Goal: Task Accomplishment & Management: Manage account settings

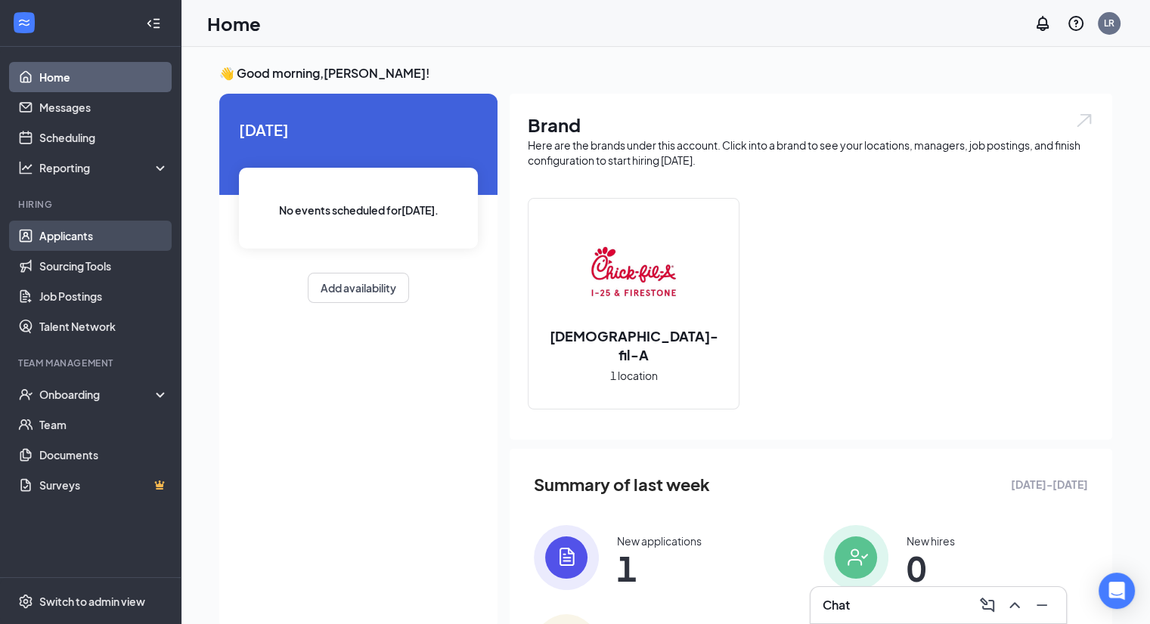
click at [137, 240] on link "Applicants" at bounding box center [103, 236] width 129 height 30
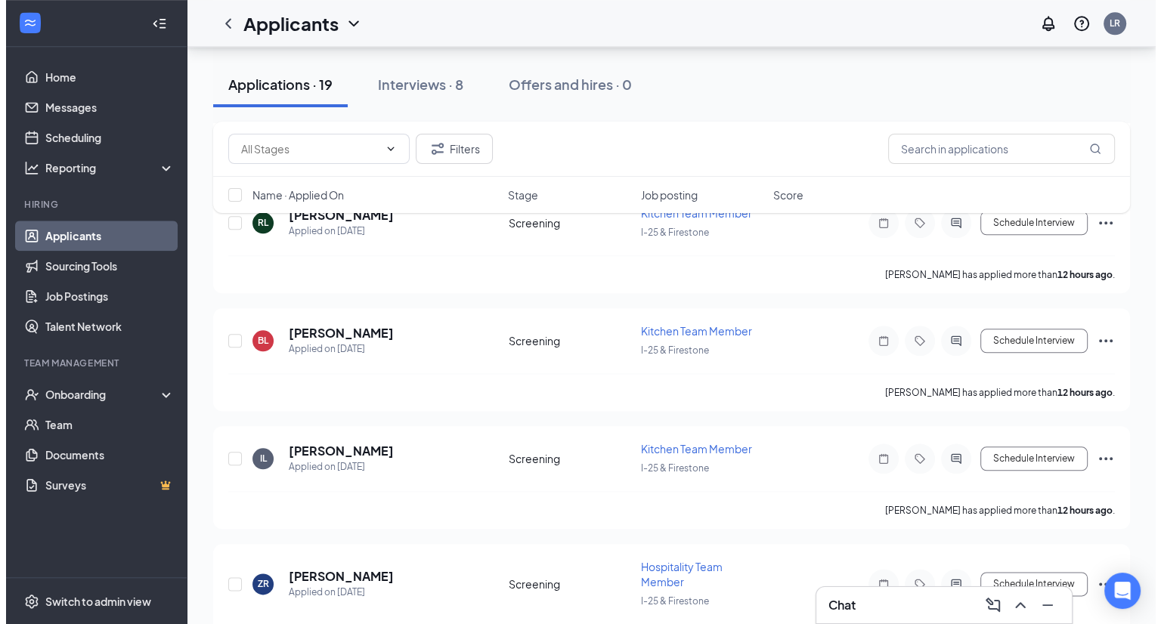
scroll to position [1605, 0]
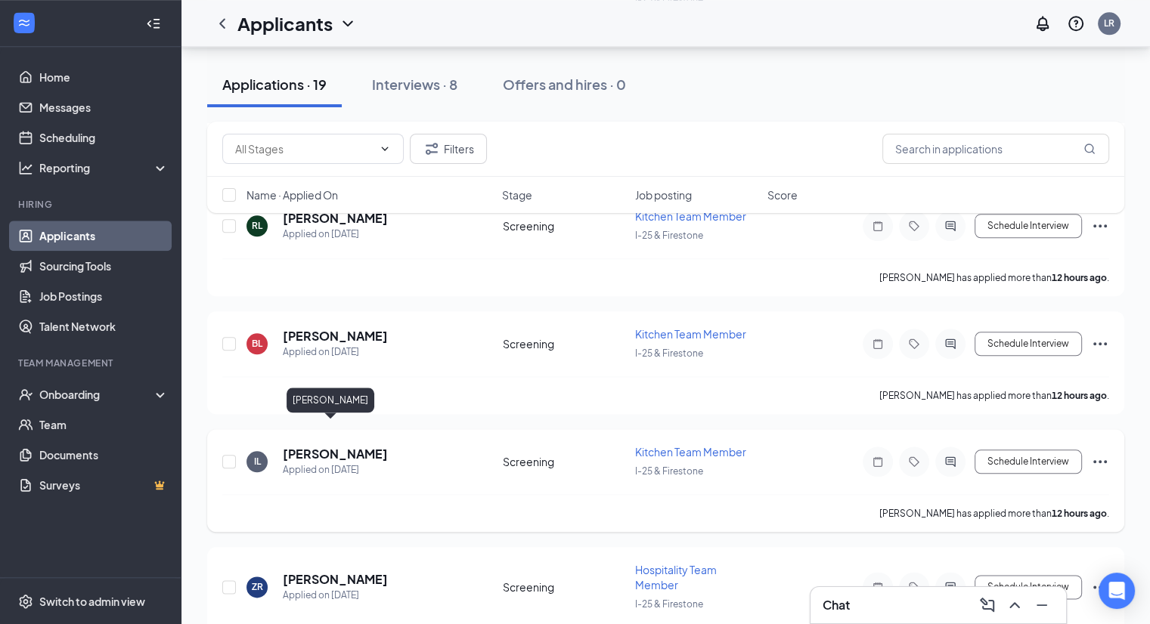
click at [335, 446] on h5 "[PERSON_NAME]" at bounding box center [335, 454] width 105 height 17
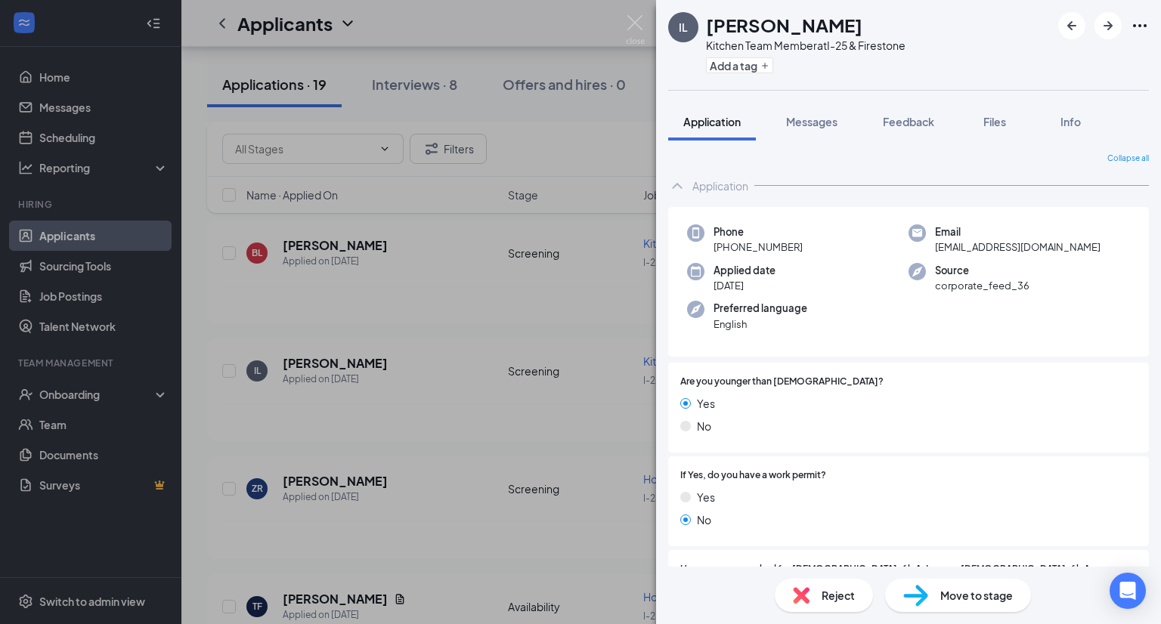
click at [924, 594] on img at bounding box center [915, 596] width 25 height 22
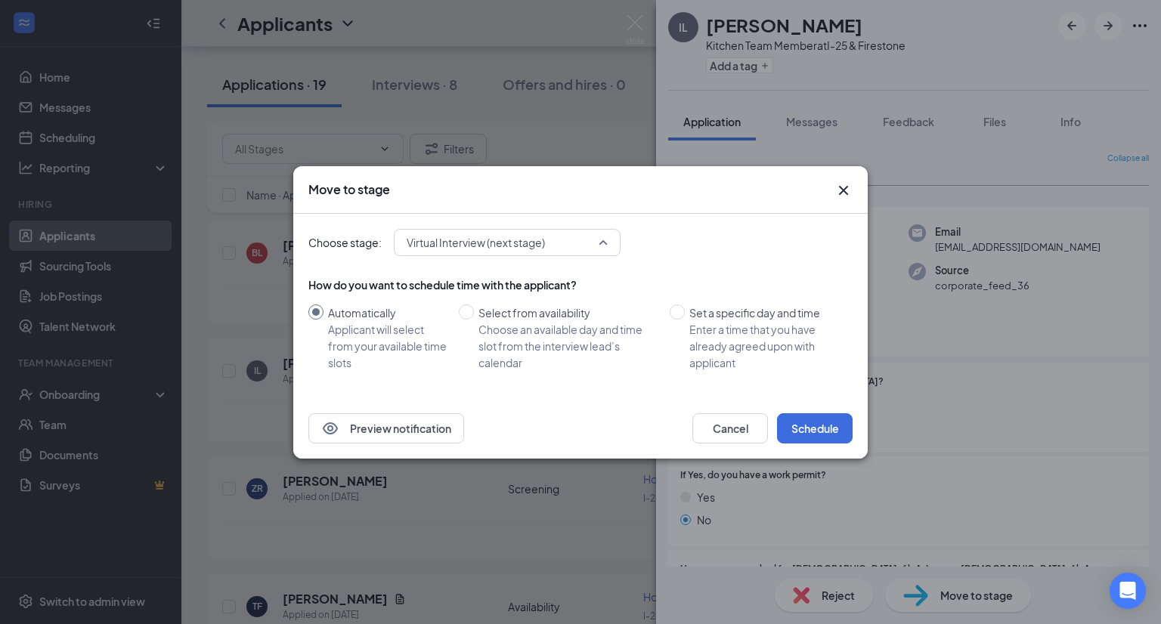
click at [603, 244] on span "Virtual Interview (next stage)" at bounding box center [507, 242] width 201 height 23
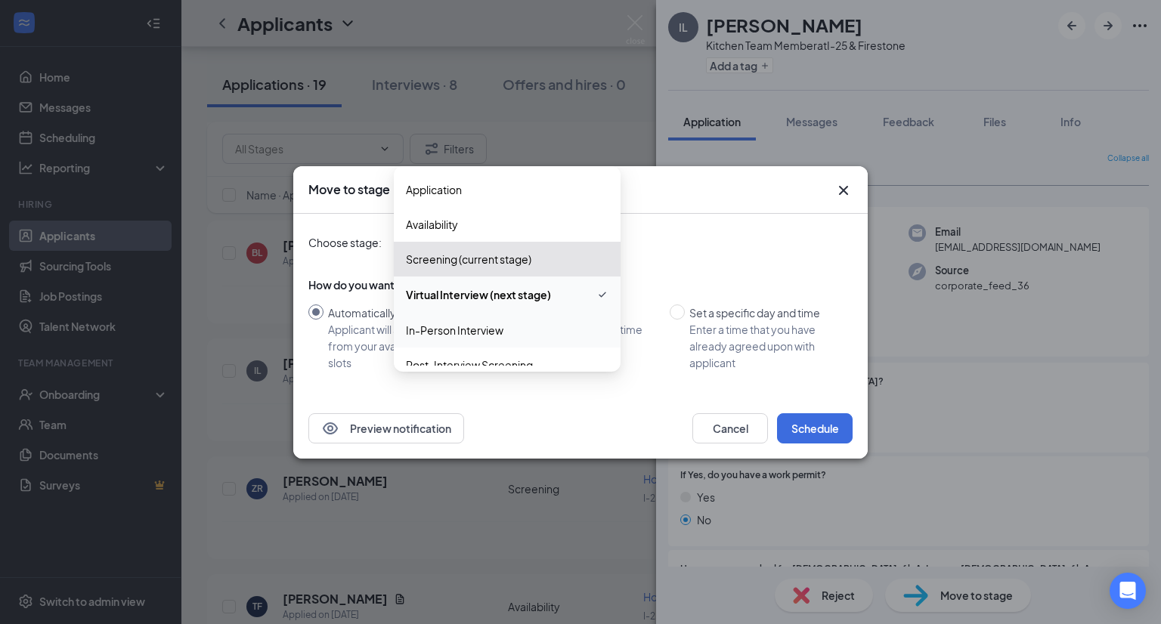
click at [536, 329] on span "In-Person Interview" at bounding box center [507, 330] width 203 height 17
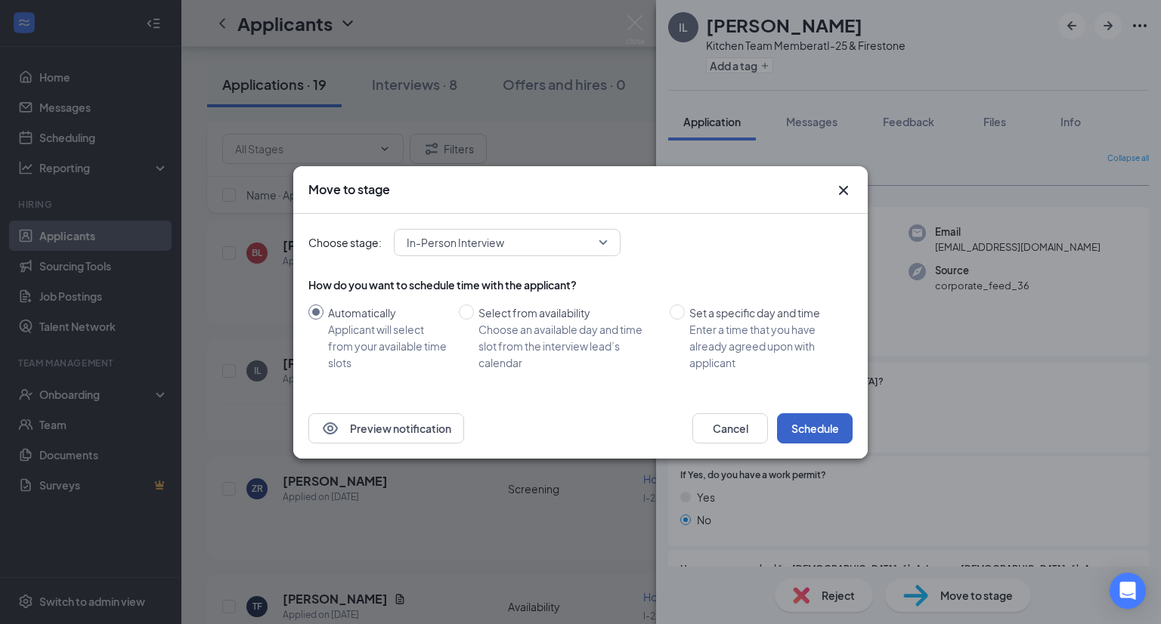
click at [813, 428] on button "Schedule" at bounding box center [815, 429] width 76 height 30
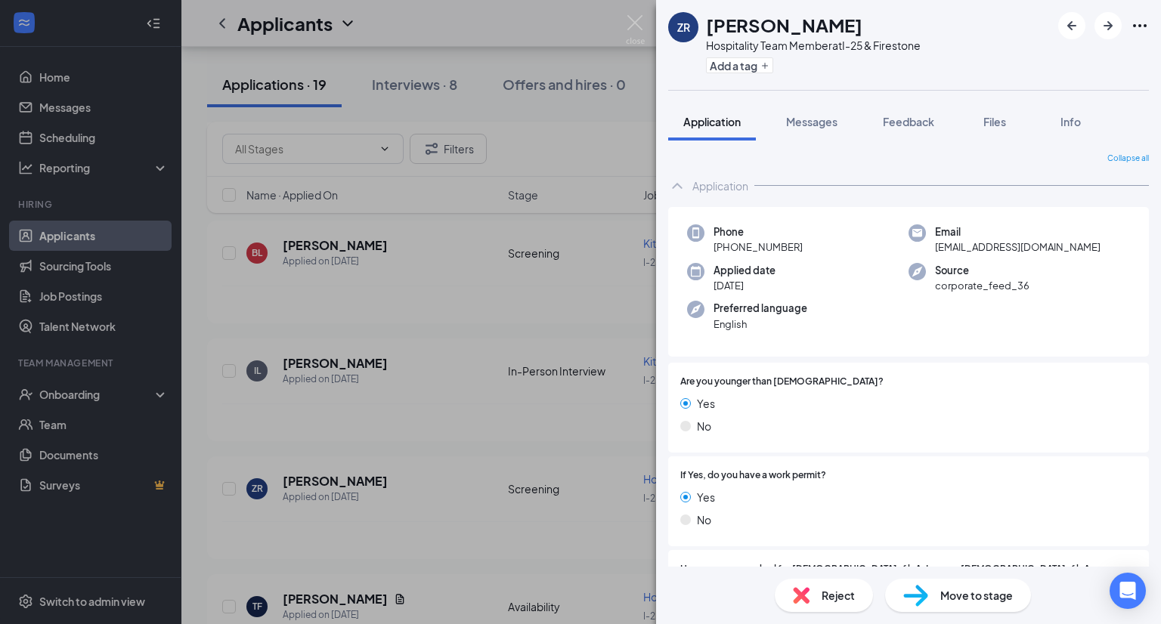
click at [330, 315] on div "ZR [PERSON_NAME] Hospitality Team Member at I-25 & Firestone Add a tag Applicat…" at bounding box center [580, 312] width 1161 height 624
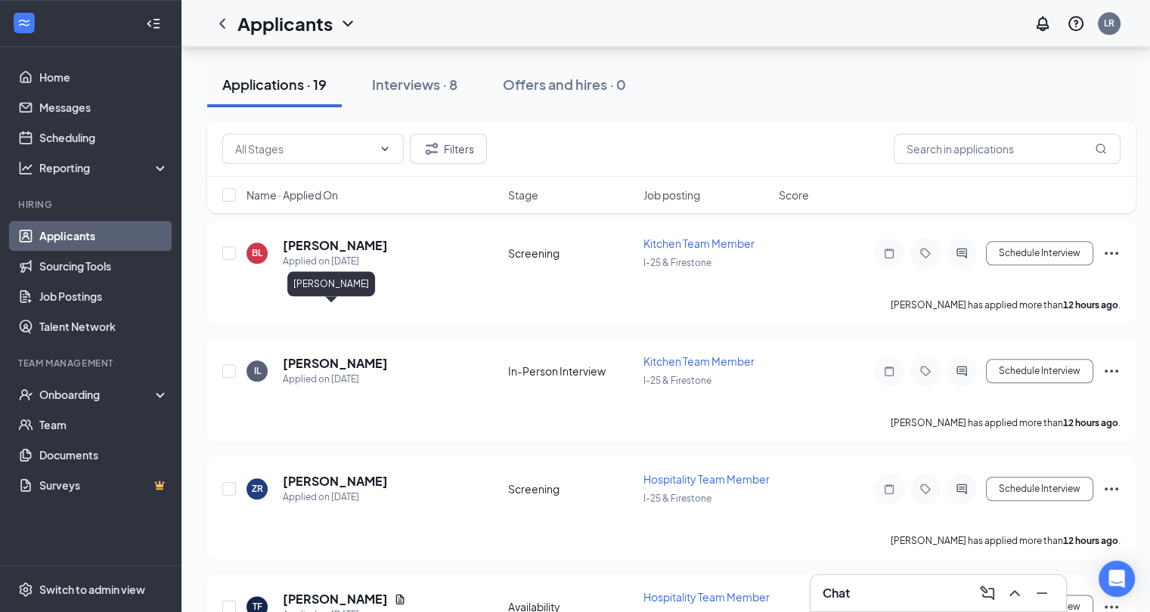
click at [330, 254] on h5 "[PERSON_NAME]" at bounding box center [335, 245] width 105 height 17
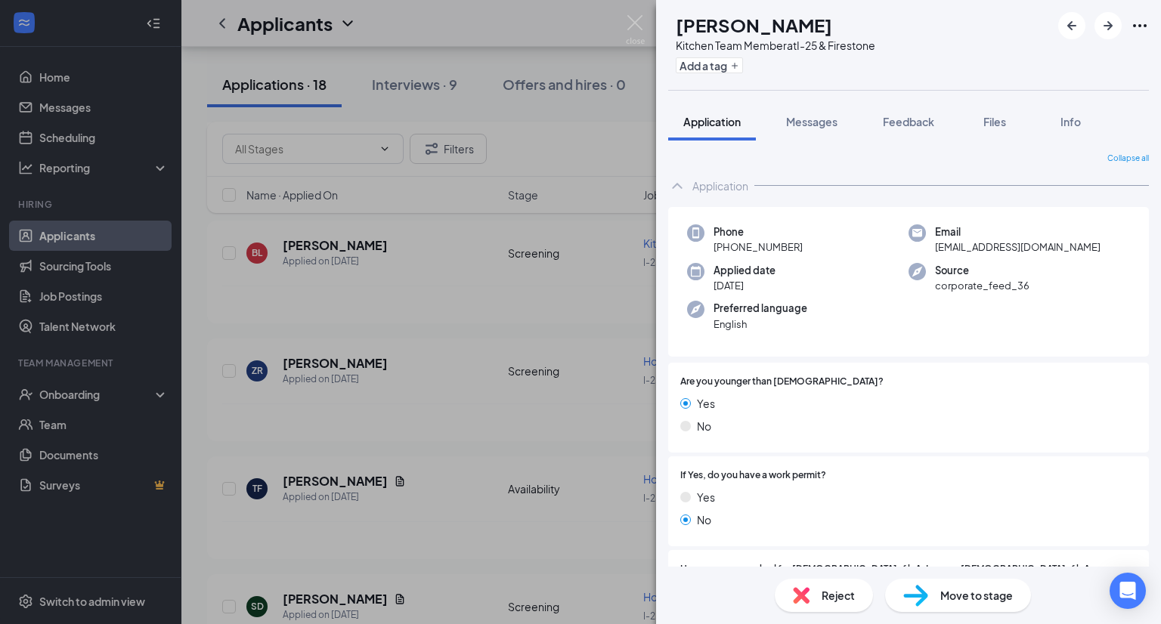
click at [941, 588] on span "Move to stage" at bounding box center [977, 595] width 73 height 17
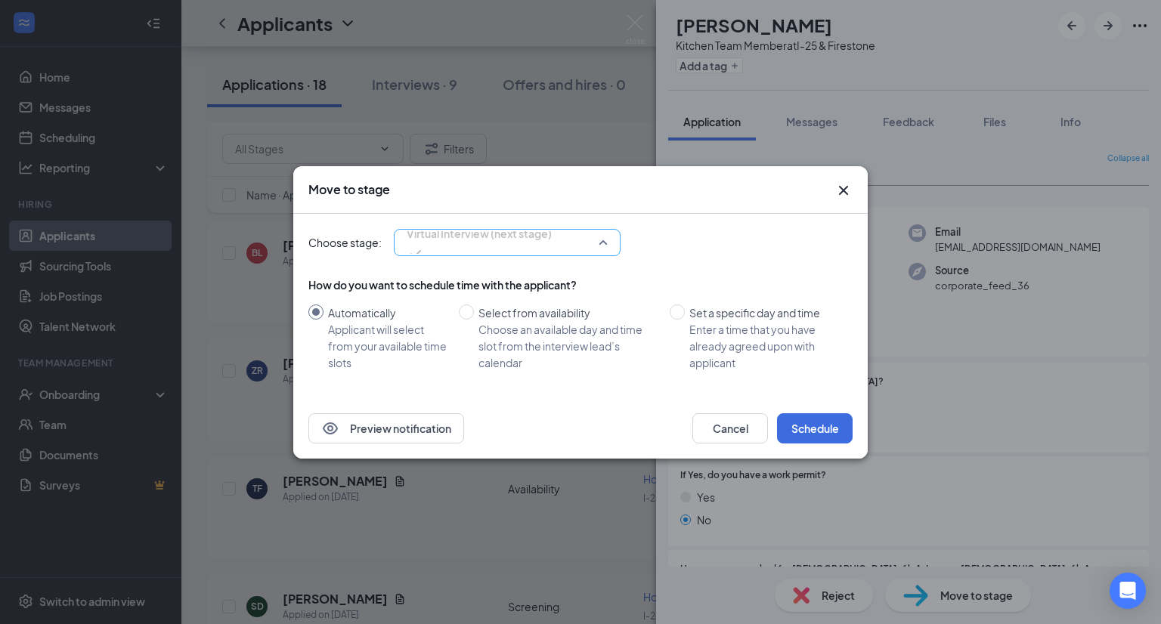
click at [603, 241] on span "Virtual Interview (next stage)" at bounding box center [507, 242] width 201 height 23
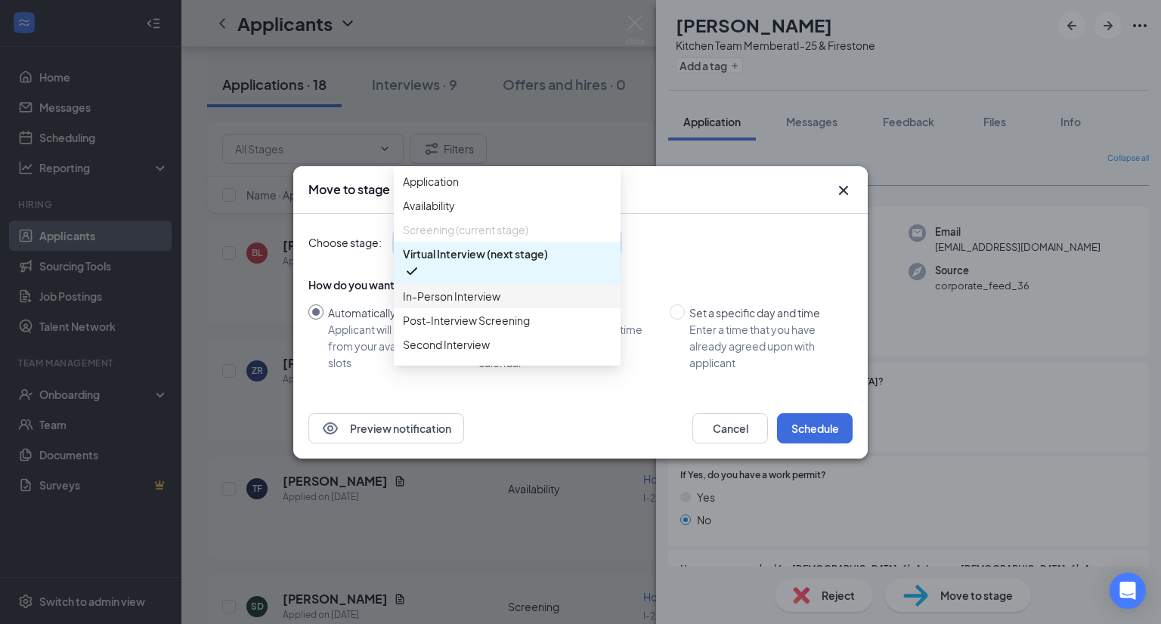
click at [544, 305] on span "In-Person Interview" at bounding box center [507, 296] width 209 height 17
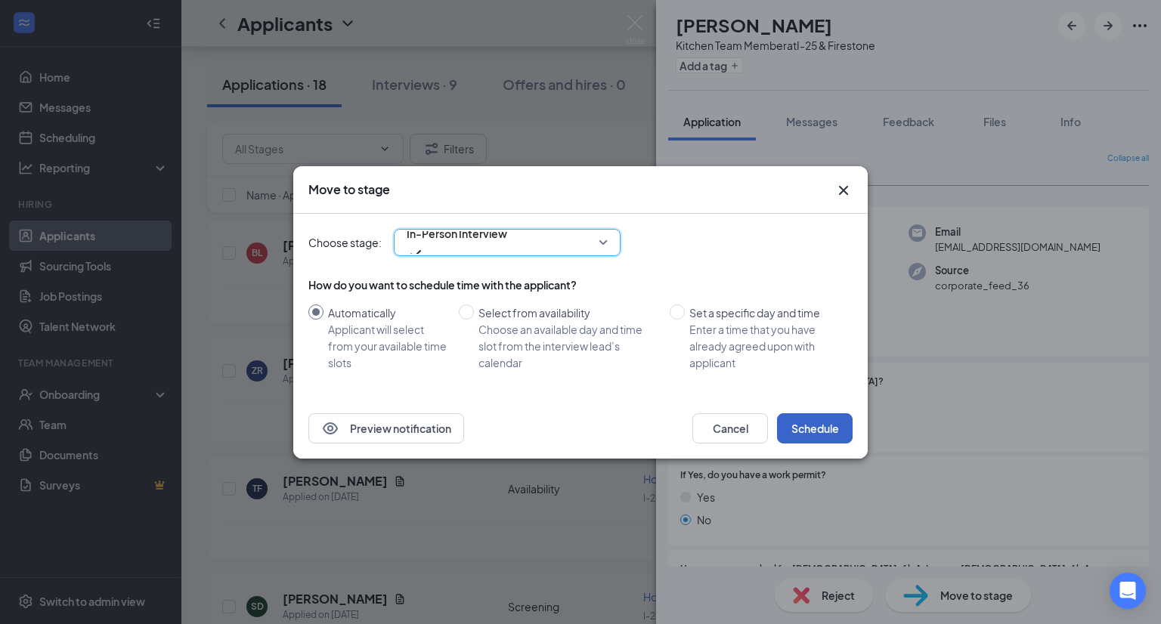
click at [807, 433] on button "Schedule" at bounding box center [815, 429] width 76 height 30
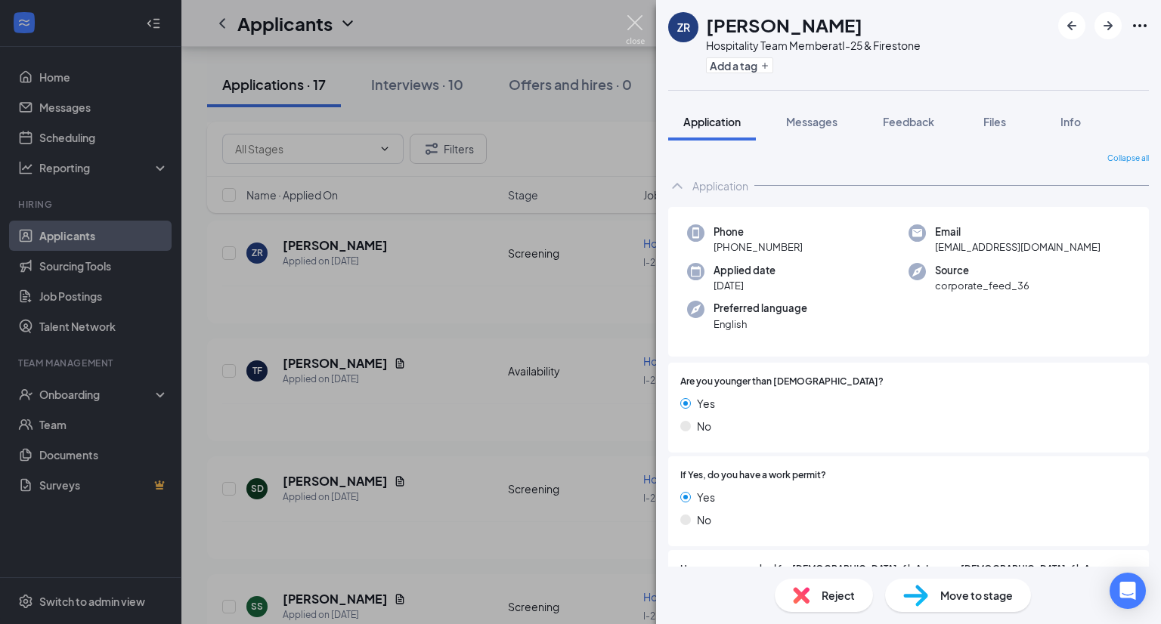
click at [636, 23] on img at bounding box center [635, 29] width 19 height 29
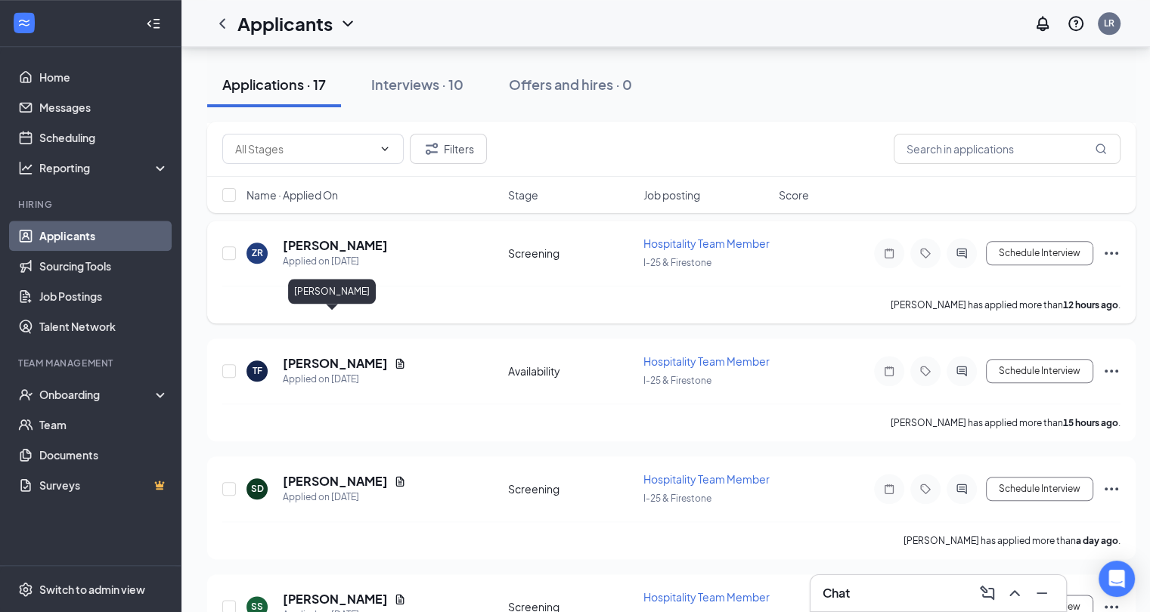
click at [336, 254] on h5 "[PERSON_NAME]" at bounding box center [335, 245] width 105 height 17
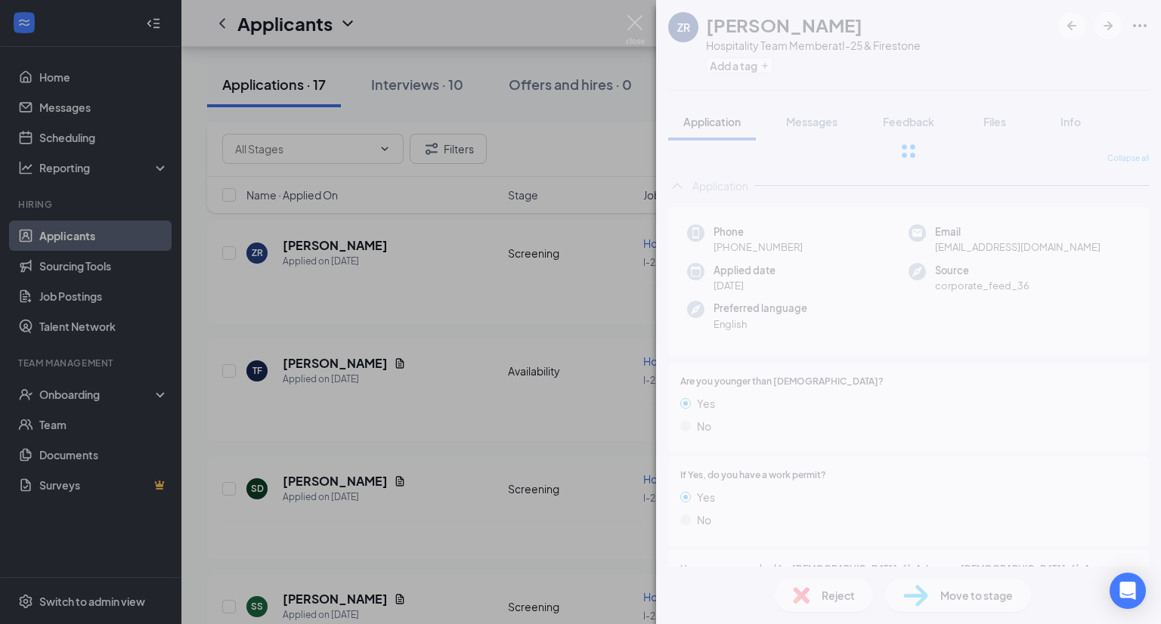
drag, startPoint x: 1160, startPoint y: 198, endPoint x: 1160, endPoint y: 220, distance: 21.9
click at [1160, 220] on div at bounding box center [908, 151] width 505 height 302
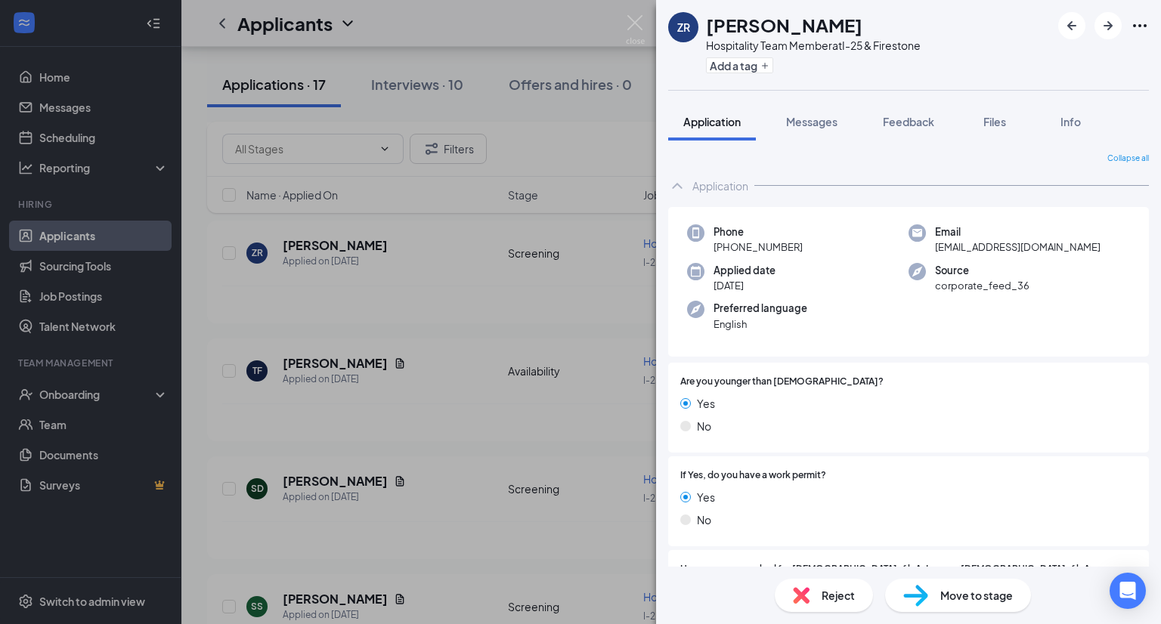
click at [372, 389] on div "ZR [PERSON_NAME] Hospitality Team Member at I-25 & Firestone Add a tag Applicat…" at bounding box center [580, 312] width 1161 height 624
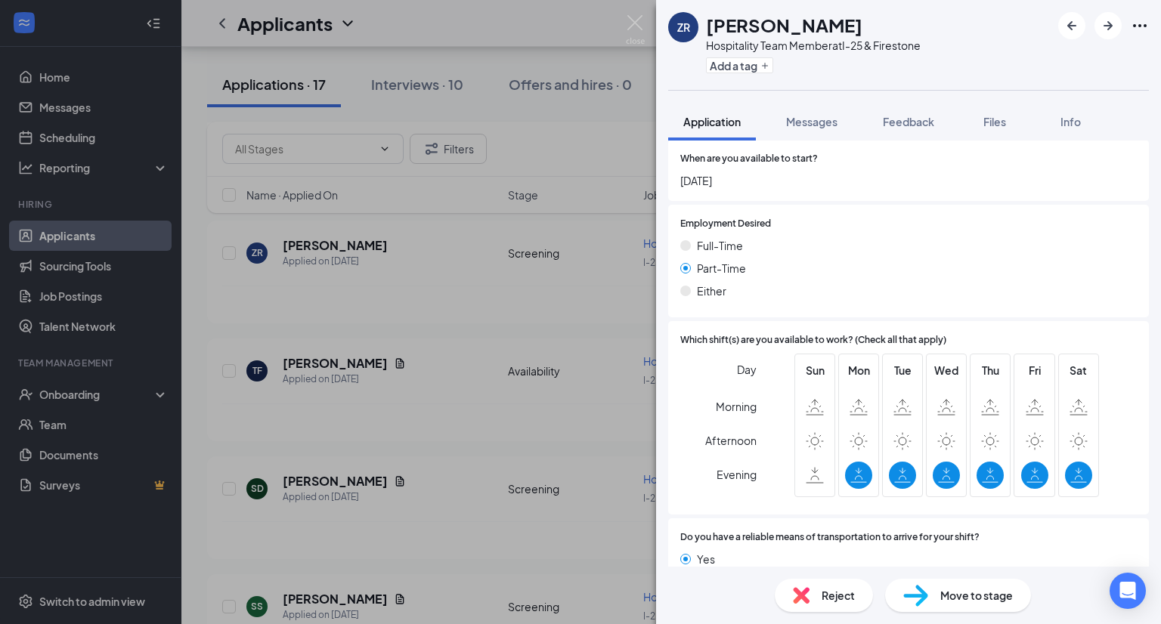
scroll to position [808, 0]
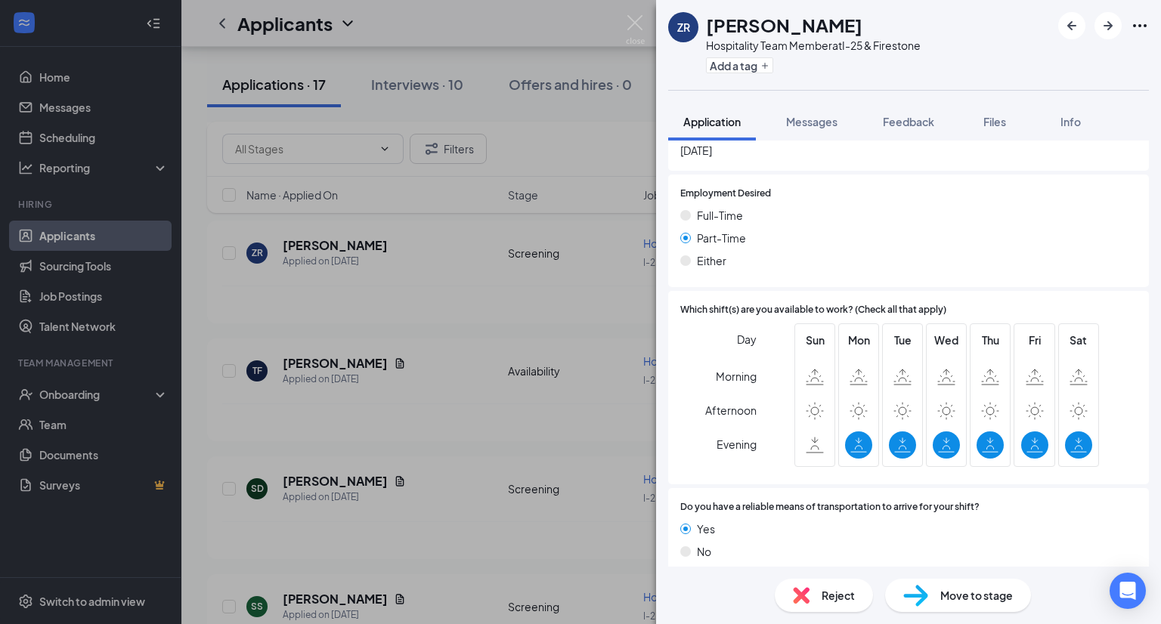
click at [959, 607] on div "Move to stage" at bounding box center [958, 595] width 146 height 33
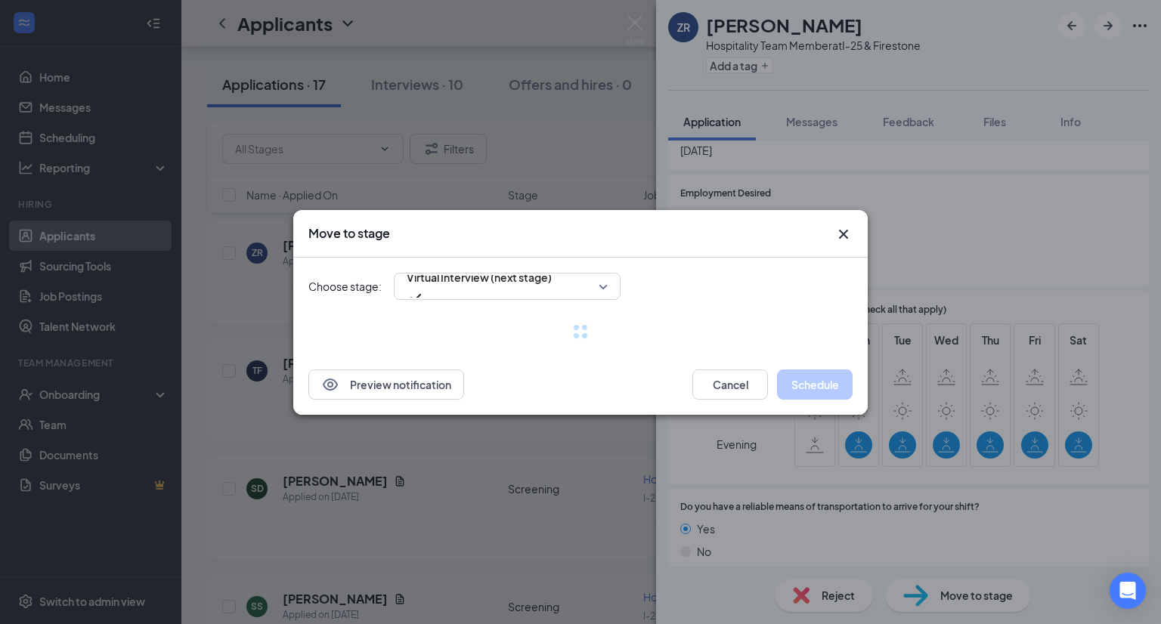
scroll to position [802, 0]
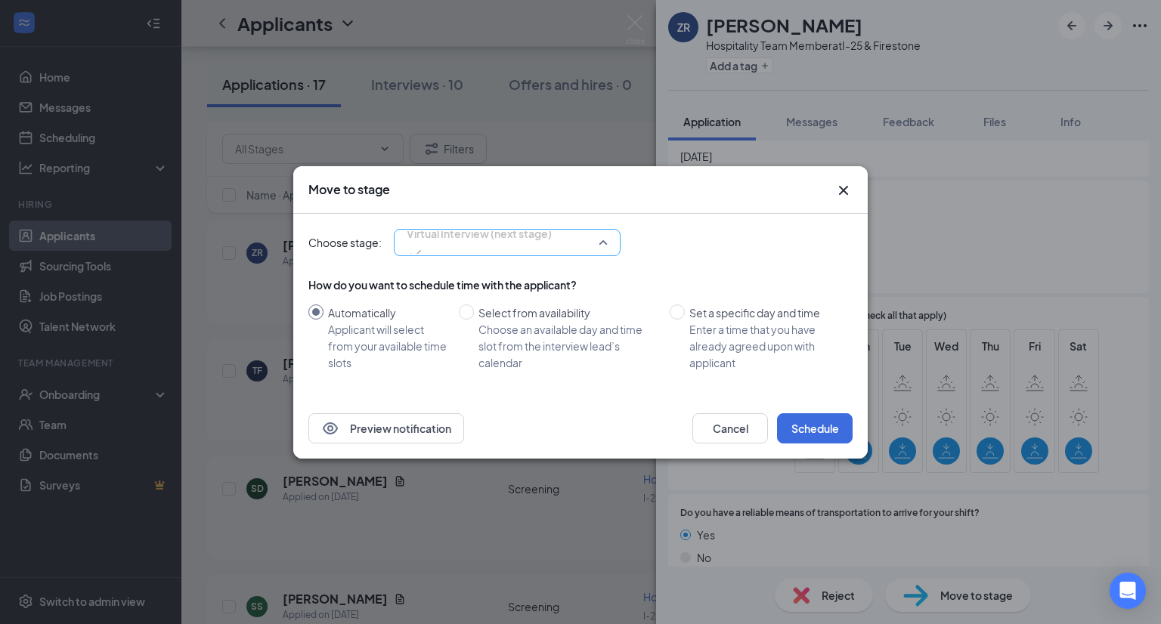
click at [607, 240] on span "Virtual Interview (next stage)" at bounding box center [507, 242] width 201 height 23
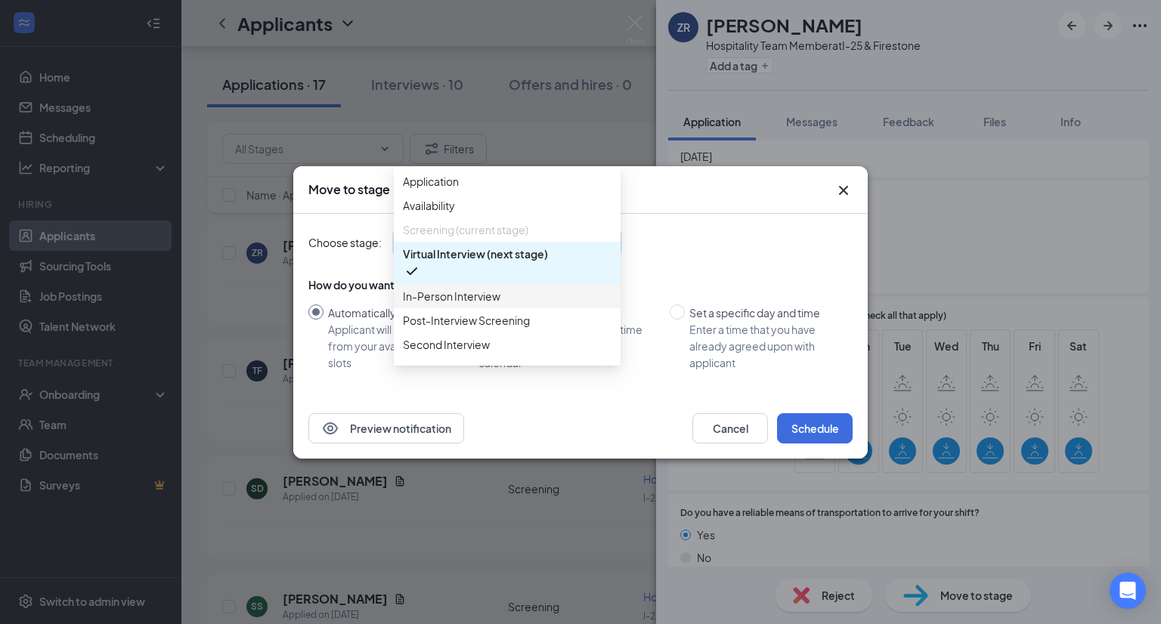
click at [485, 305] on span "In-Person Interview" at bounding box center [452, 296] width 98 height 17
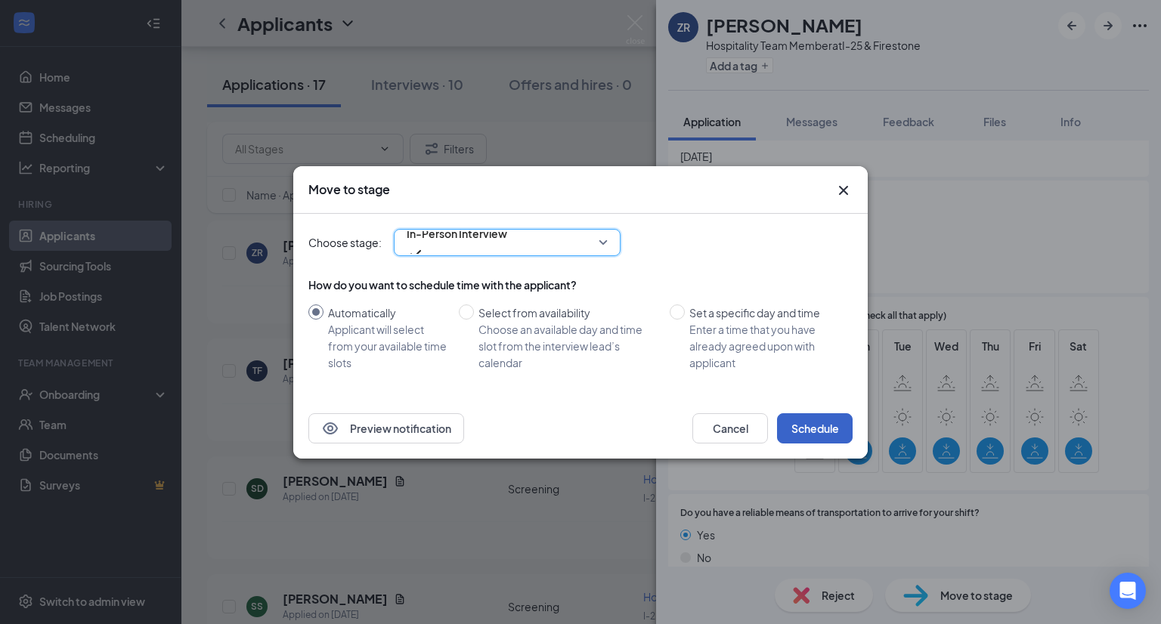
click at [801, 428] on button "Schedule" at bounding box center [815, 429] width 76 height 30
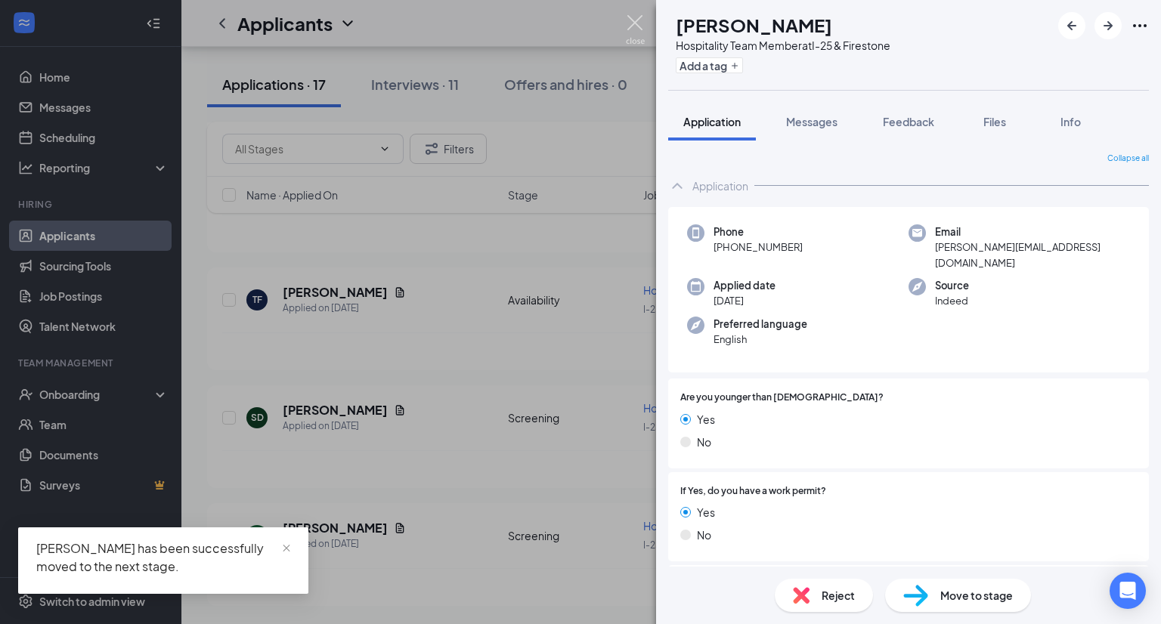
click at [635, 23] on img at bounding box center [635, 29] width 19 height 29
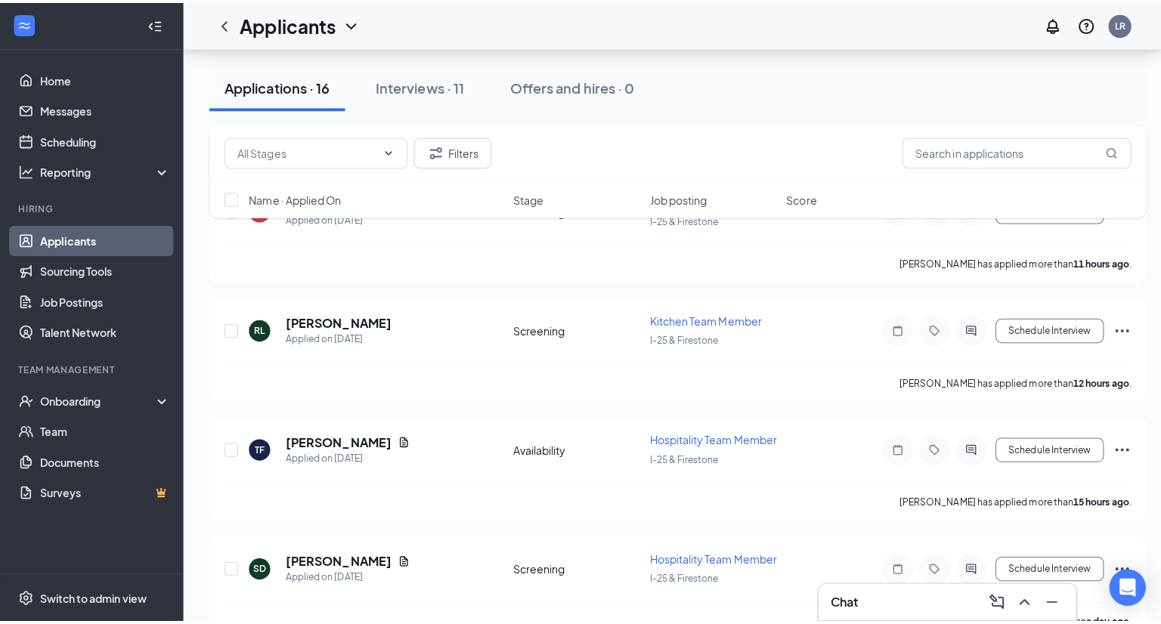
scroll to position [1396, 0]
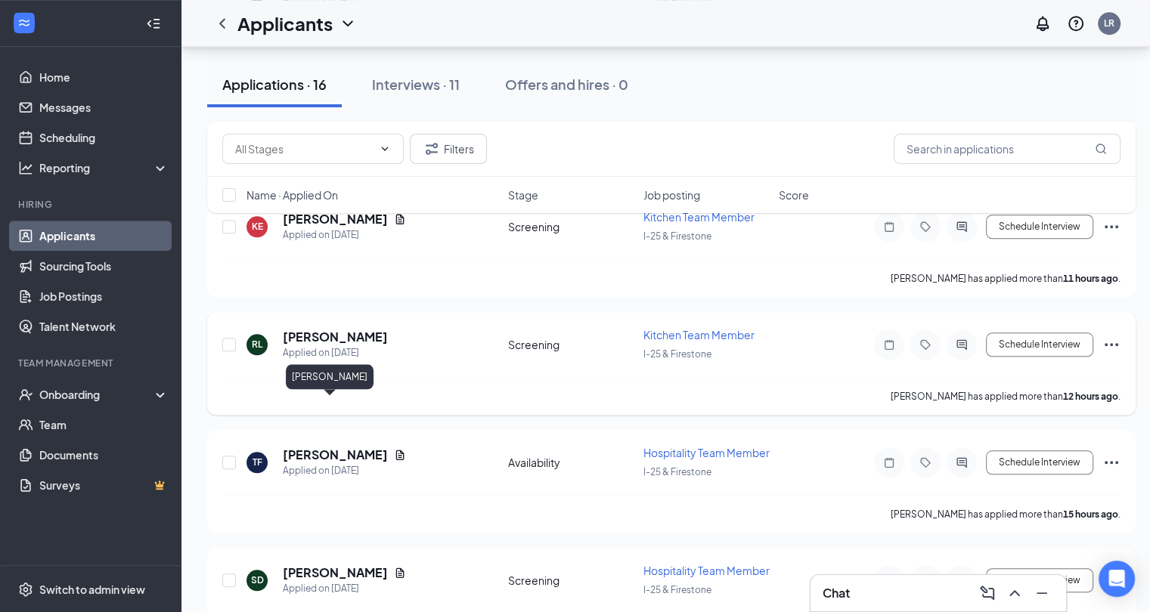
click at [311, 346] on h5 "[PERSON_NAME]" at bounding box center [335, 337] width 105 height 17
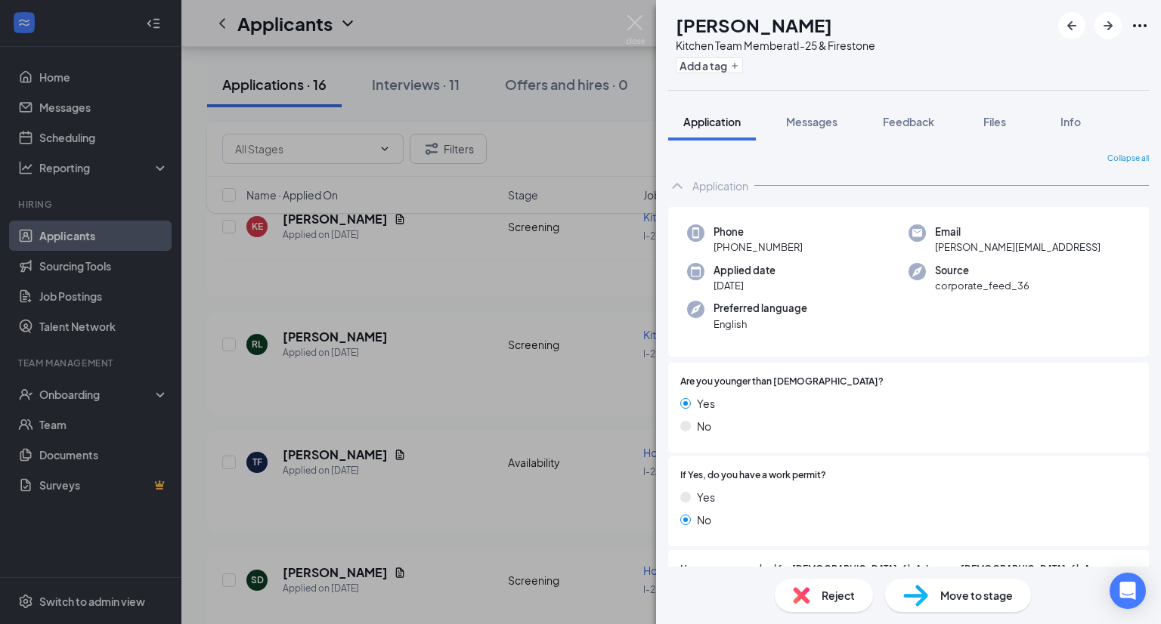
click at [934, 596] on div "Move to stage" at bounding box center [958, 595] width 146 height 33
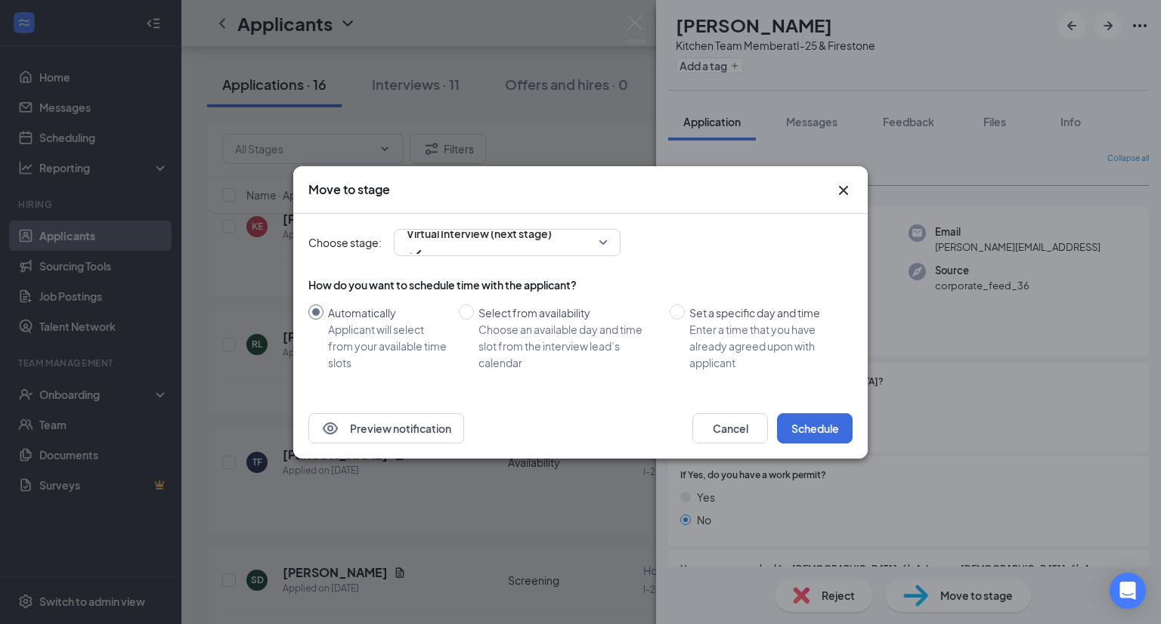
click at [547, 281] on div "How do you want to schedule time with the applicant?" at bounding box center [580, 284] width 544 height 15
click at [538, 235] on div "Virtual Interview (next stage) 4069504 4069505 Application Availability Screeni…" at bounding box center [507, 242] width 227 height 27
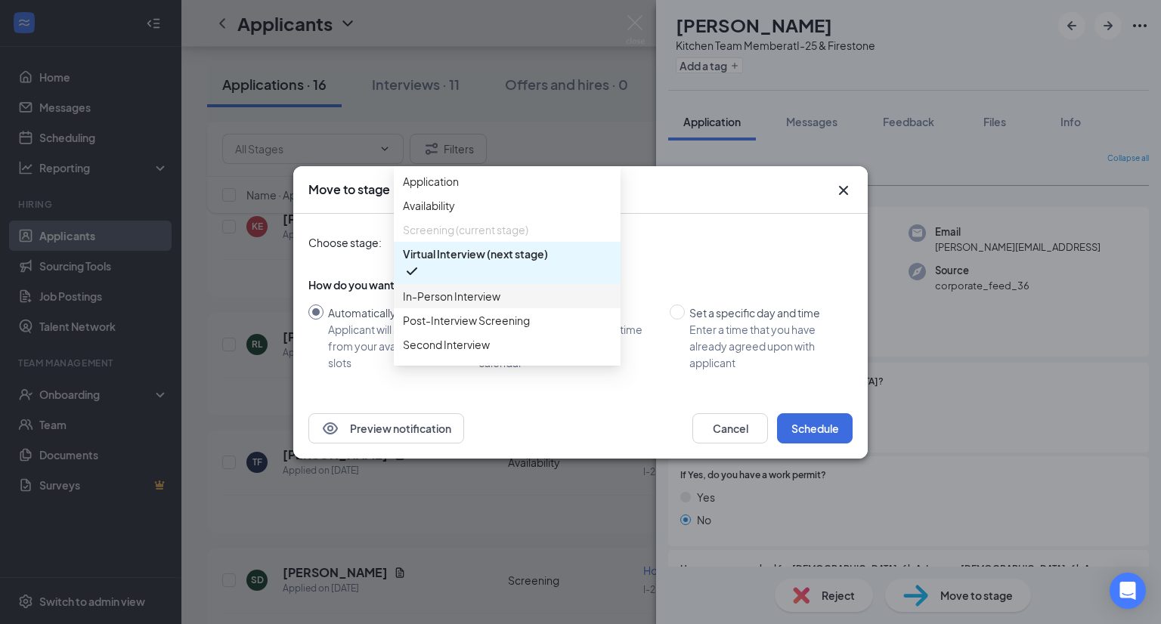
drag, startPoint x: 467, startPoint y: 336, endPoint x: 520, endPoint y: 337, distance: 52.9
click at [478, 305] on span "In-Person Interview" at bounding box center [452, 296] width 98 height 17
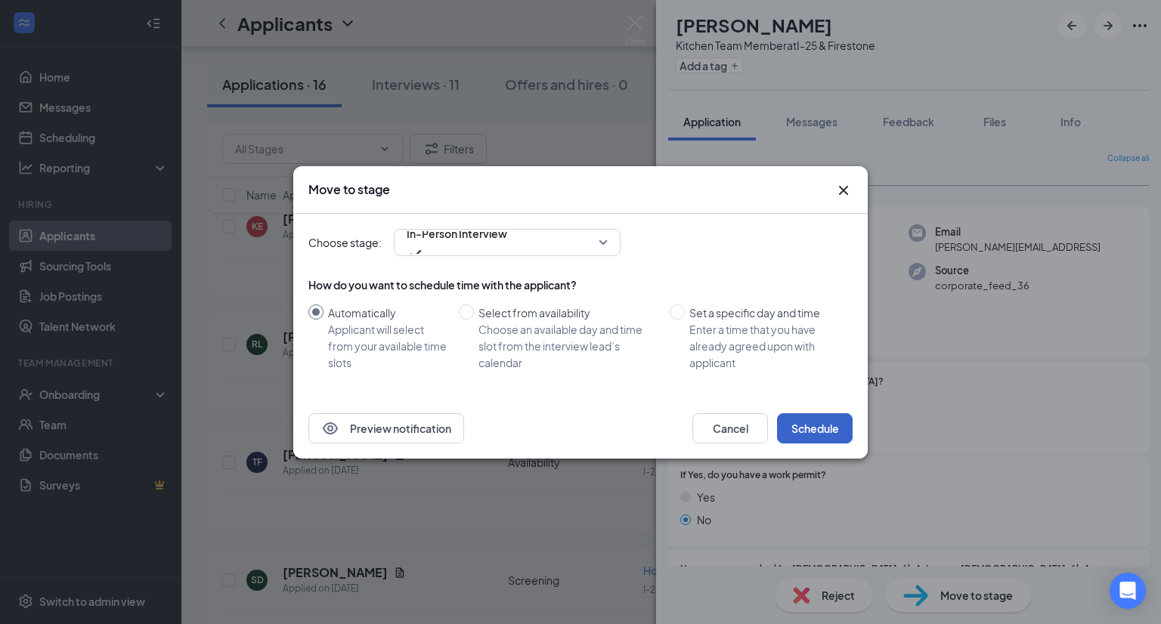
click at [822, 428] on button "Schedule" at bounding box center [815, 429] width 76 height 30
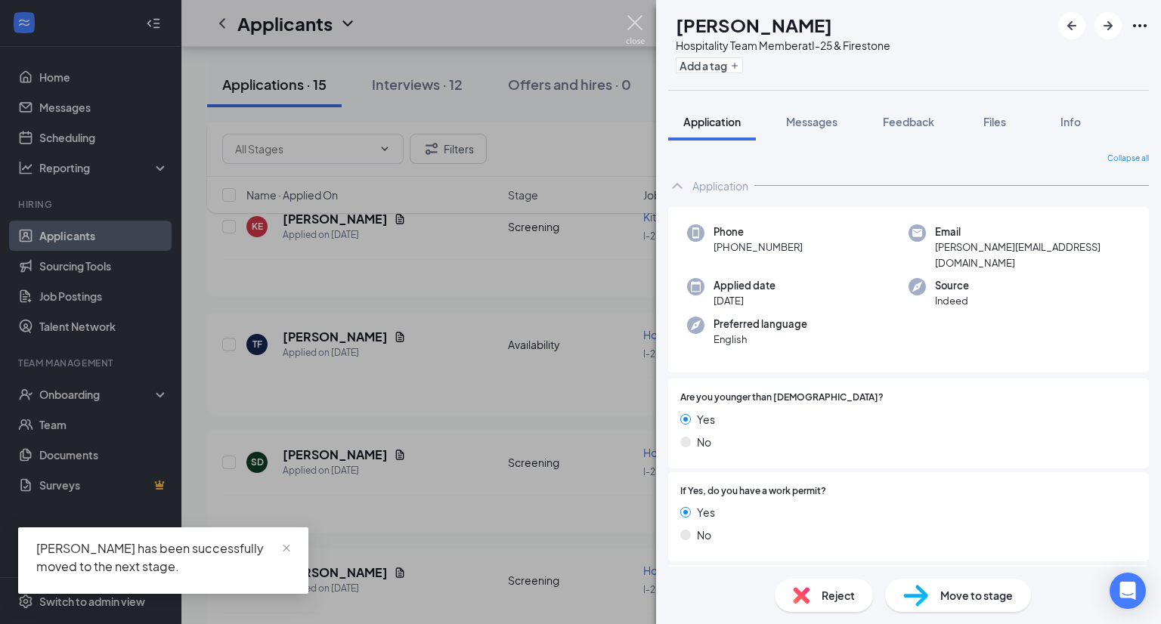
click at [631, 31] on img at bounding box center [635, 29] width 19 height 29
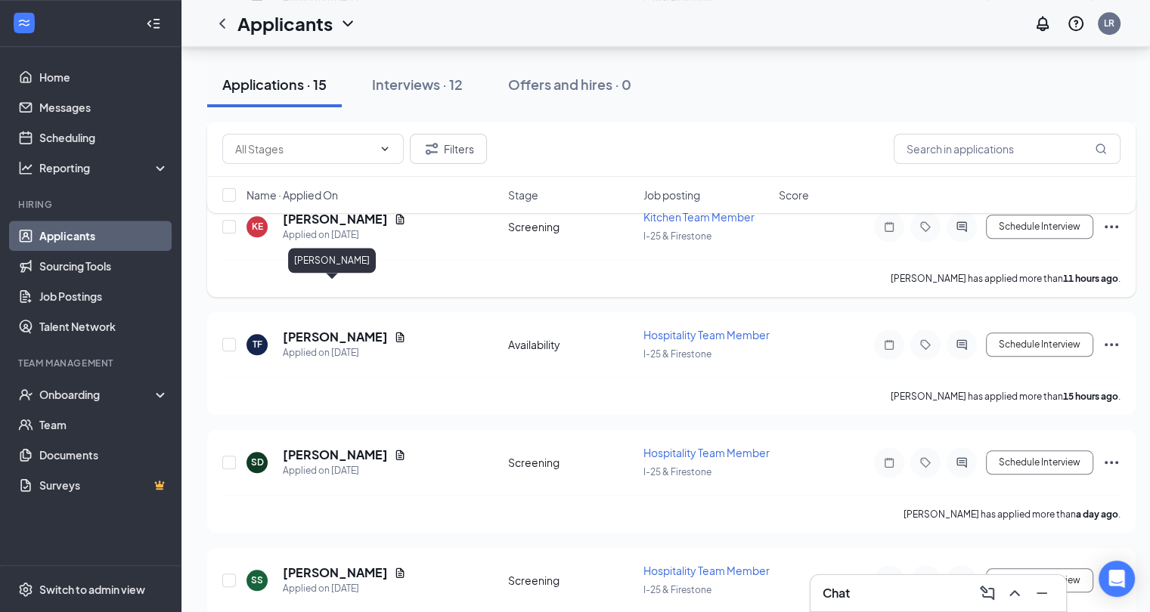
click at [337, 228] on h5 "[PERSON_NAME]" at bounding box center [335, 219] width 105 height 17
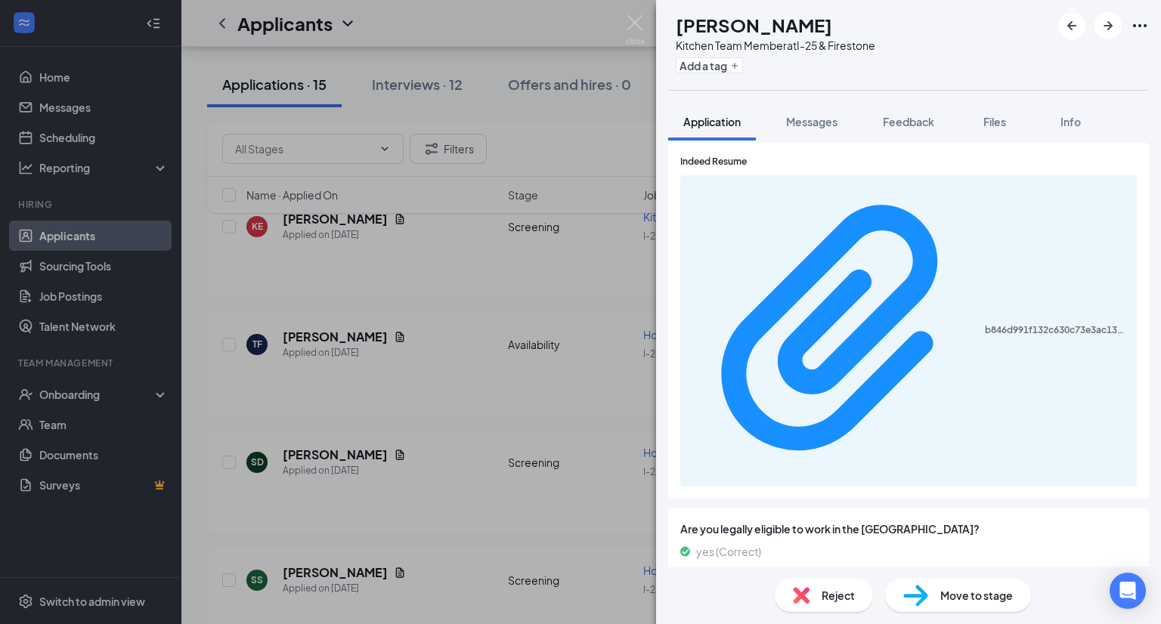
scroll to position [791, 0]
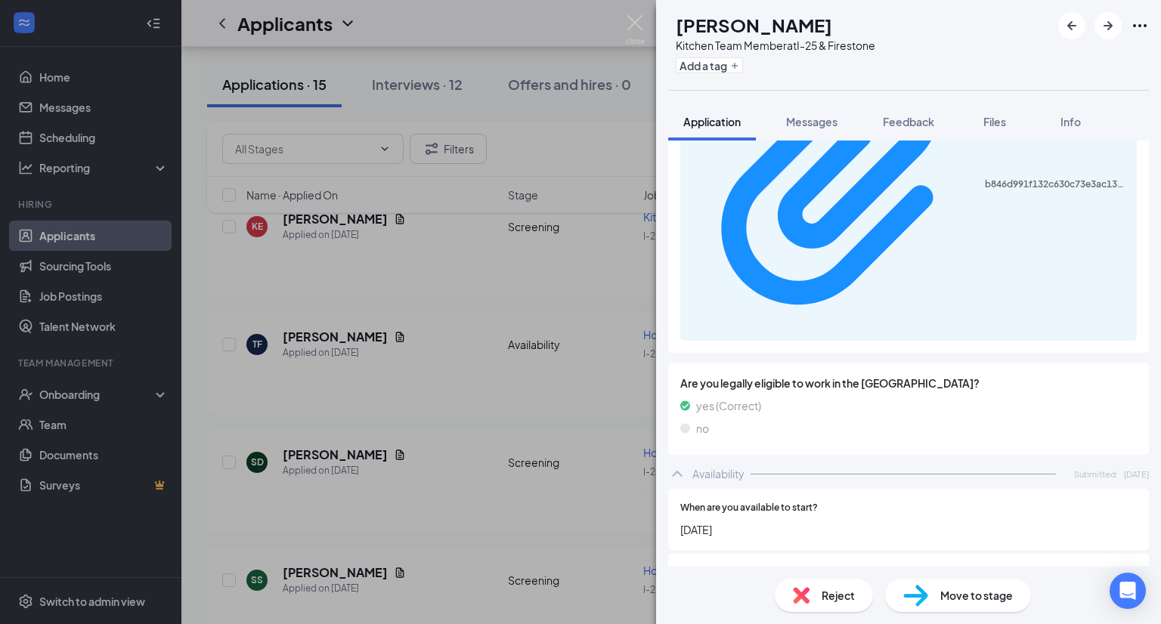
click at [936, 587] on div "Move to stage" at bounding box center [958, 595] width 146 height 33
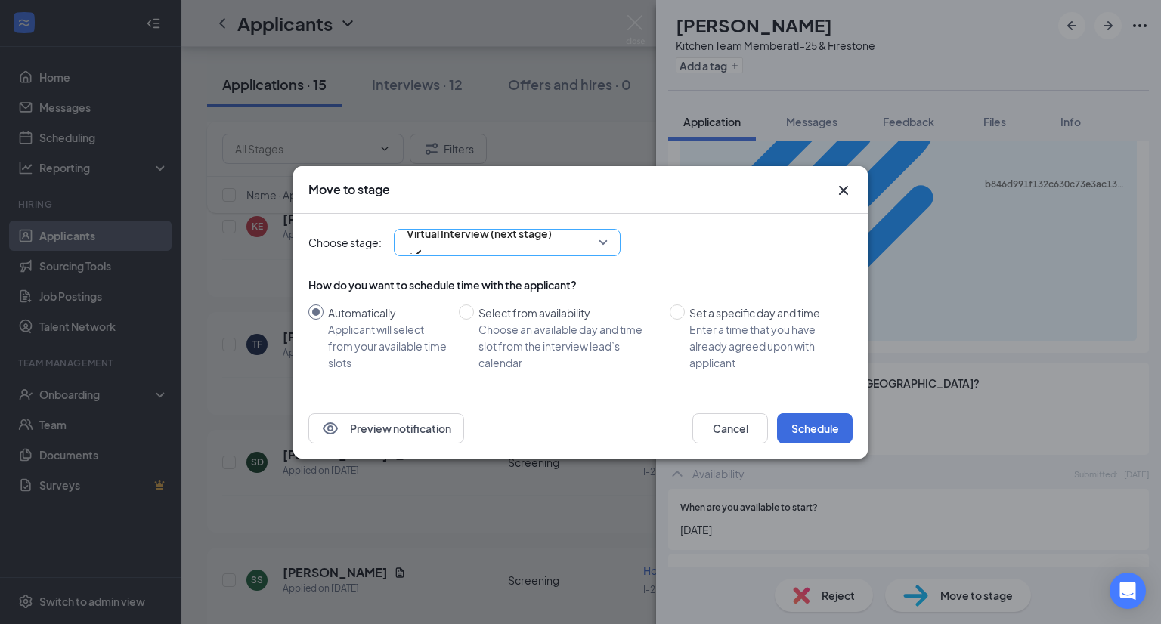
click at [415, 284] on div "How do you want to schedule time with the applicant?" at bounding box center [580, 284] width 544 height 15
click at [437, 225] on div "Choose stage: Virtual Interview (next stage) How do you want to schedule time w…" at bounding box center [580, 306] width 544 height 184
click at [435, 234] on div "Virtual Interview (next stage) 4069508 4069512 4069506 Application Availability…" at bounding box center [507, 242] width 227 height 27
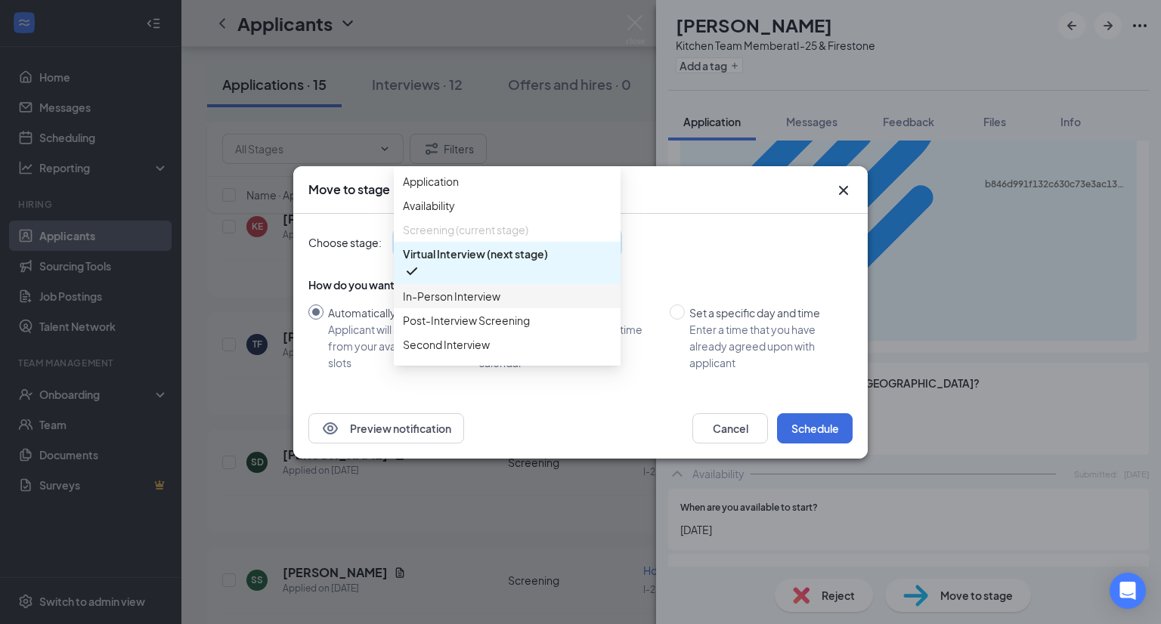
click at [420, 308] on div "In-Person Interview" at bounding box center [507, 296] width 227 height 24
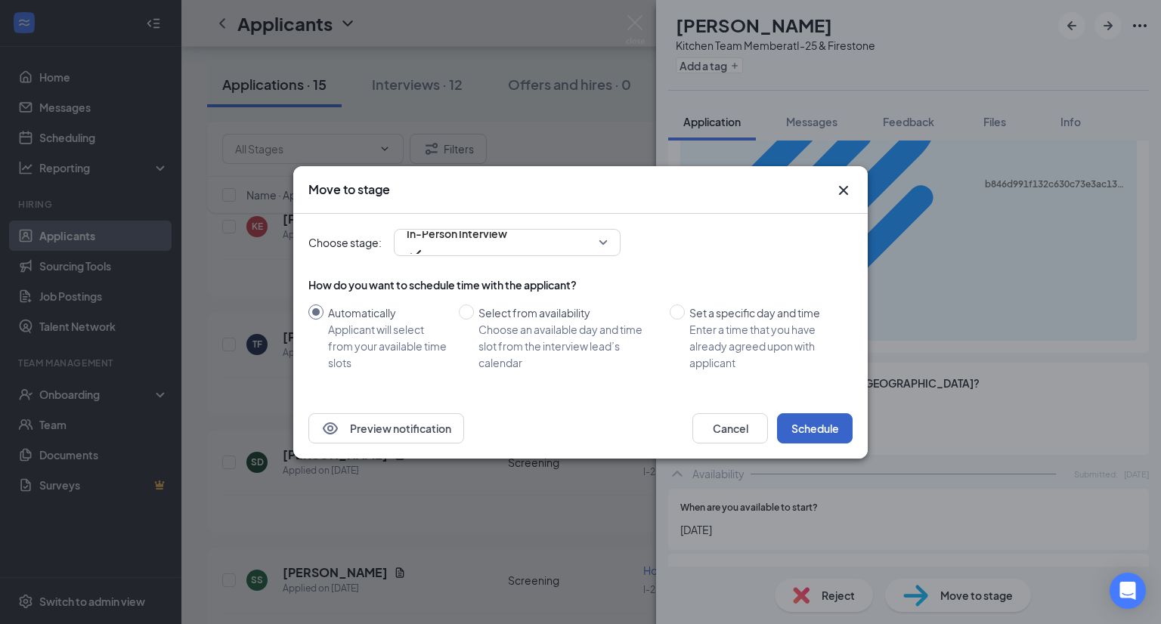
click at [801, 426] on button "Schedule" at bounding box center [815, 429] width 76 height 30
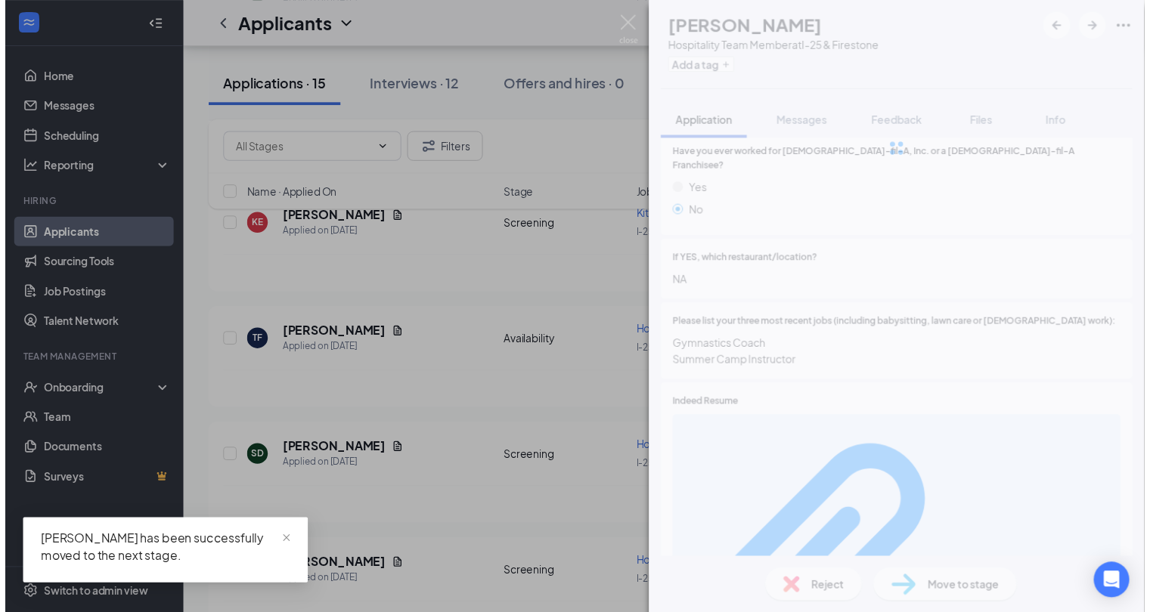
scroll to position [429, 0]
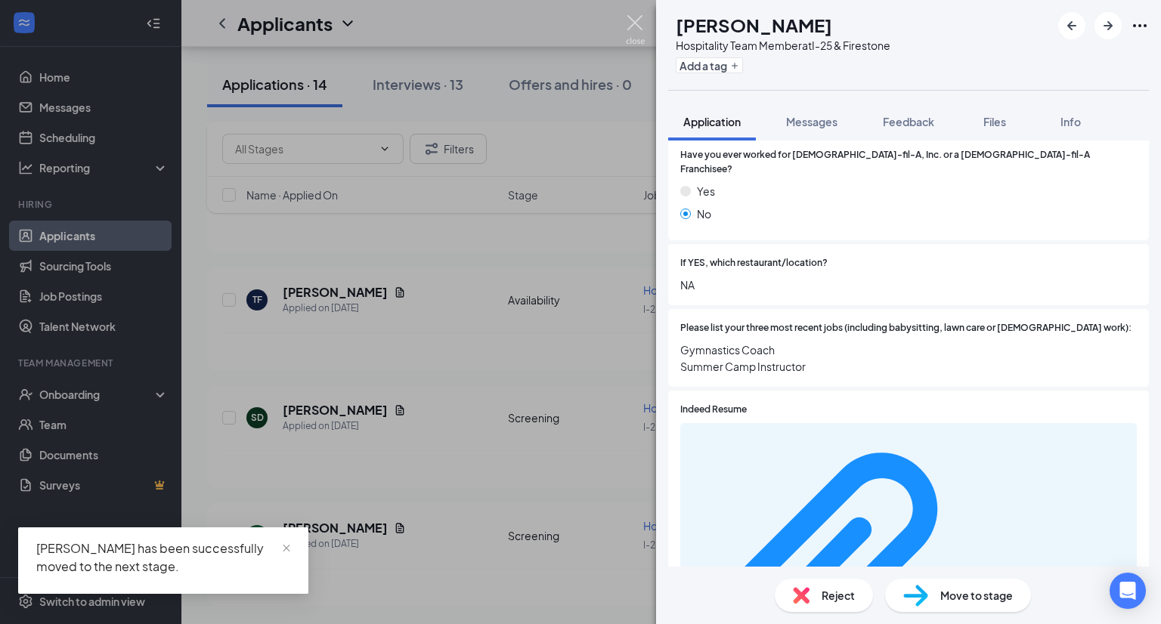
click at [632, 24] on img at bounding box center [635, 29] width 19 height 29
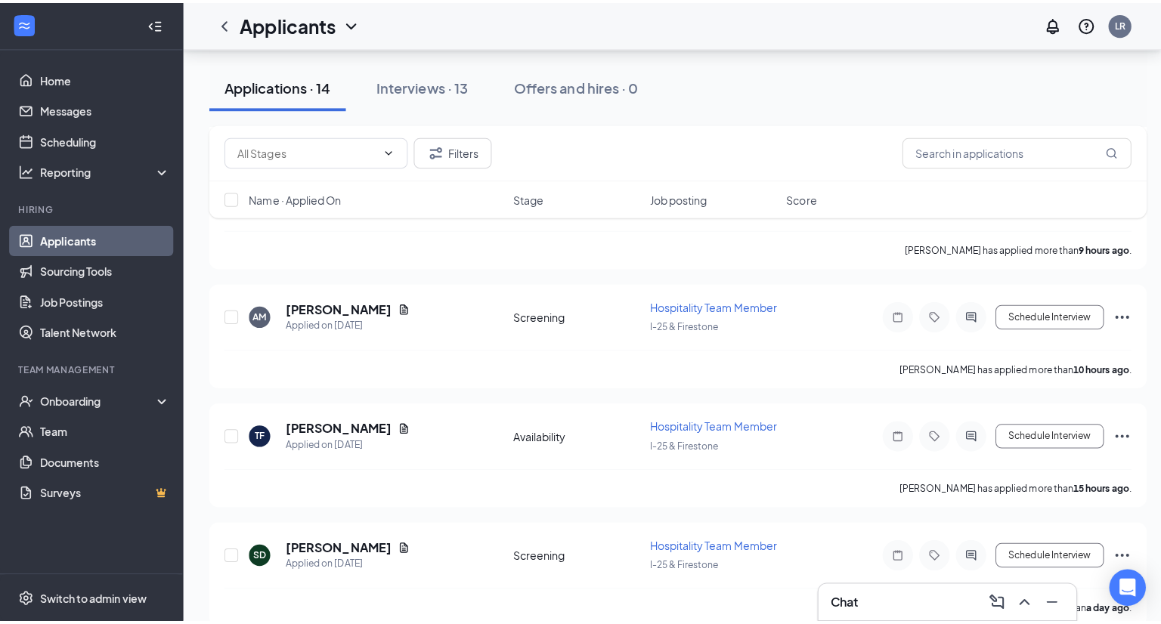
scroll to position [1154, 0]
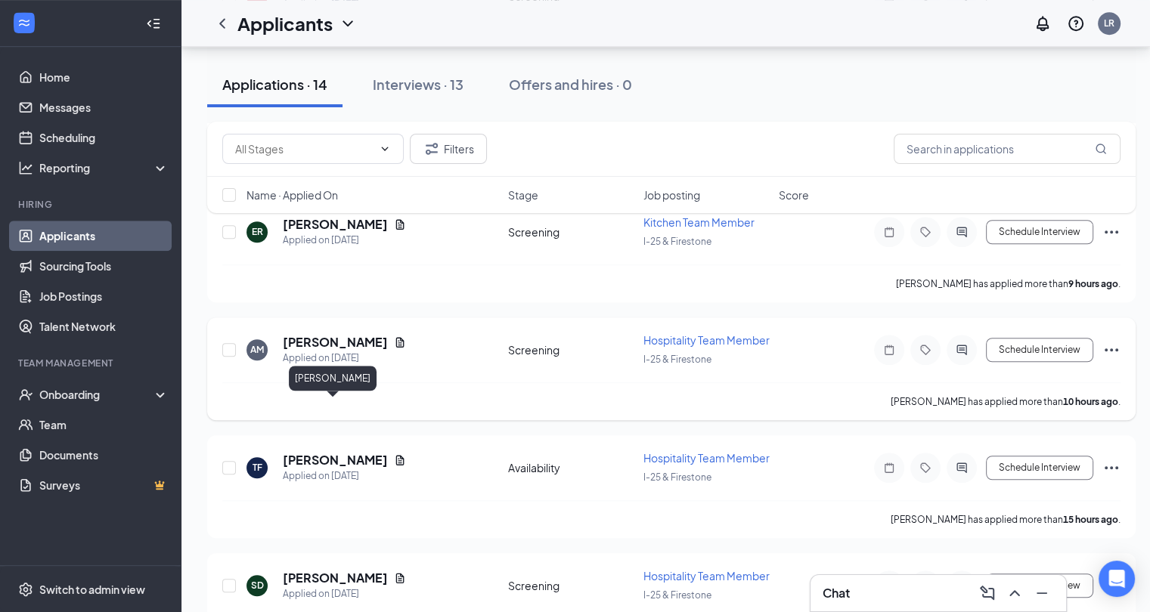
click at [337, 351] on h5 "[PERSON_NAME]" at bounding box center [335, 342] width 105 height 17
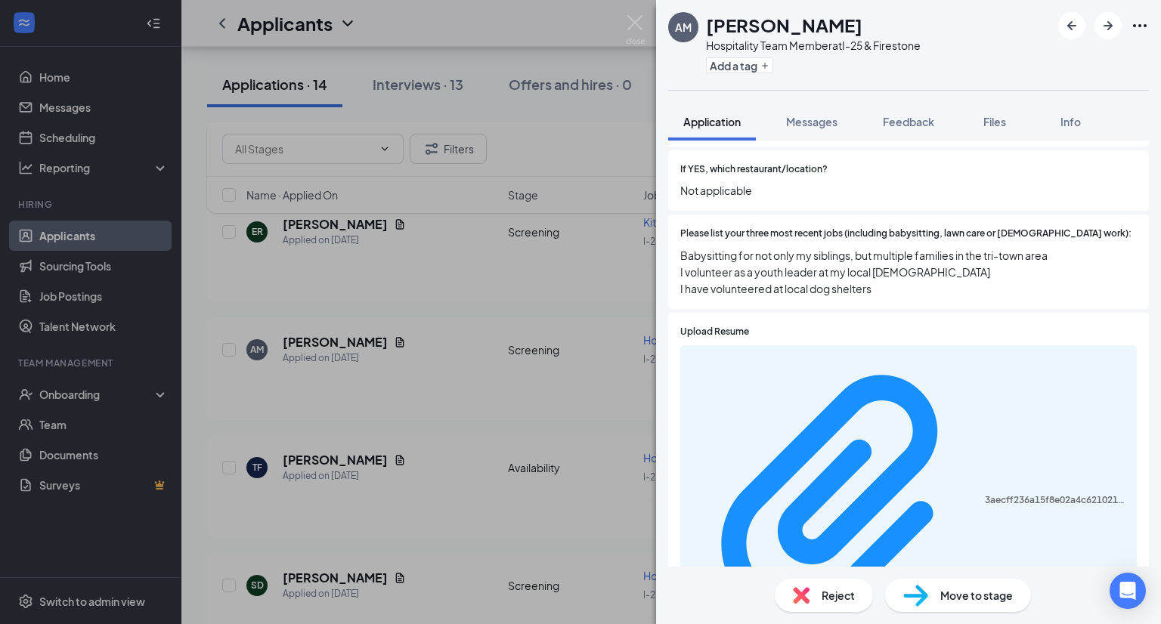
scroll to position [487, 0]
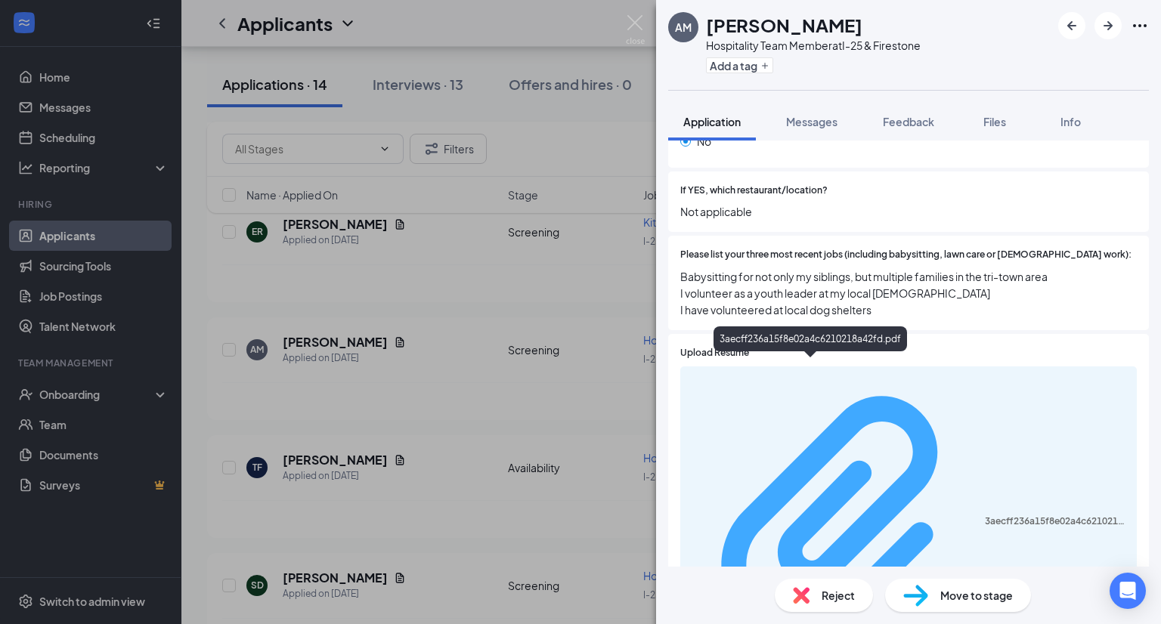
click at [985, 516] on div "3aecff236a15f8e02a4c6210218a42fd.pdf" at bounding box center [1056, 522] width 143 height 12
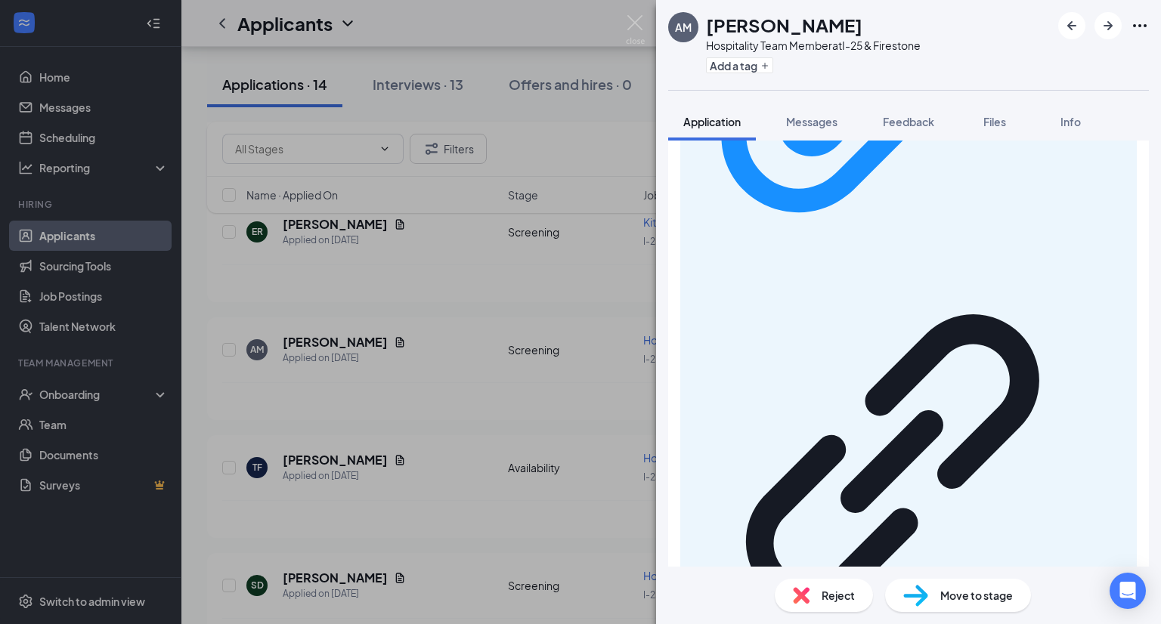
scroll to position [918, 0]
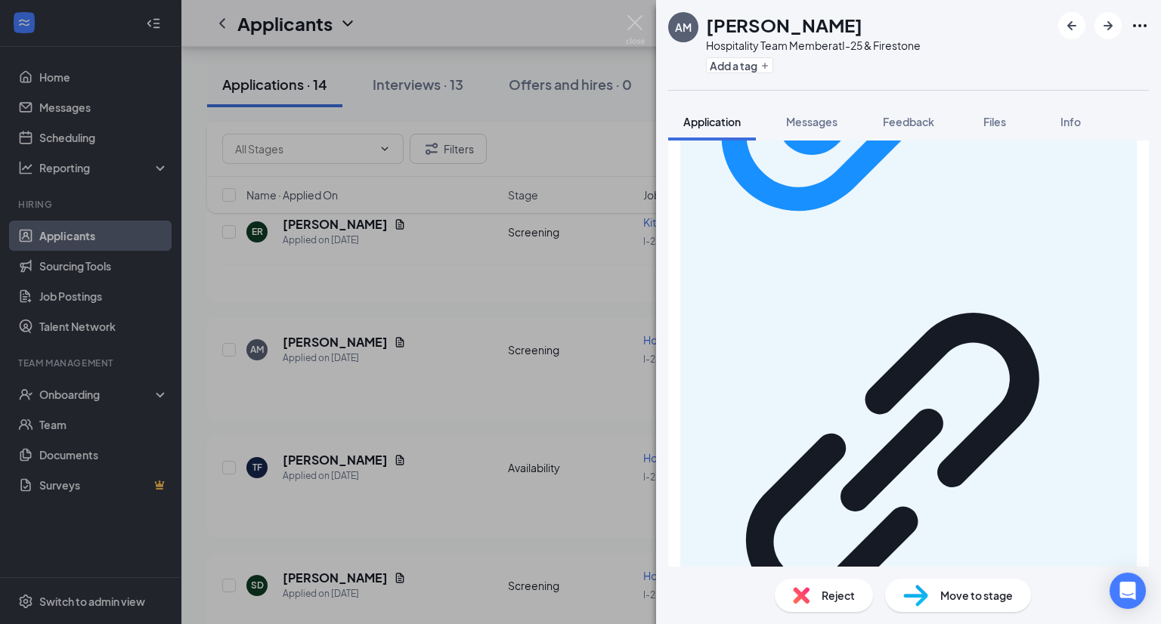
click at [935, 599] on div "Move to stage" at bounding box center [958, 595] width 146 height 33
click at [953, 600] on span "Move to stage" at bounding box center [977, 595] width 73 height 17
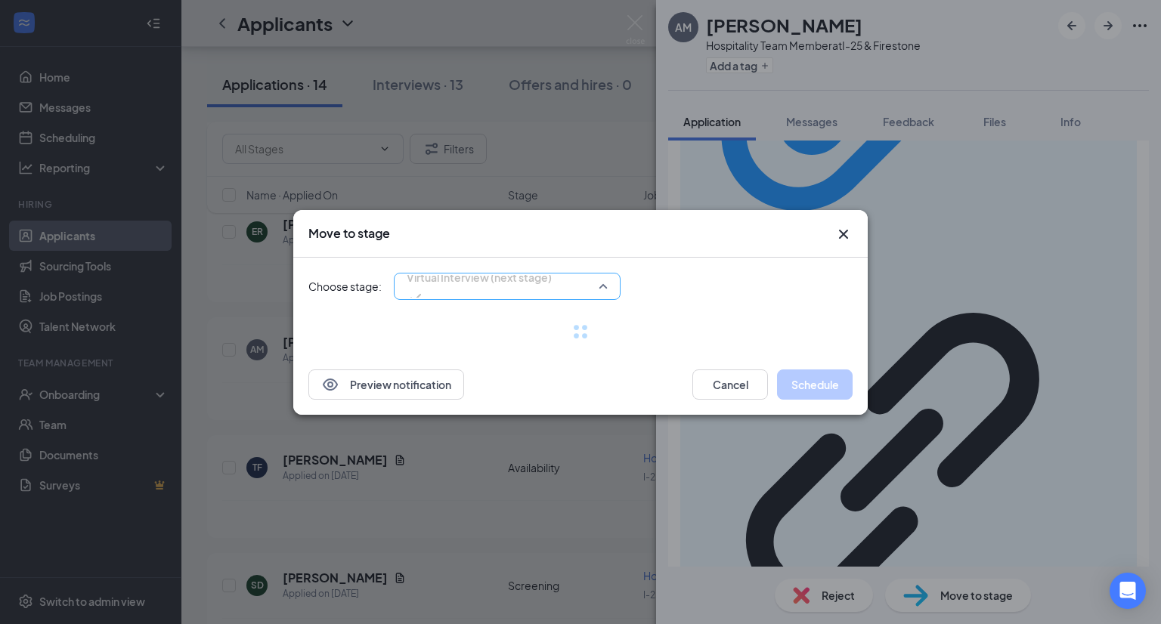
click at [598, 291] on div "Virtual Interview (next stage) 4069504 4069505 Application Availability Screeni…" at bounding box center [507, 286] width 227 height 27
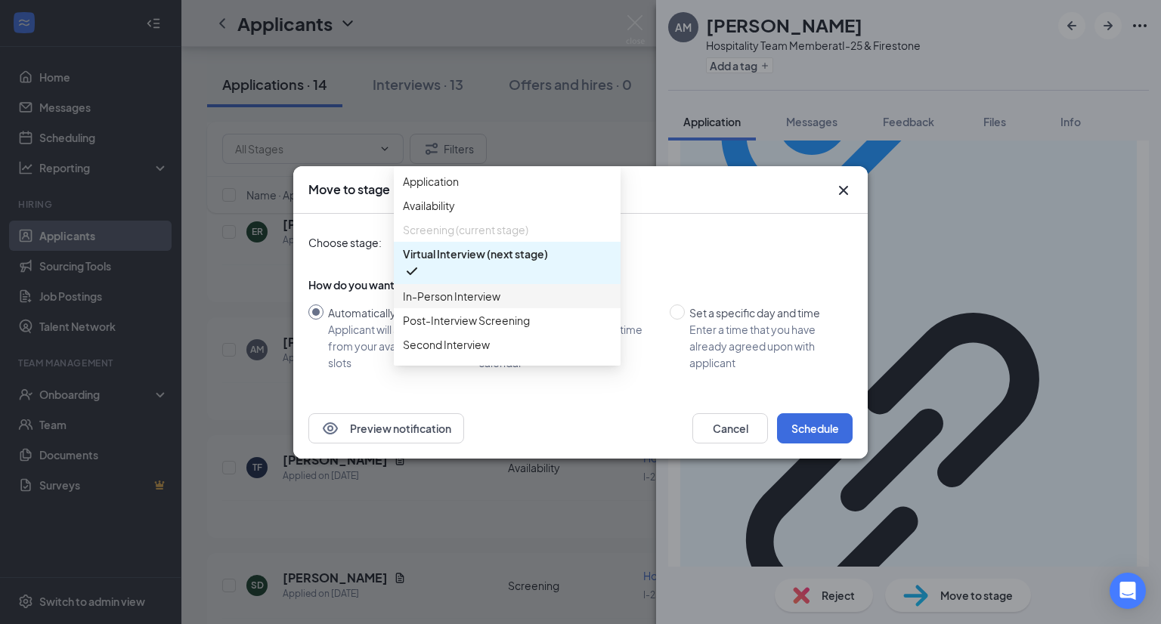
click at [493, 305] on span "In-Person Interview" at bounding box center [452, 296] width 98 height 17
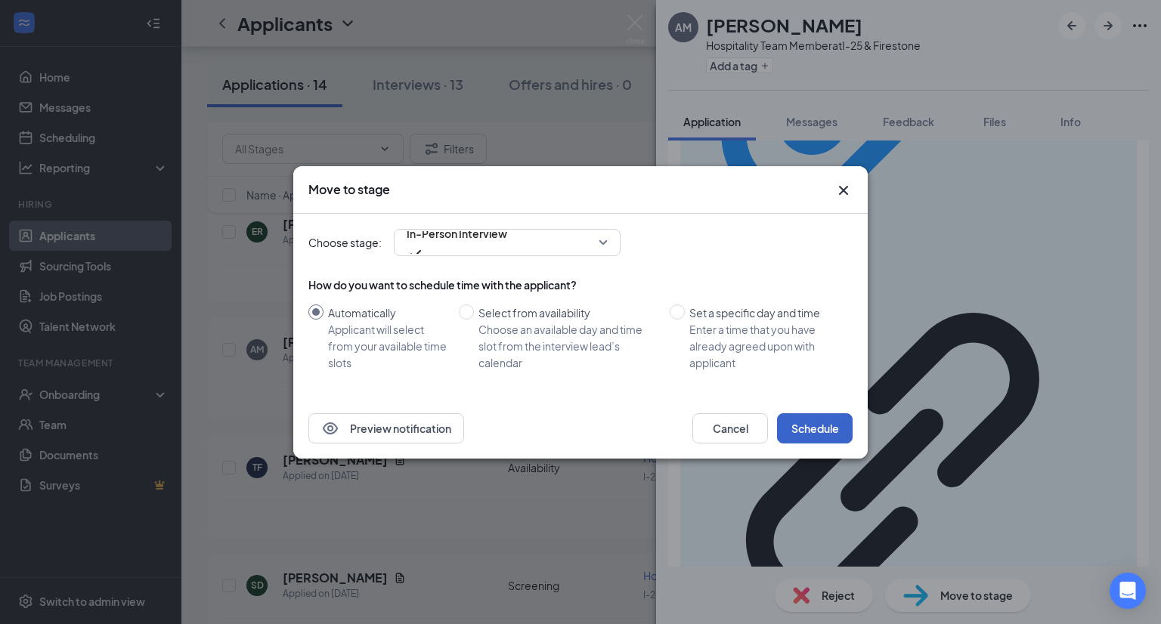
click at [811, 424] on button "Schedule" at bounding box center [815, 429] width 76 height 30
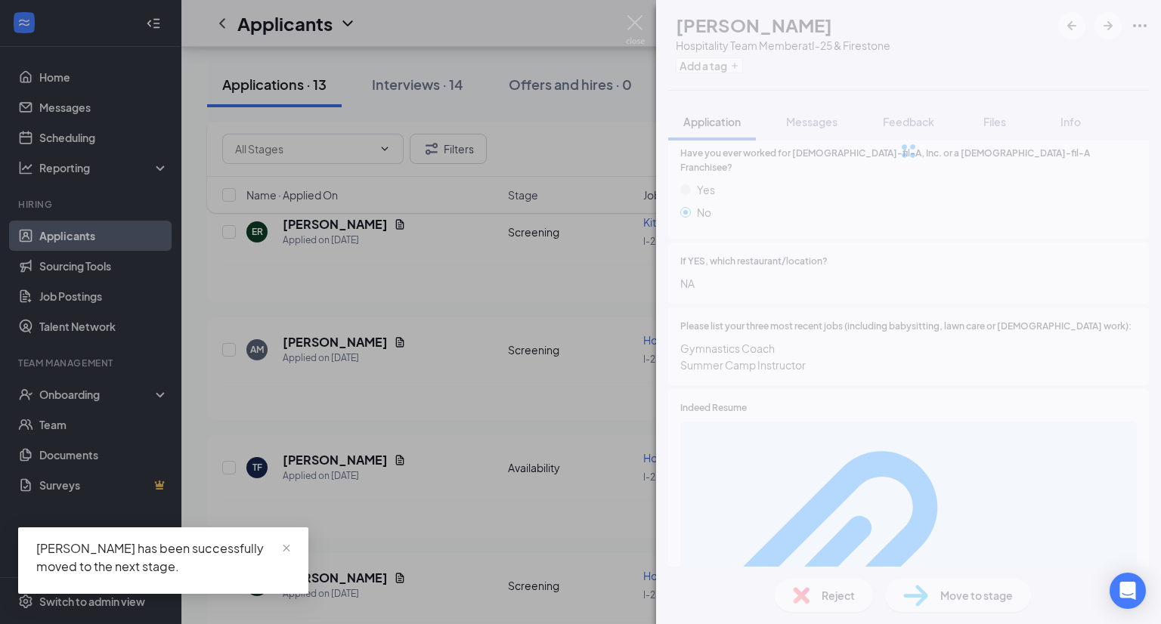
scroll to position [431, 0]
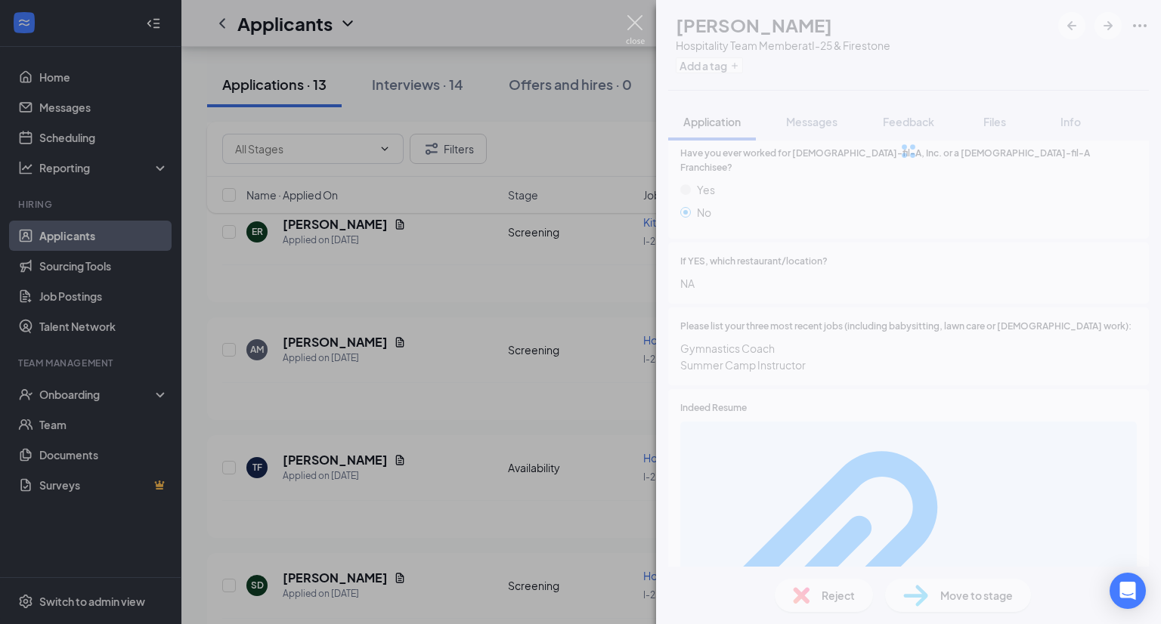
click at [630, 15] on img at bounding box center [635, 29] width 19 height 29
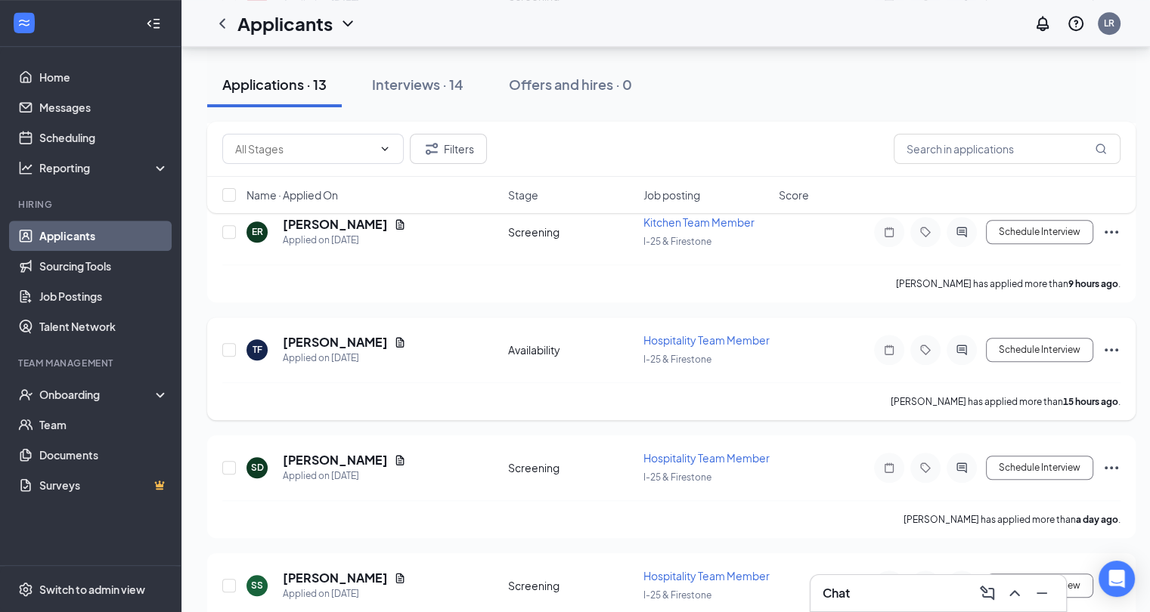
click at [531, 358] on div "Availability" at bounding box center [571, 349] width 126 height 15
click at [336, 351] on h5 "[PERSON_NAME]" at bounding box center [335, 342] width 105 height 17
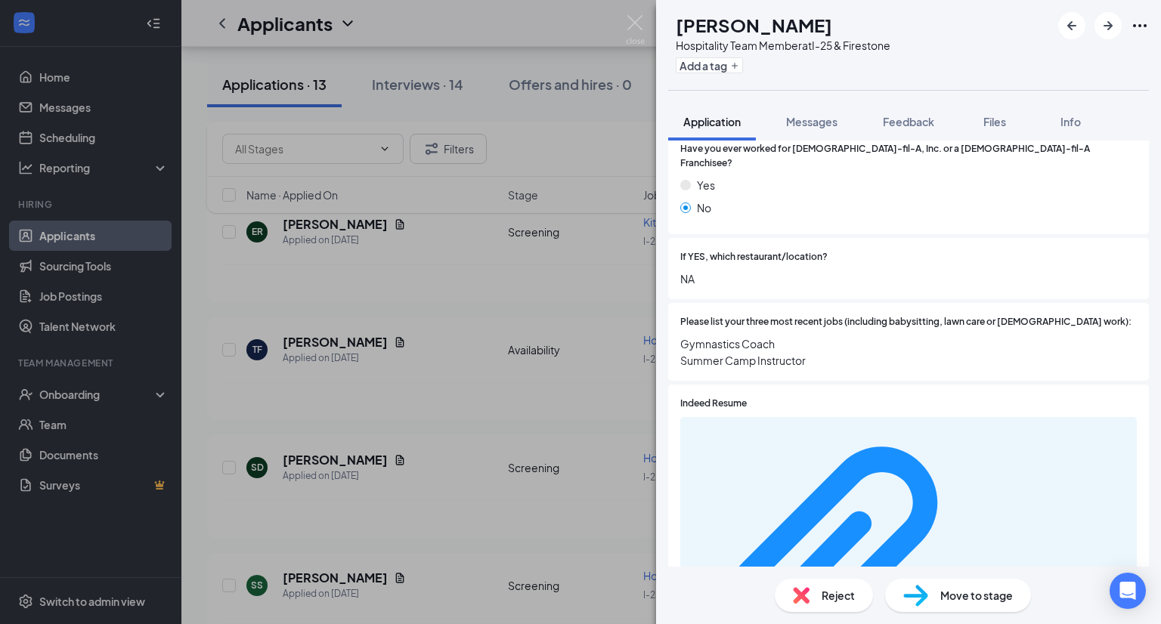
scroll to position [178, 0]
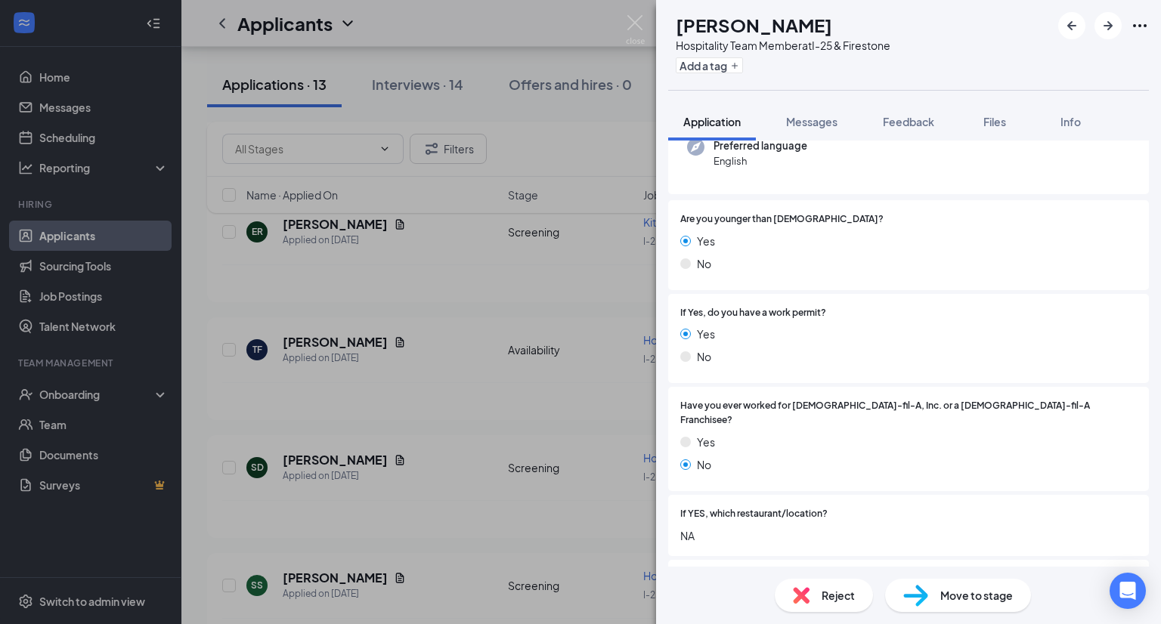
click at [330, 278] on div "TF [PERSON_NAME] Hospitality Team Member at I-25 & Firestone Add a tag Applicat…" at bounding box center [580, 312] width 1161 height 624
click at [637, 21] on img at bounding box center [635, 29] width 19 height 29
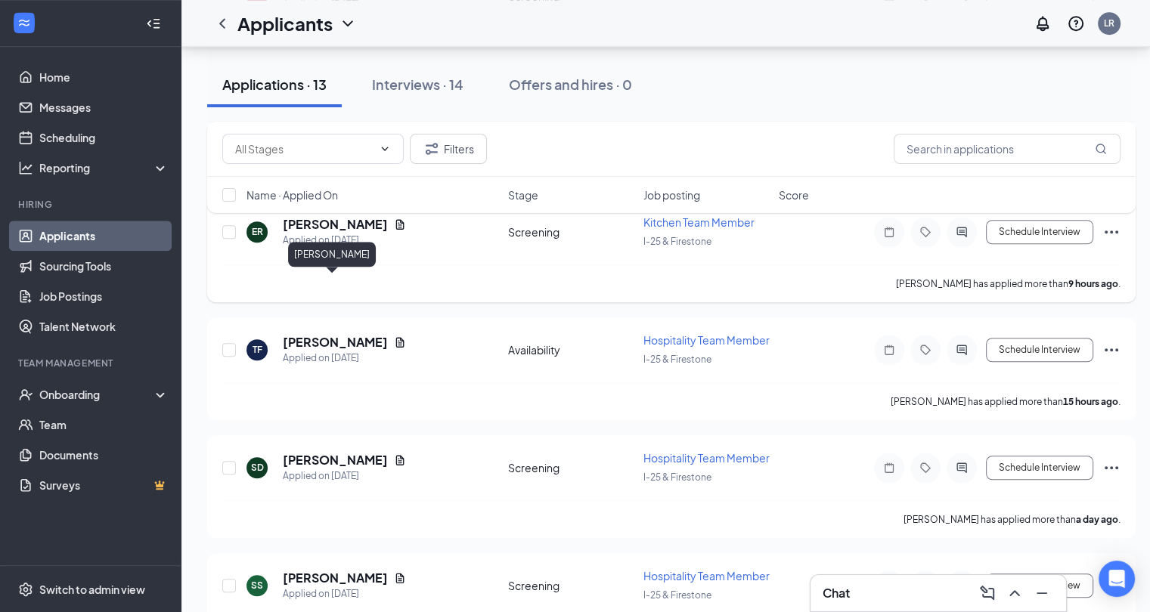
click at [339, 233] on h5 "[PERSON_NAME]" at bounding box center [335, 224] width 105 height 17
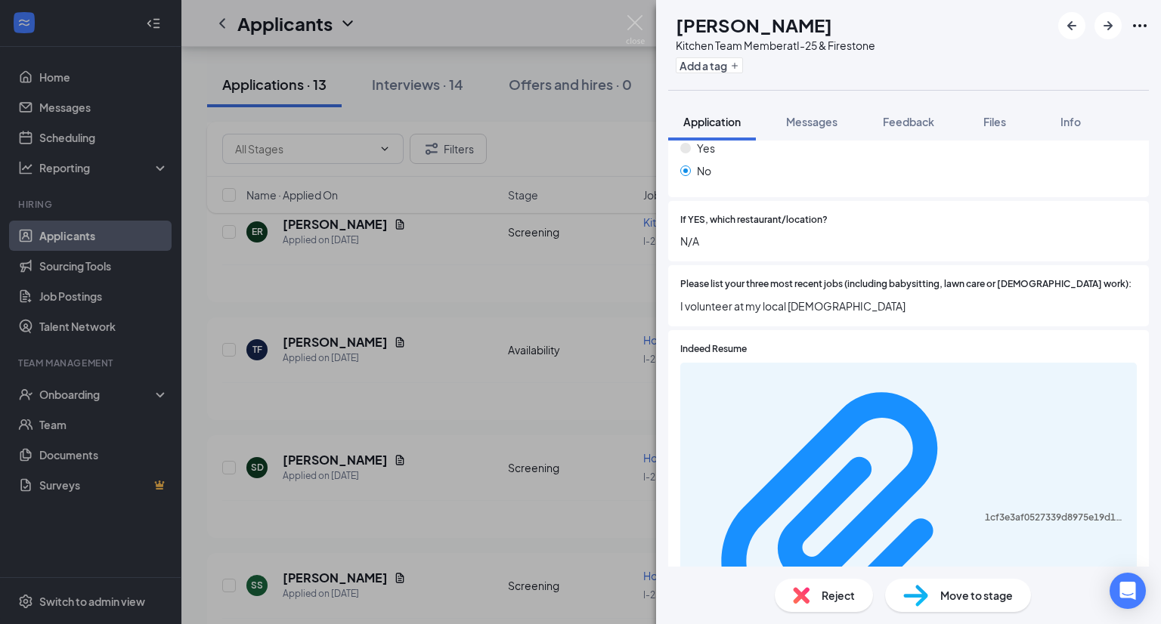
scroll to position [489, 0]
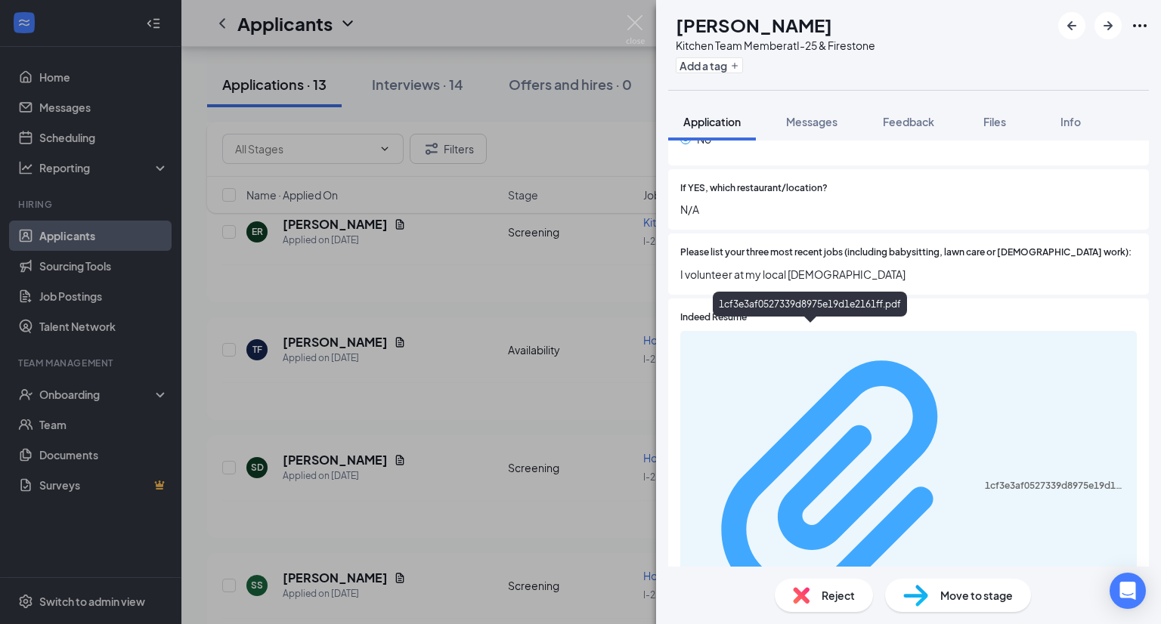
click at [985, 480] on div "1cf3e3af0527339d8975e19d1e2161ff.pdf" at bounding box center [1056, 486] width 143 height 12
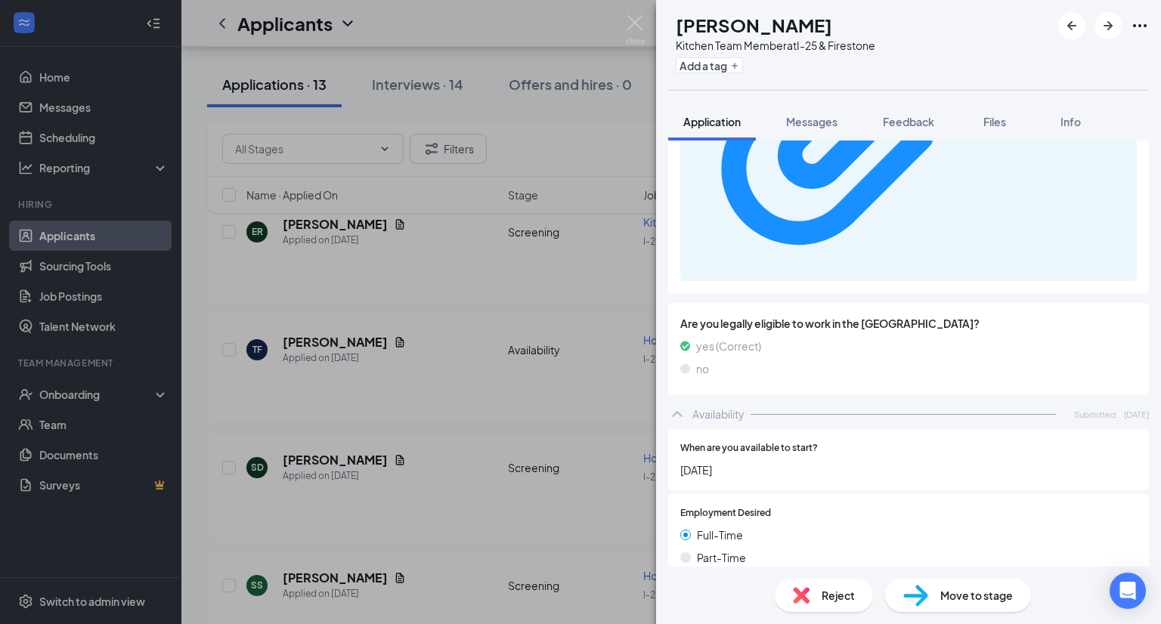
scroll to position [854, 0]
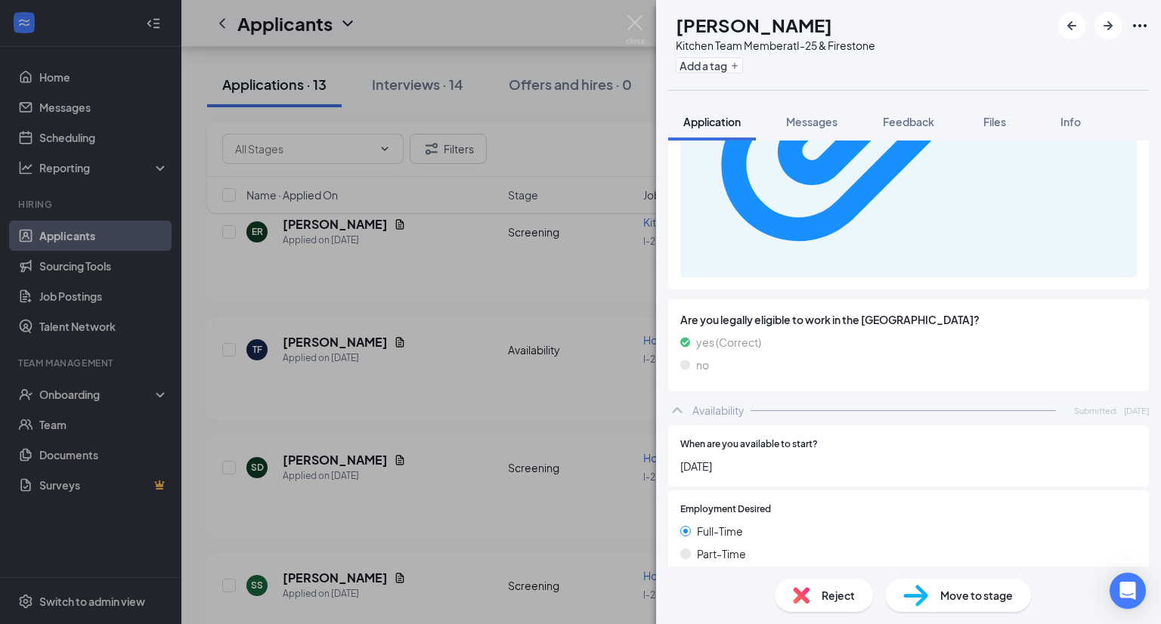
click at [943, 597] on span "Move to stage" at bounding box center [977, 595] width 73 height 17
click at [934, 595] on div "Move to stage" at bounding box center [958, 595] width 146 height 33
click at [959, 604] on div "Move to stage" at bounding box center [958, 595] width 146 height 33
click at [953, 594] on span "Move to stage" at bounding box center [977, 595] width 73 height 17
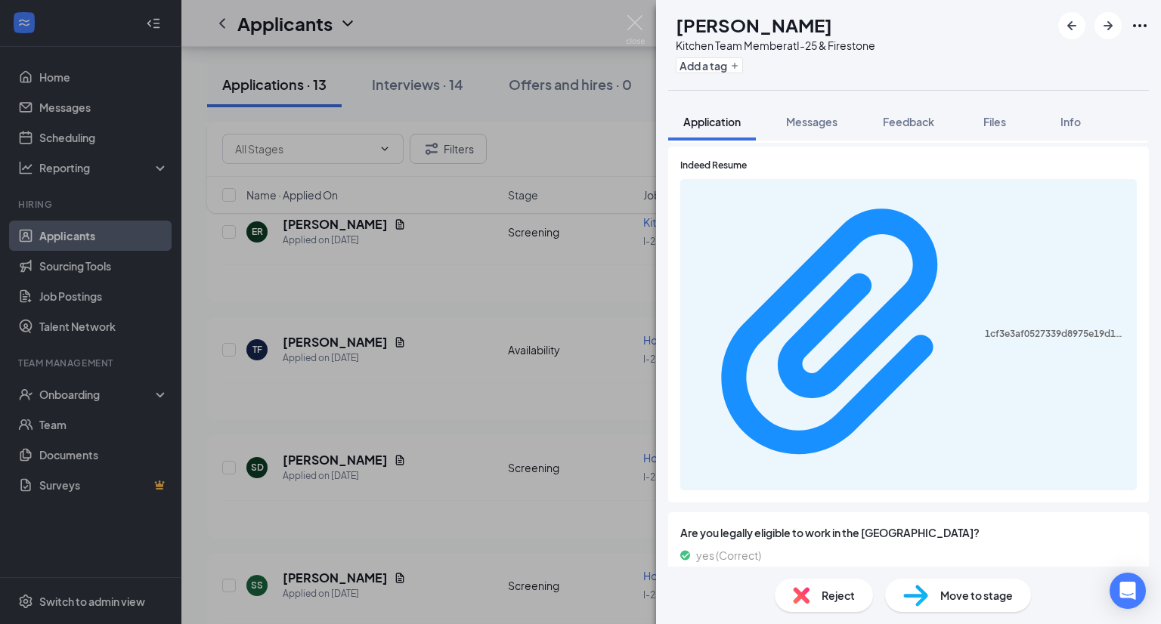
scroll to position [891, 0]
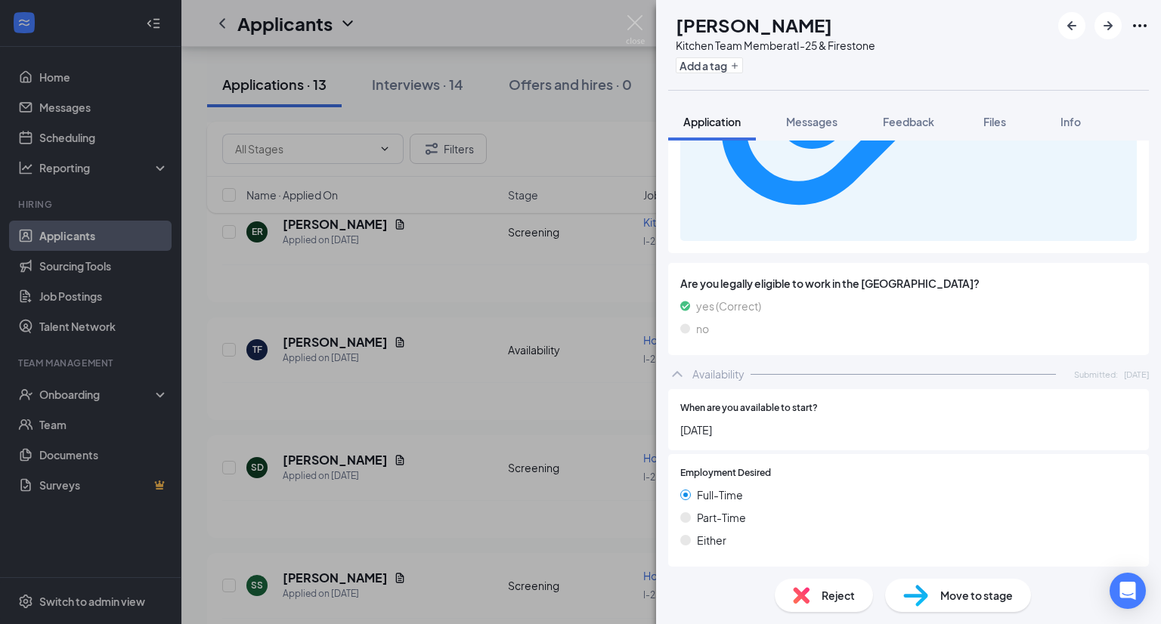
click at [975, 596] on span "Move to stage" at bounding box center [977, 595] width 73 height 17
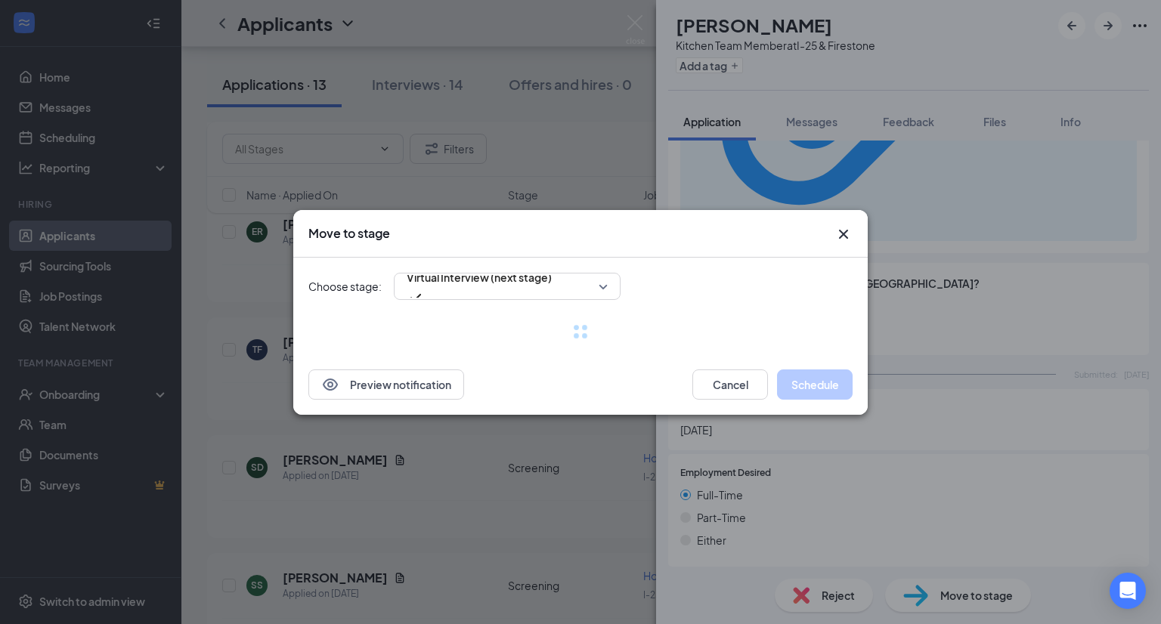
scroll to position [885, 0]
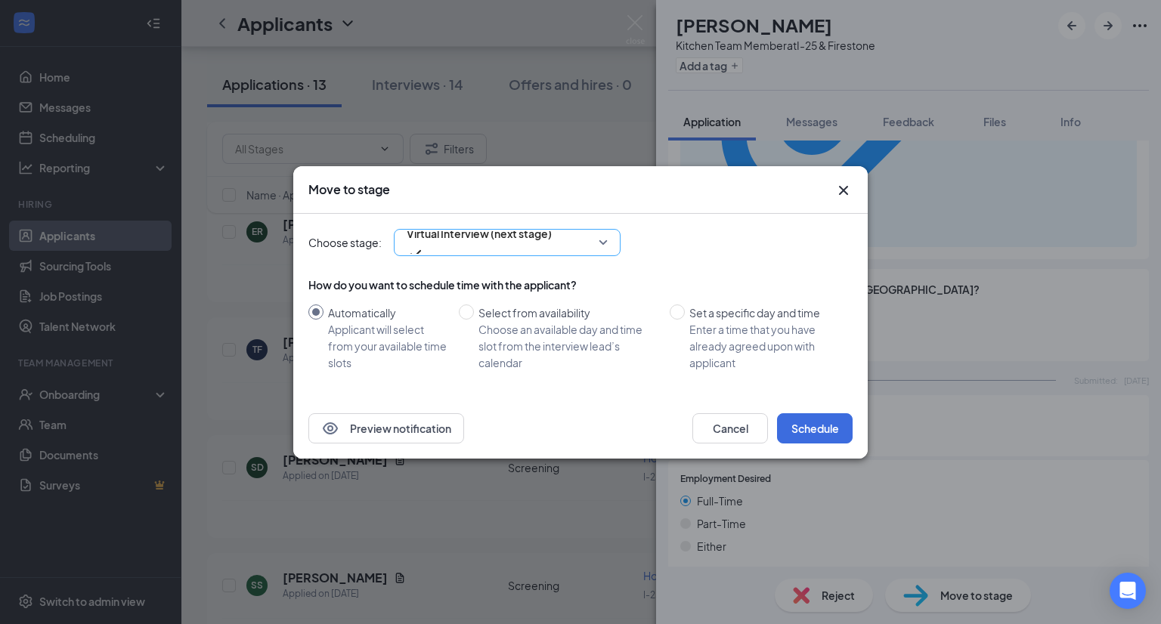
click at [451, 241] on span "Virtual Interview (next stage)" at bounding box center [479, 233] width 145 height 23
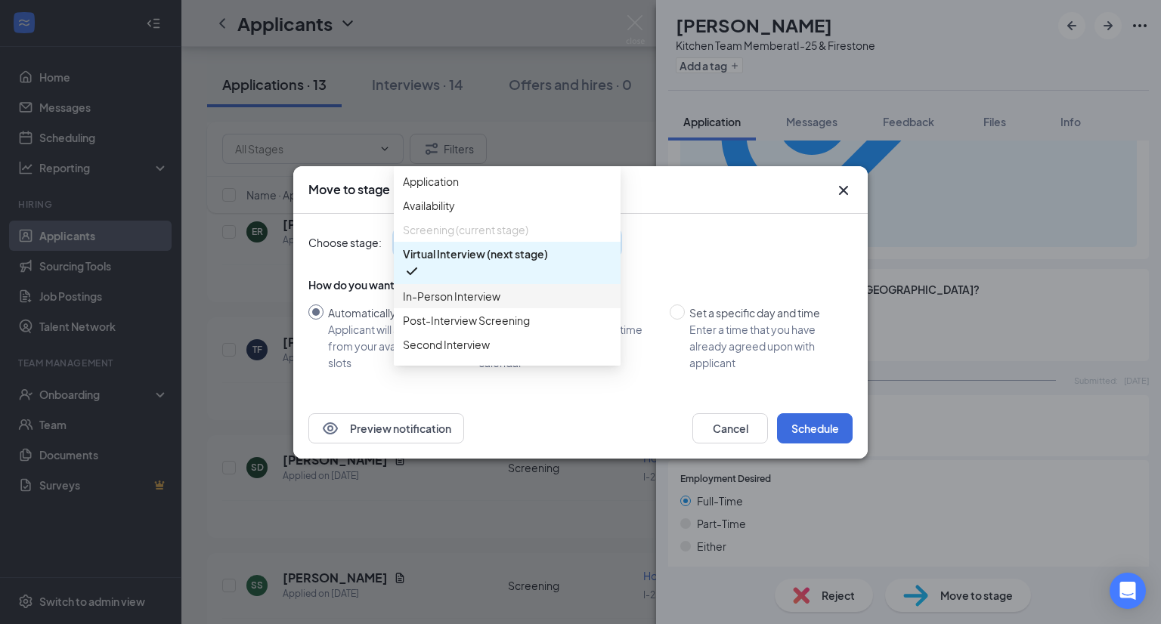
click at [429, 305] on span "In-Person Interview" at bounding box center [452, 296] width 98 height 17
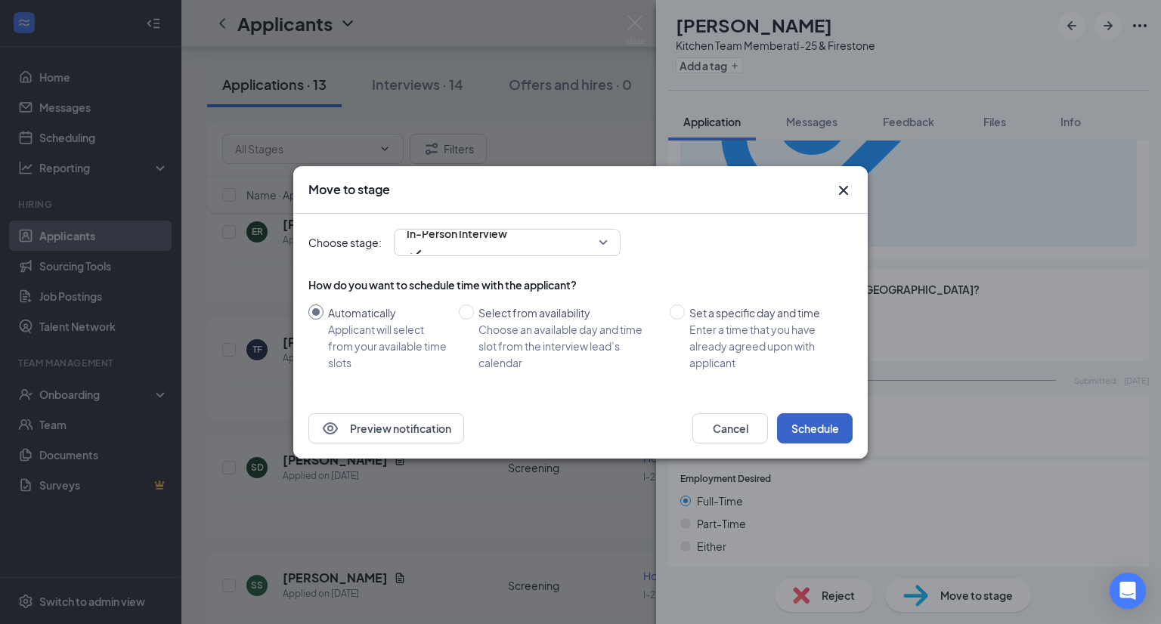
click at [795, 433] on button "Schedule" at bounding box center [815, 429] width 76 height 30
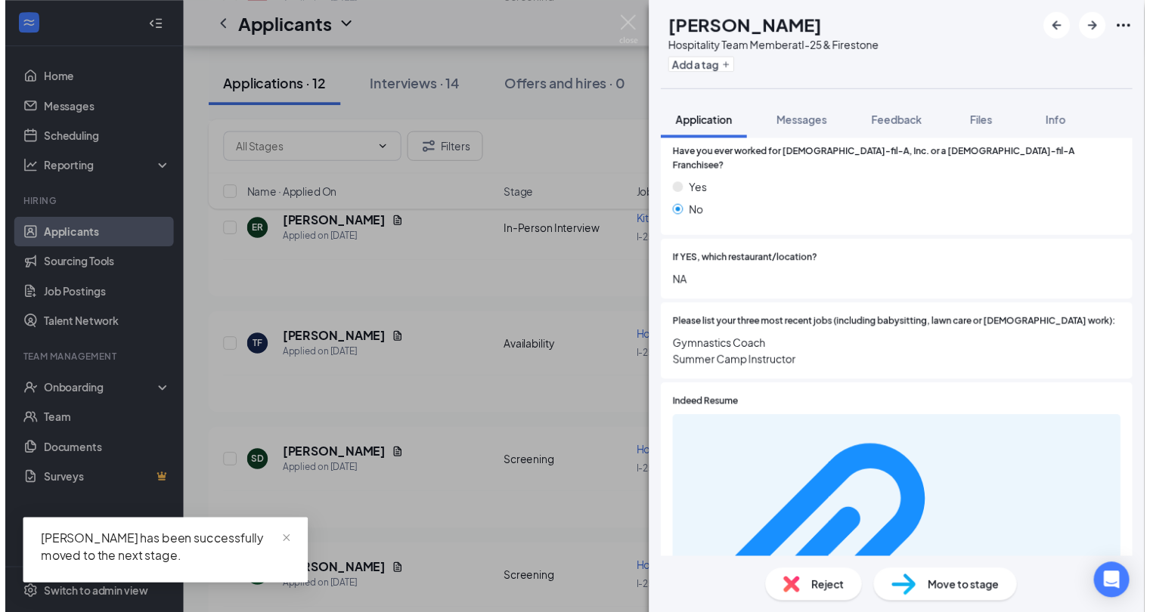
scroll to position [429, 0]
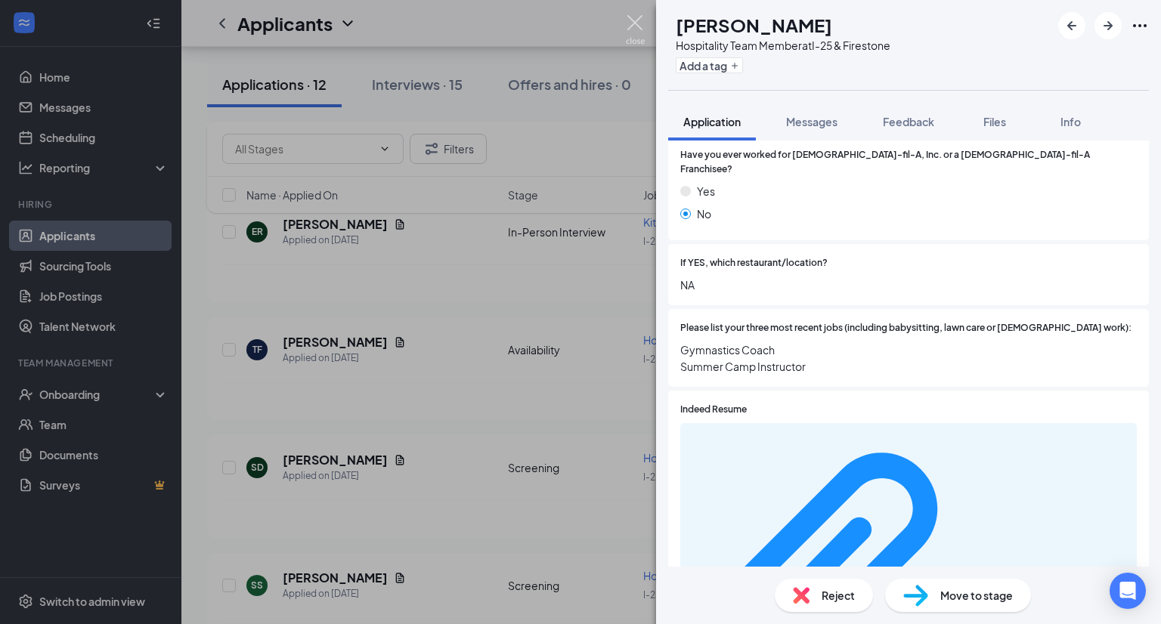
click at [637, 23] on img at bounding box center [635, 29] width 19 height 29
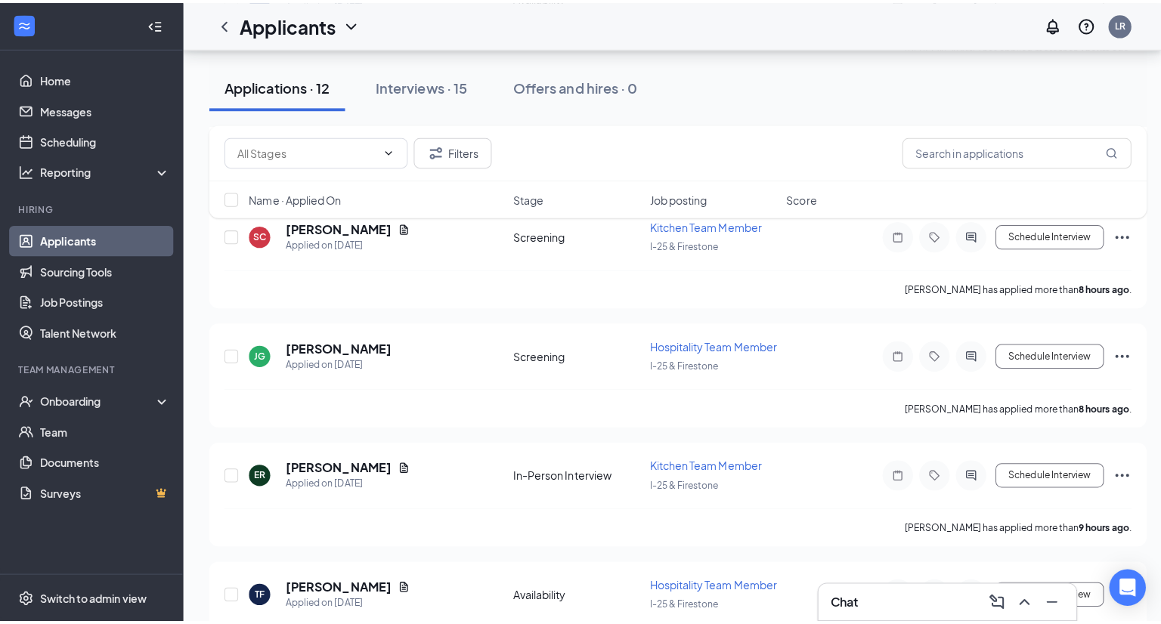
scroll to position [916, 0]
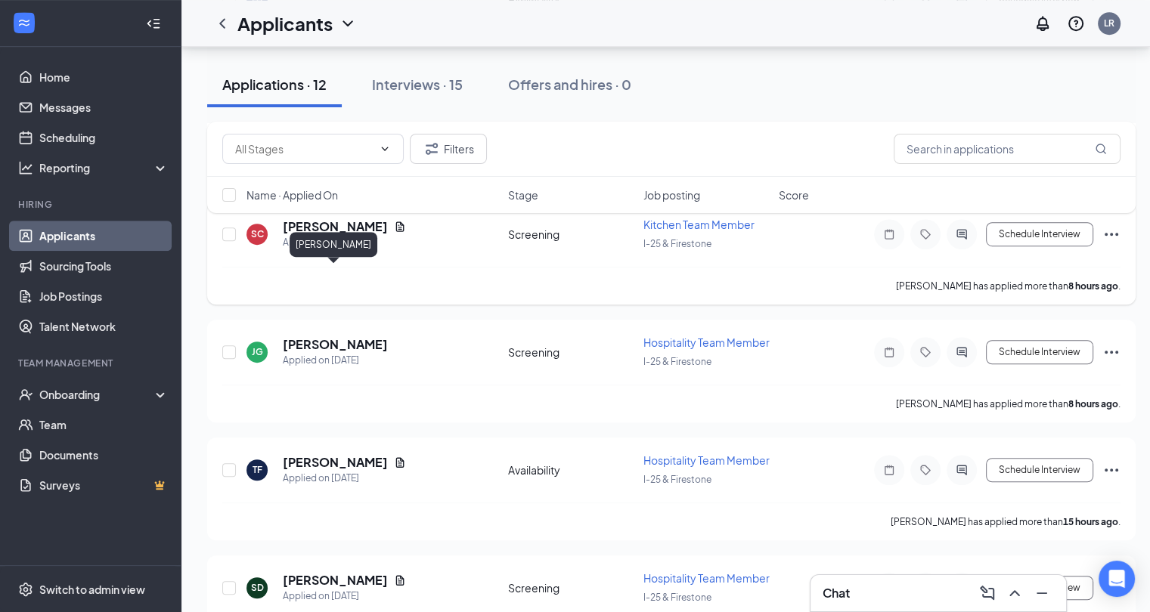
click at [345, 235] on h5 "[PERSON_NAME]" at bounding box center [335, 226] width 105 height 17
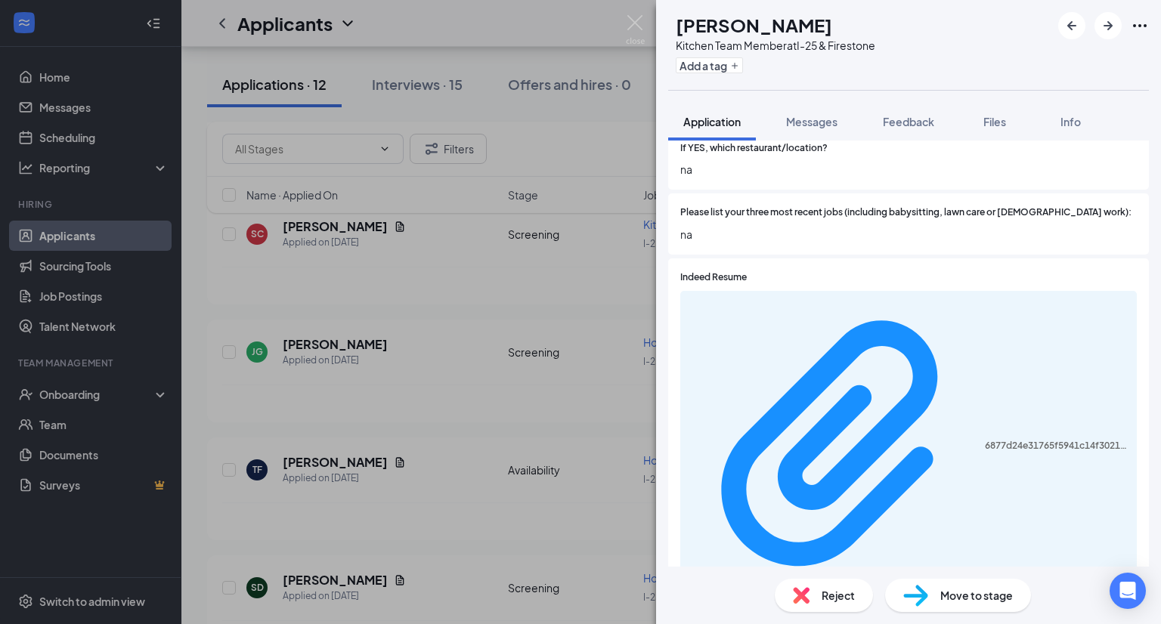
scroll to position [401, 0]
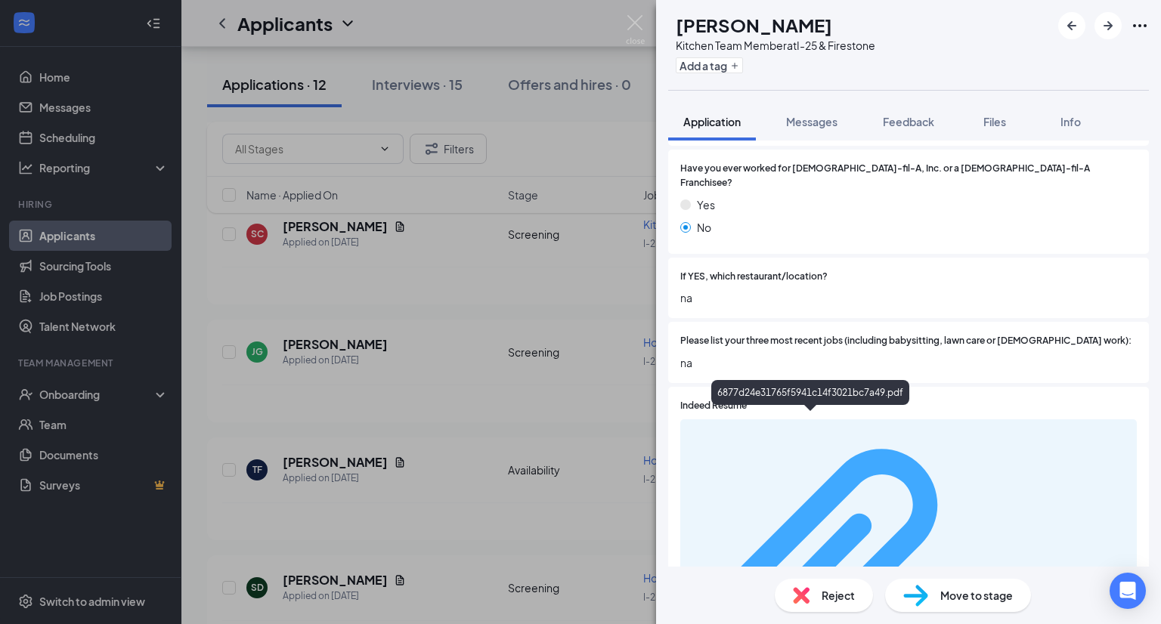
click at [985, 569] on div "6877d24e31765f5941c14f3021bc7a49.pdf" at bounding box center [1056, 575] width 143 height 12
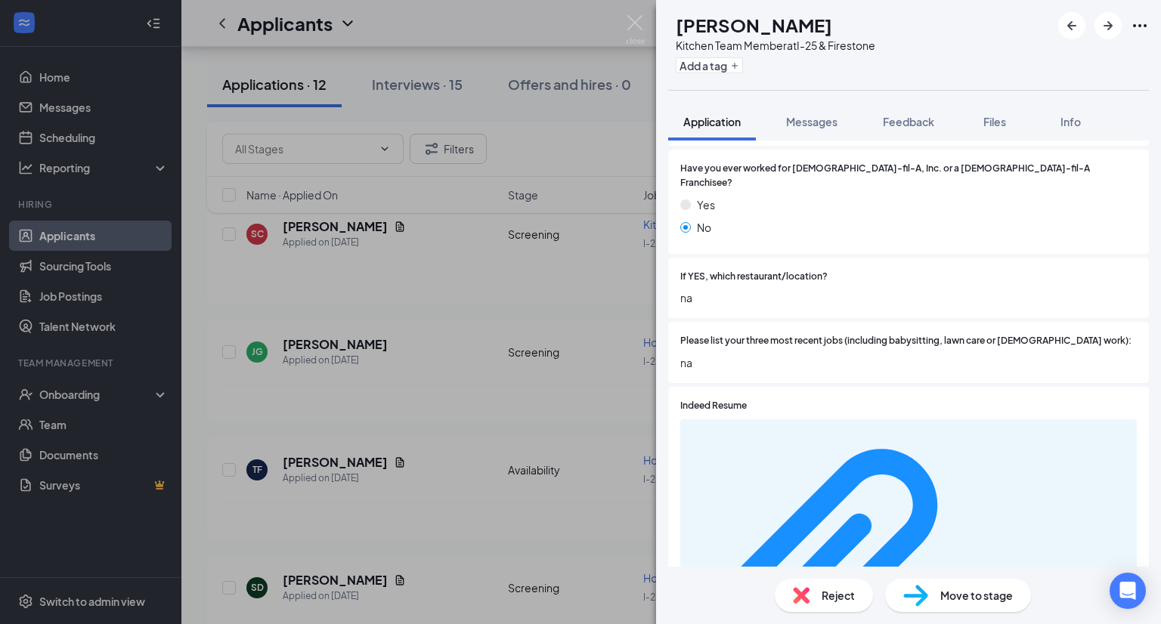
click at [944, 603] on span "Move to stage" at bounding box center [977, 595] width 73 height 17
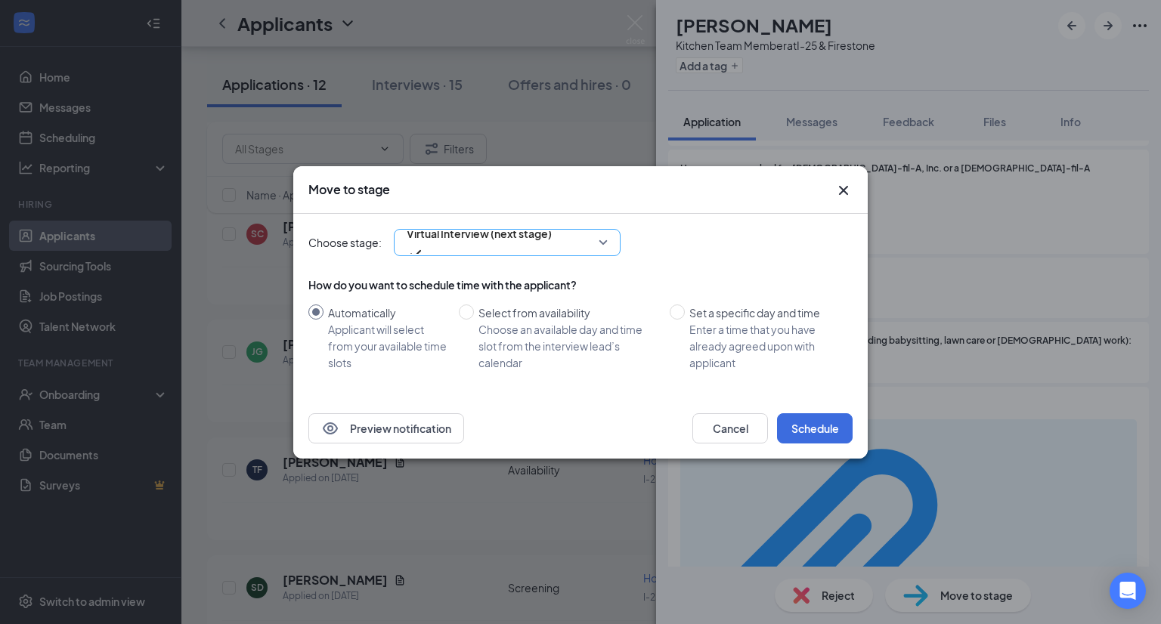
click at [600, 247] on span "Virtual Interview (next stage)" at bounding box center [507, 242] width 201 height 23
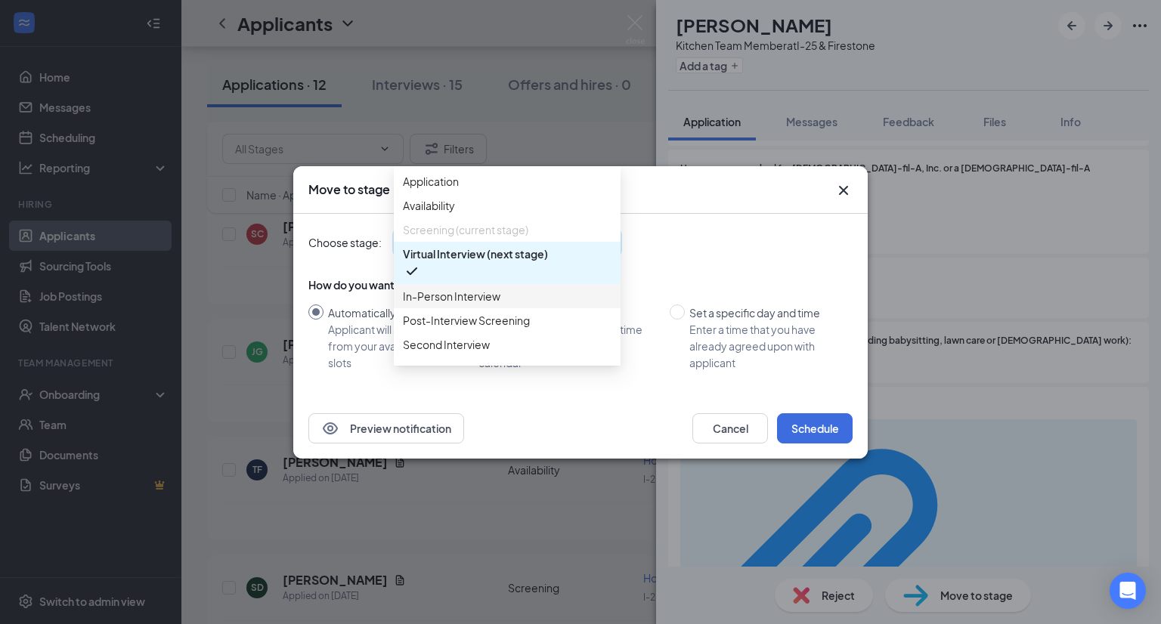
click at [481, 305] on span "In-Person Interview" at bounding box center [452, 296] width 98 height 17
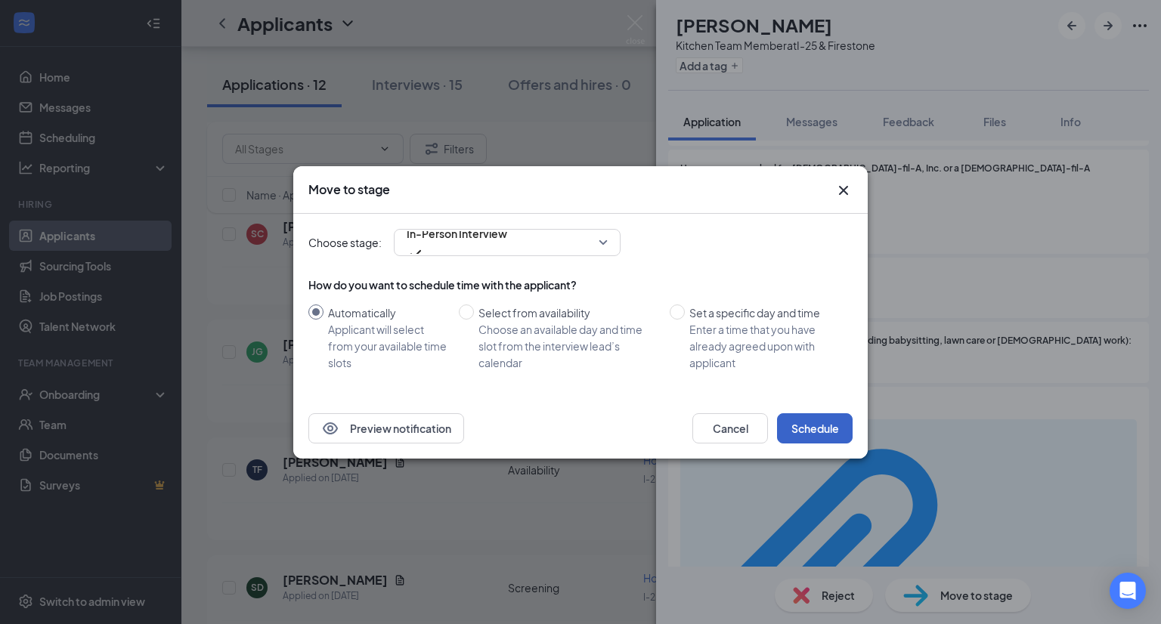
click at [808, 429] on button "Schedule" at bounding box center [815, 429] width 76 height 30
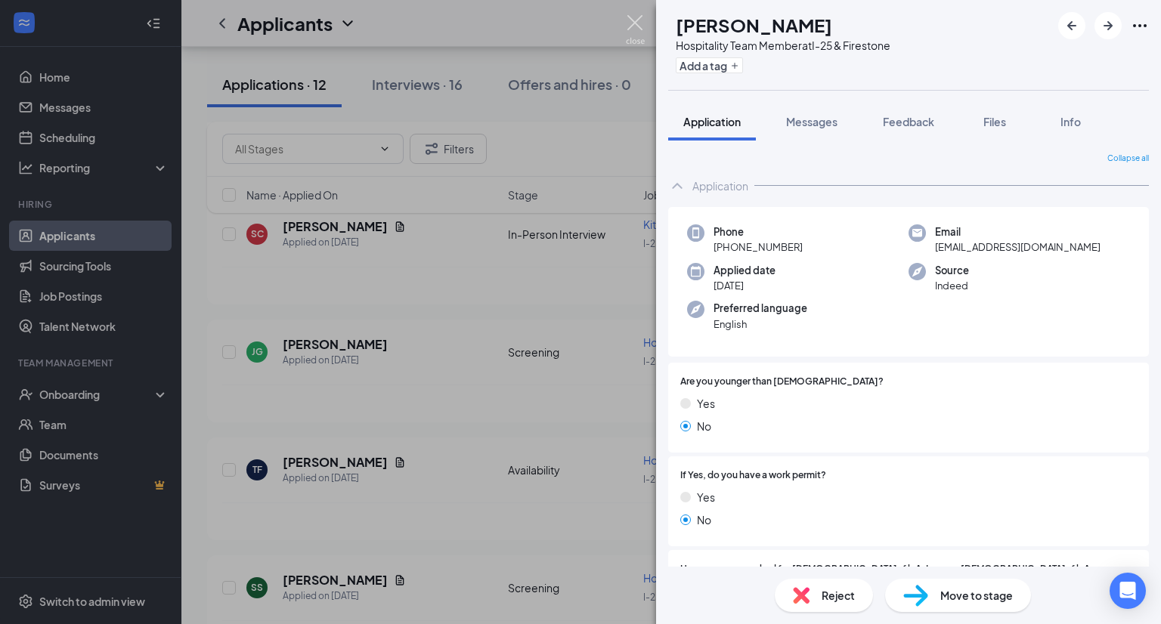
click at [635, 25] on img at bounding box center [635, 29] width 19 height 29
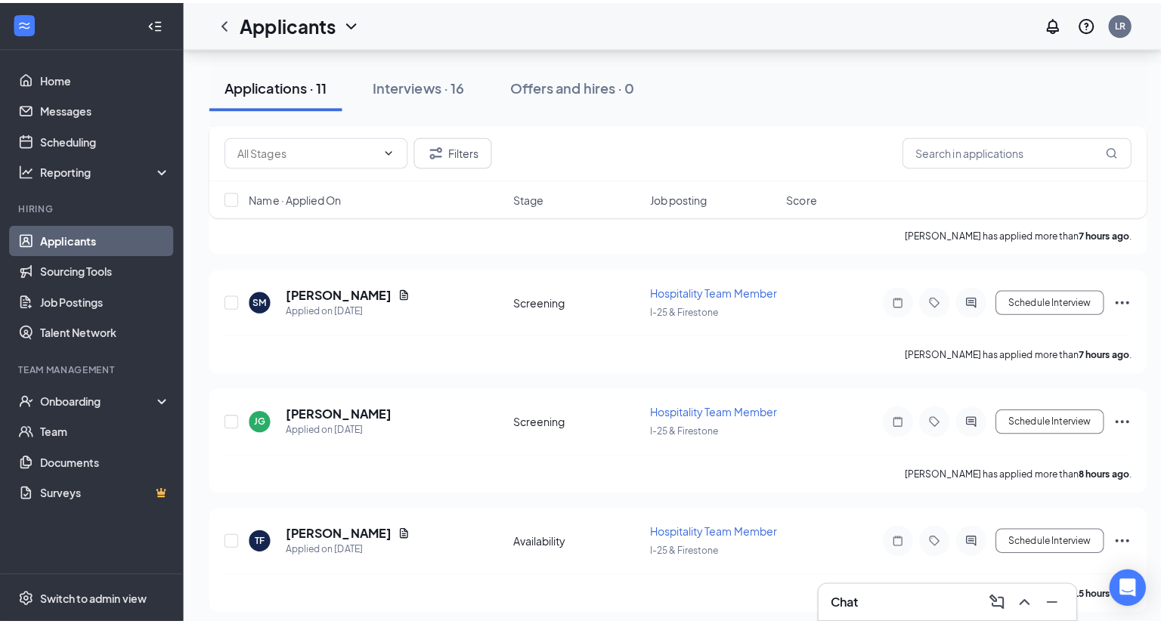
scroll to position [725, 0]
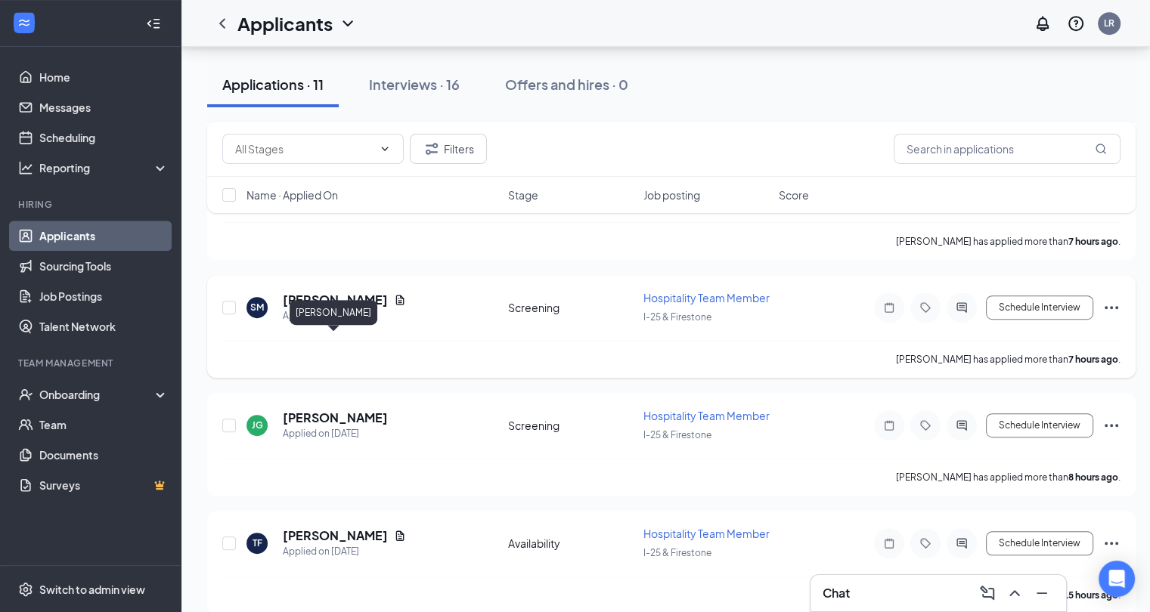
click at [335, 308] on h5 "[PERSON_NAME]" at bounding box center [335, 300] width 105 height 17
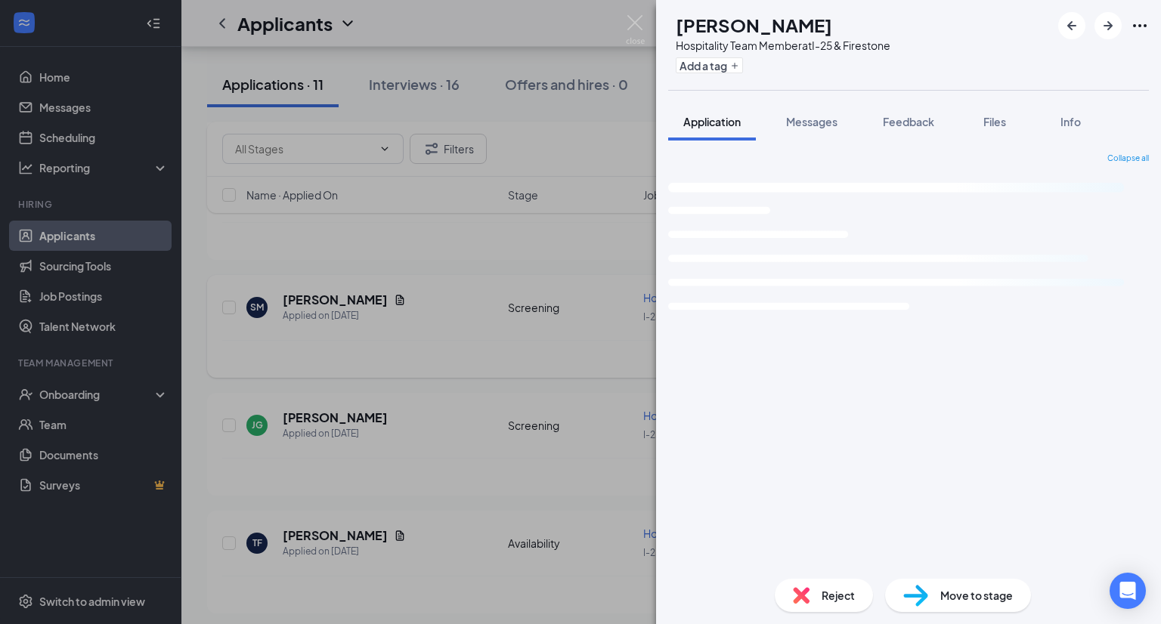
click at [335, 349] on div "SM [PERSON_NAME] Hospitality Team Member at I-25 & Firestone Add a tag Applicat…" at bounding box center [580, 312] width 1161 height 624
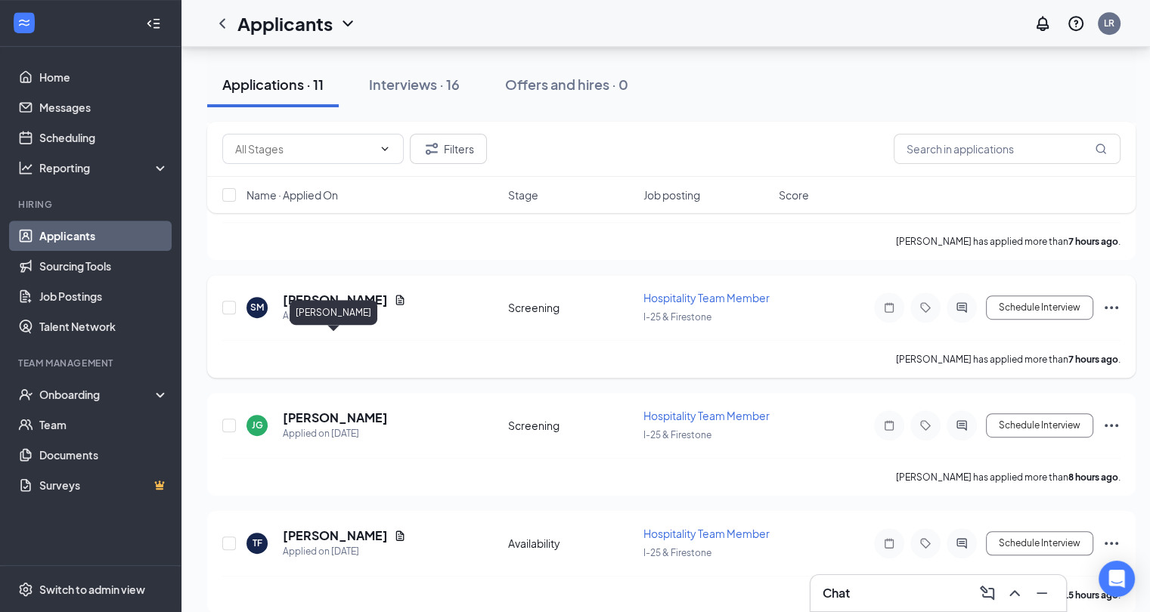
click at [361, 308] on h5 "[PERSON_NAME]" at bounding box center [335, 300] width 105 height 17
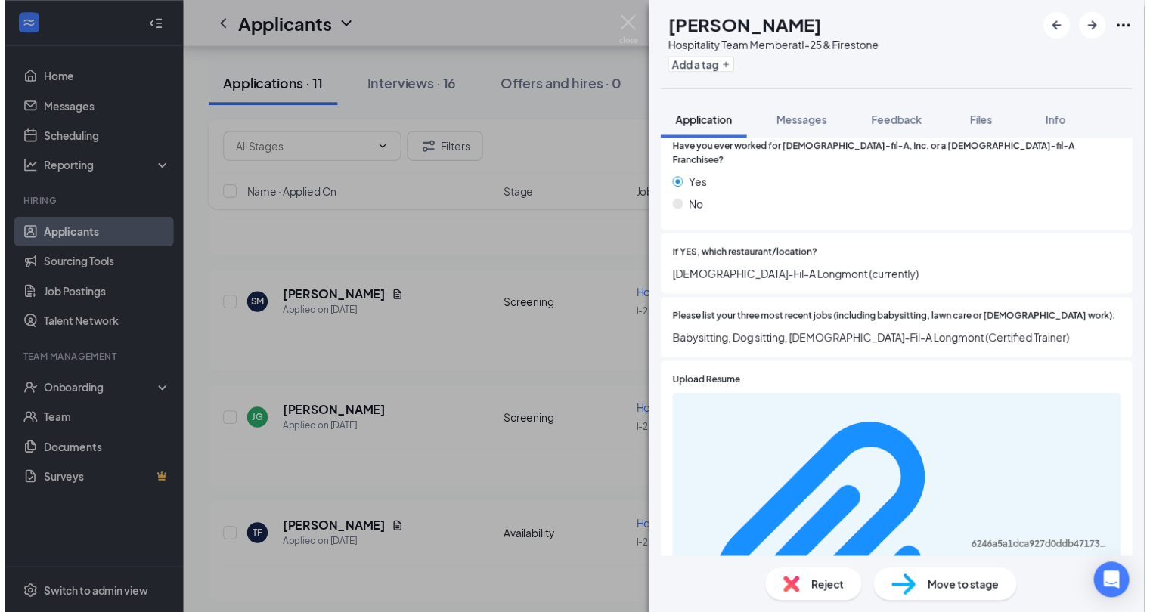
scroll to position [12, 0]
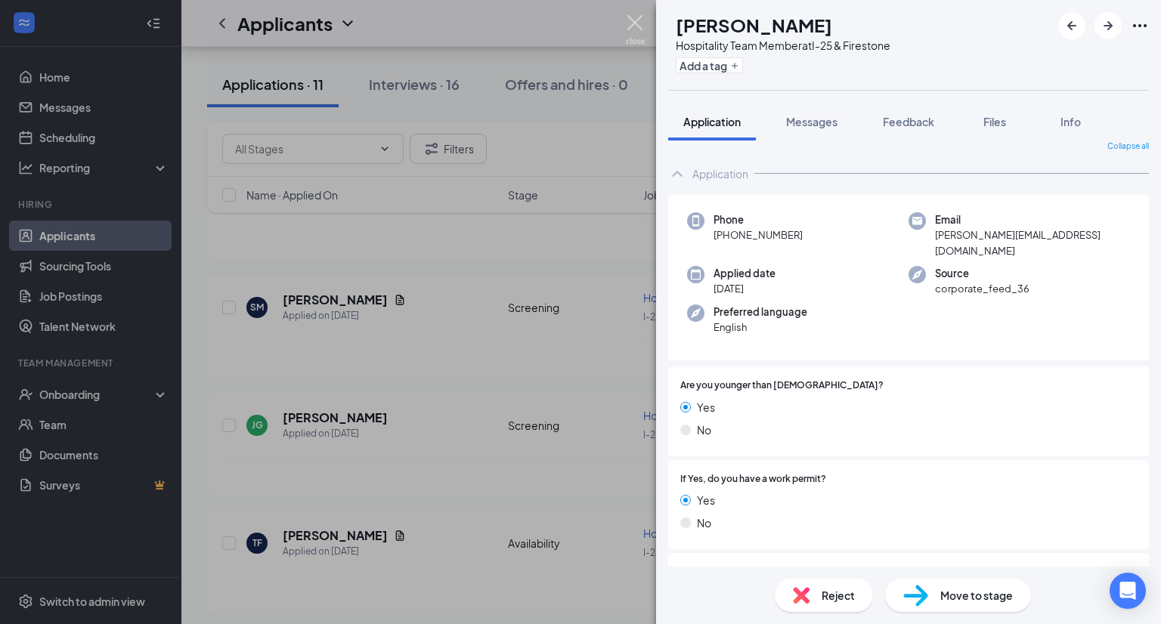
click at [635, 16] on img at bounding box center [635, 29] width 19 height 29
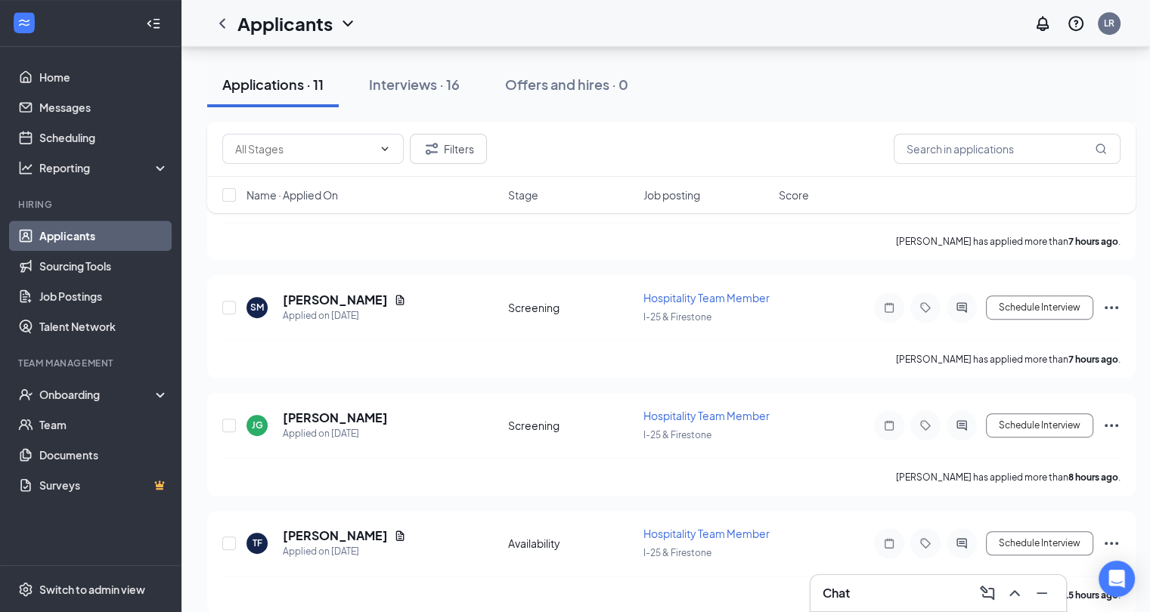
click at [387, 218] on div "Filters Name · Applied On Stage Job posting Score" at bounding box center [671, 175] width 928 height 107
click at [346, 221] on div "Filters Name · Applied On Stage Job posting Score" at bounding box center [671, 175] width 928 height 107
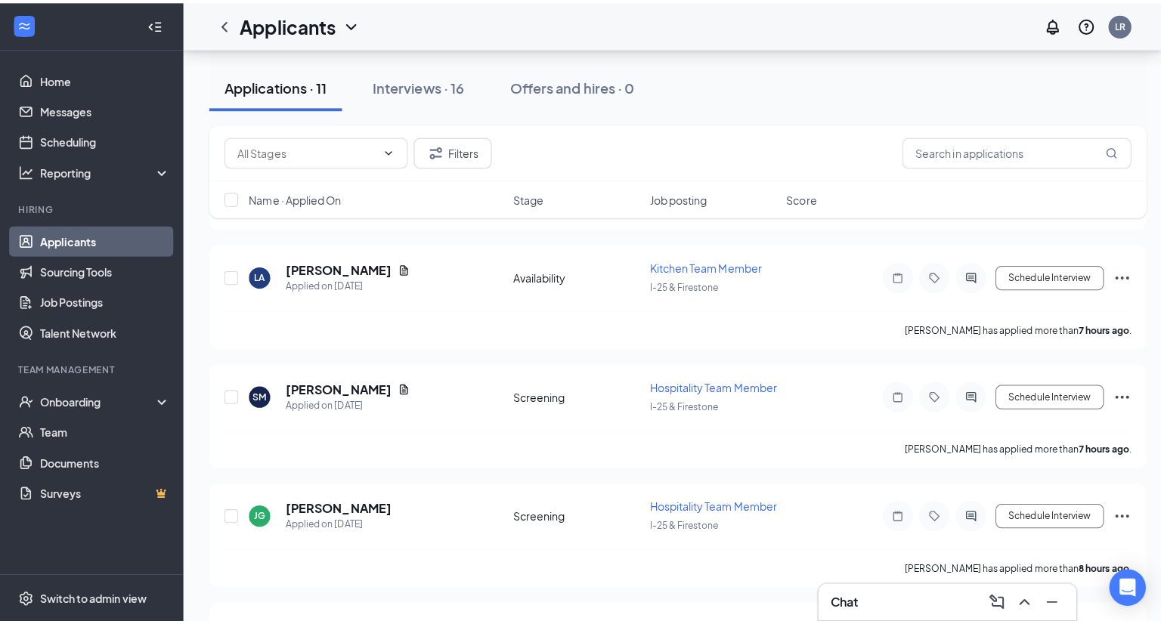
scroll to position [634, 0]
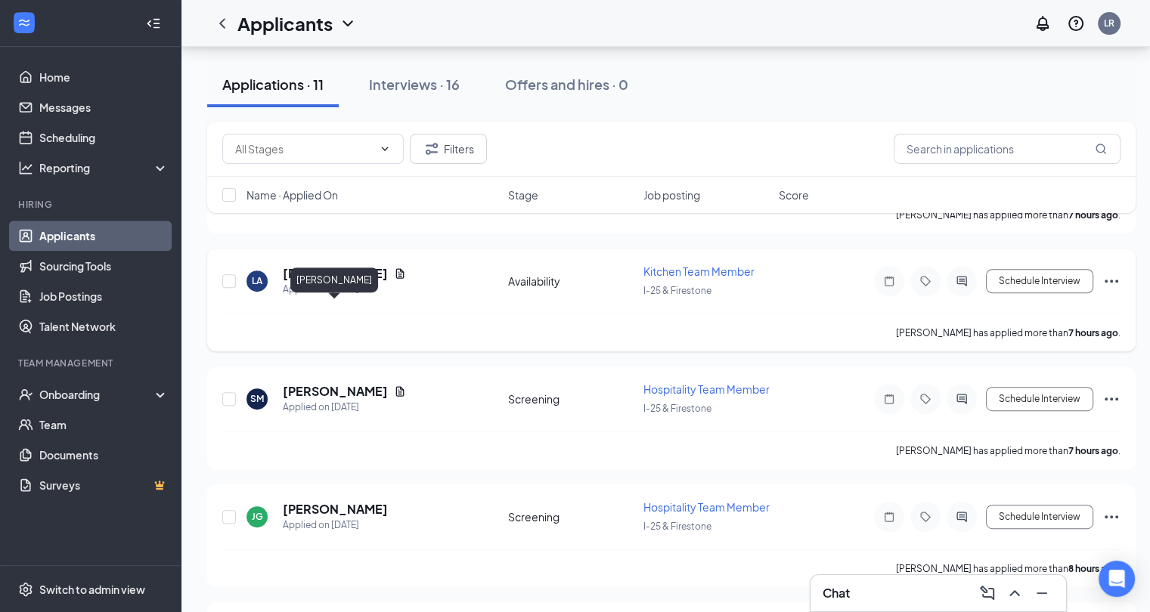
click at [344, 282] on h5 "[PERSON_NAME]" at bounding box center [335, 273] width 105 height 17
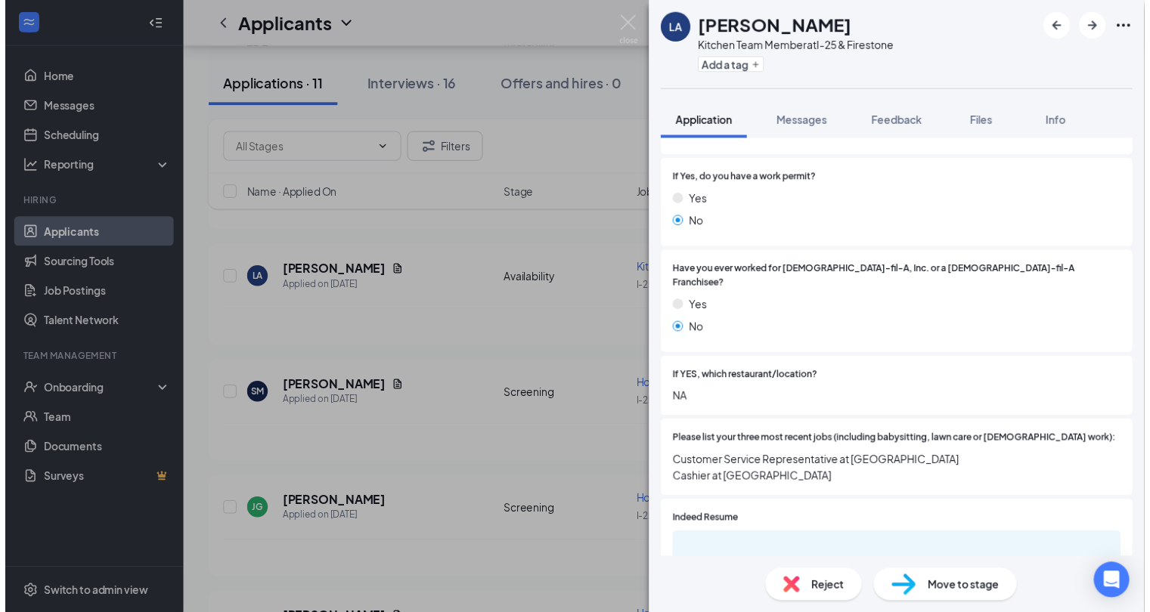
scroll to position [10, 0]
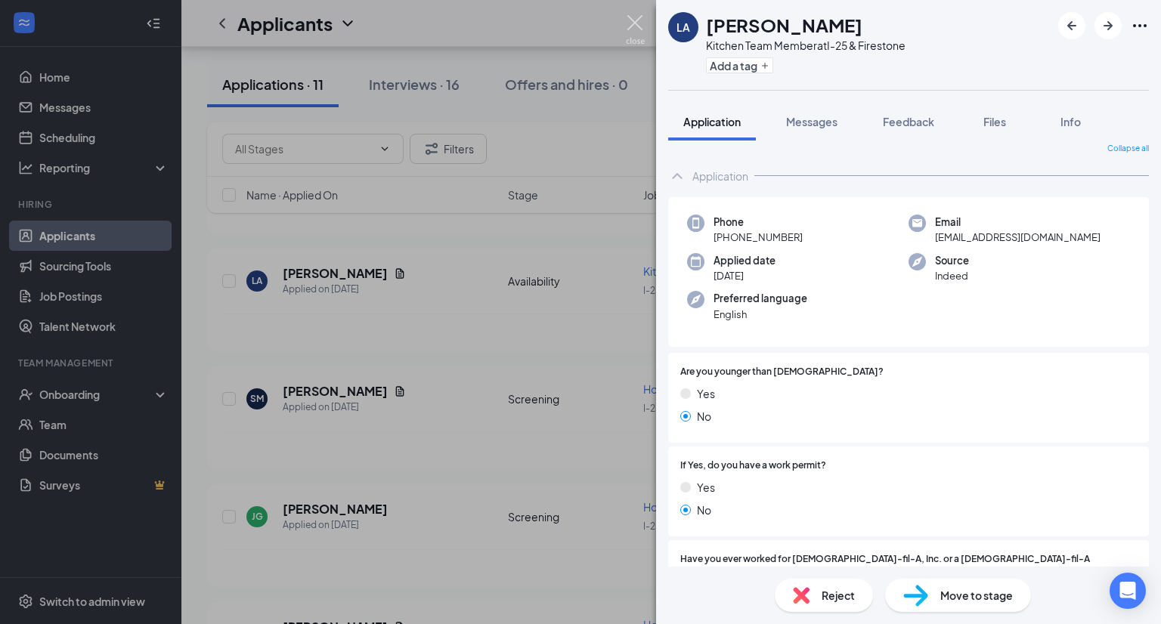
click at [628, 34] on img at bounding box center [635, 29] width 19 height 29
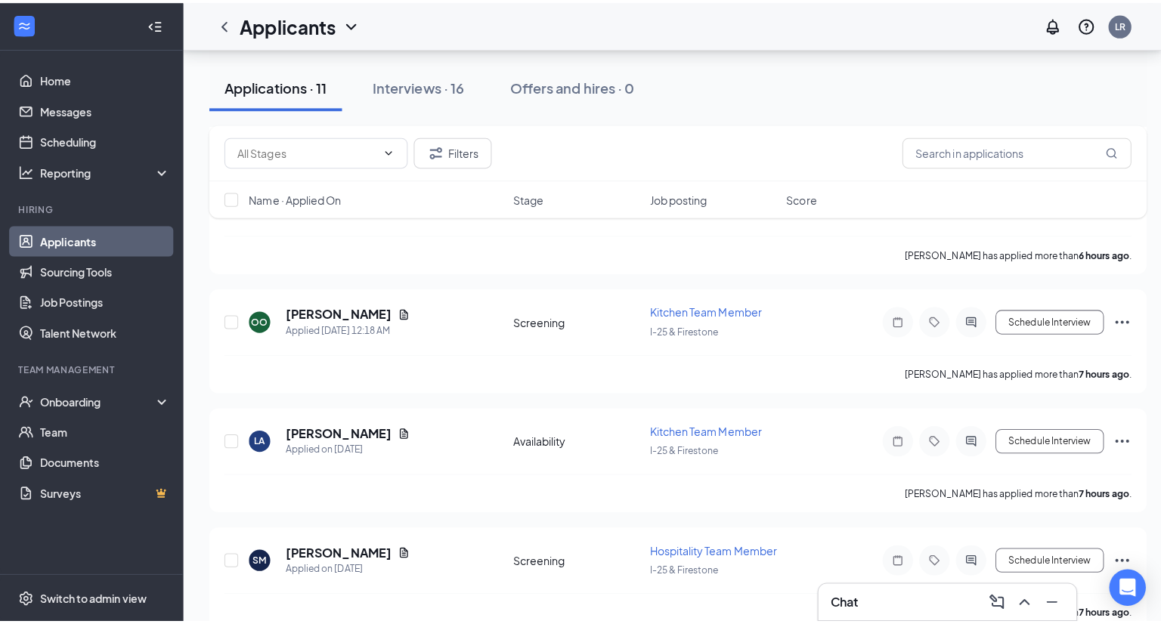
scroll to position [478, 0]
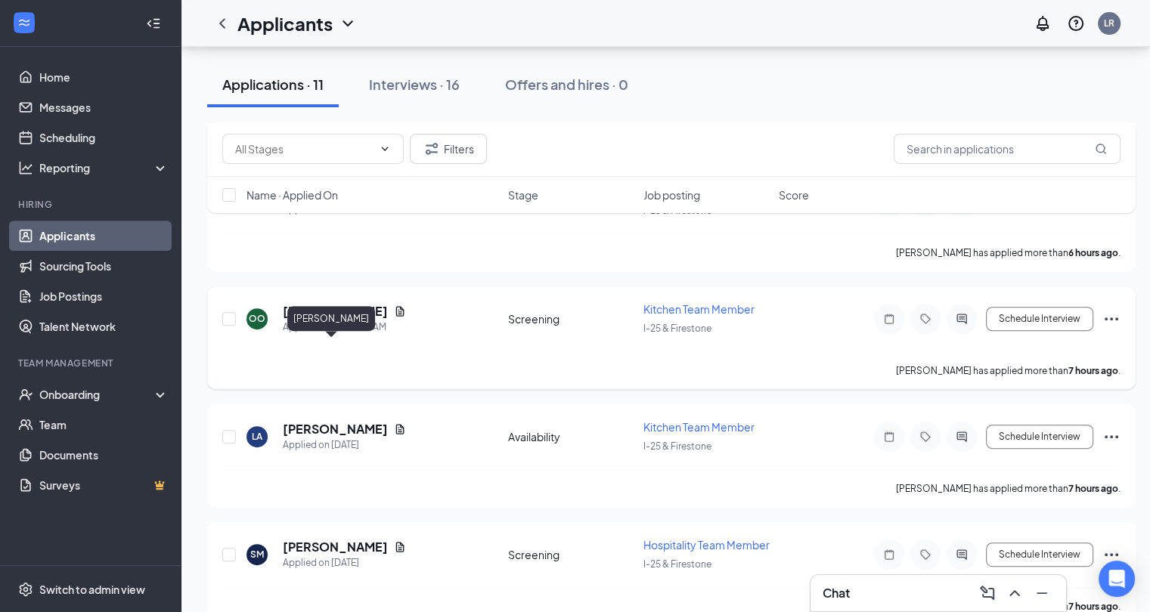
click at [331, 320] on h5 "[PERSON_NAME]" at bounding box center [335, 311] width 105 height 17
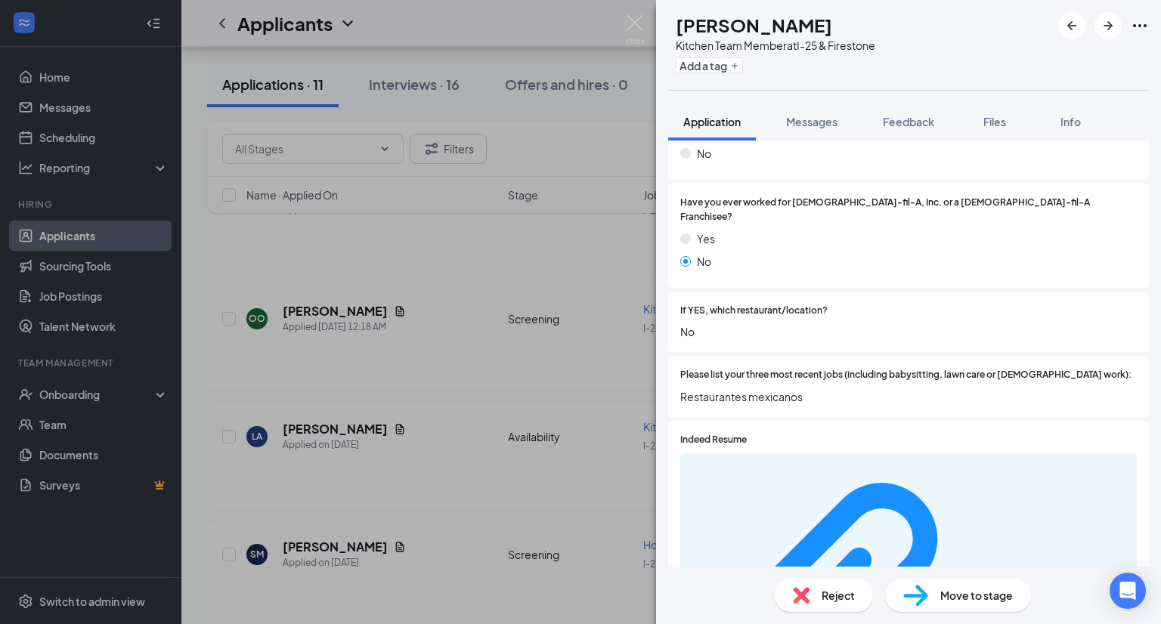
scroll to position [303, 0]
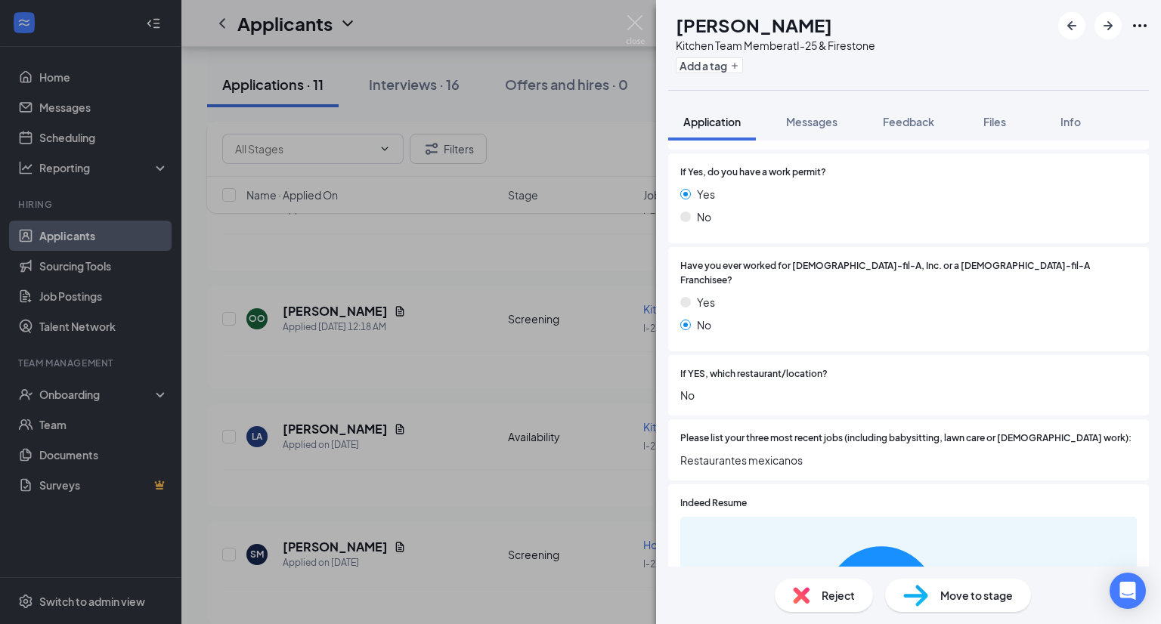
click at [330, 270] on div "OO [PERSON_NAME] Kitchen Team Member at I-25 & Firestone Add a tag Application …" at bounding box center [580, 312] width 1161 height 624
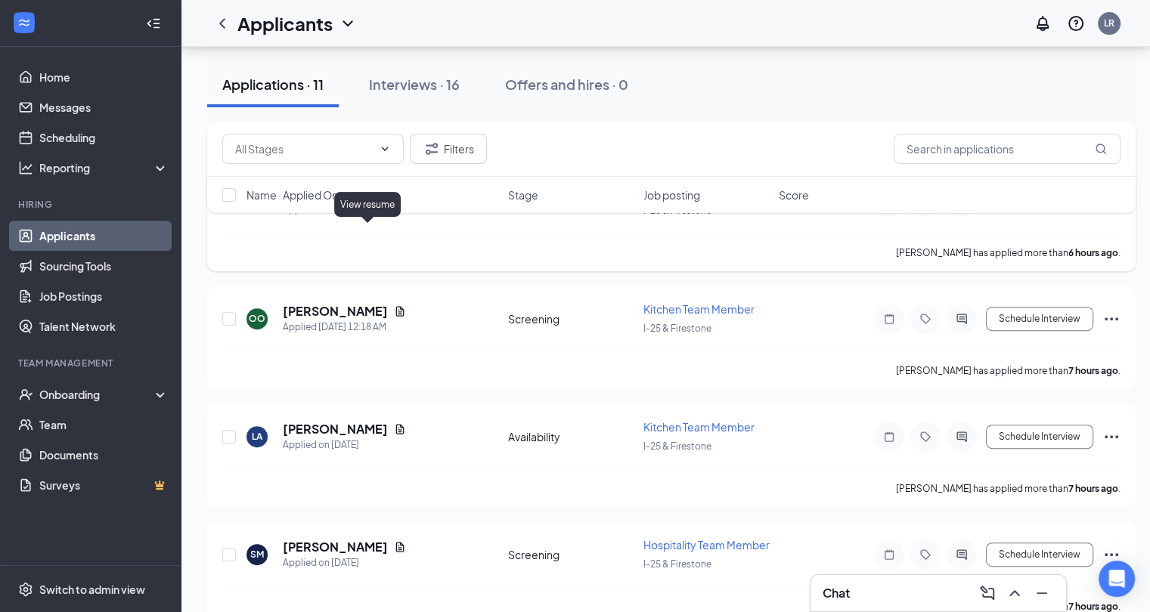
click at [394, 200] on icon "Document" at bounding box center [400, 194] width 12 height 12
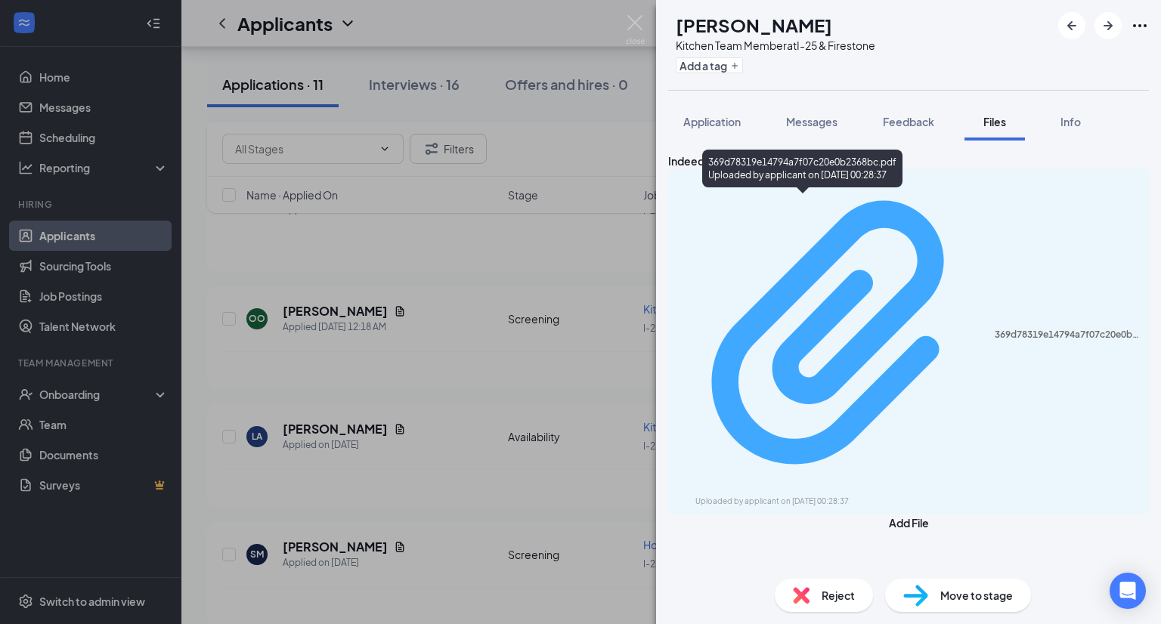
click at [792, 496] on div "Uploaded by applicant on [DATE] 00:28:37" at bounding box center [809, 502] width 227 height 12
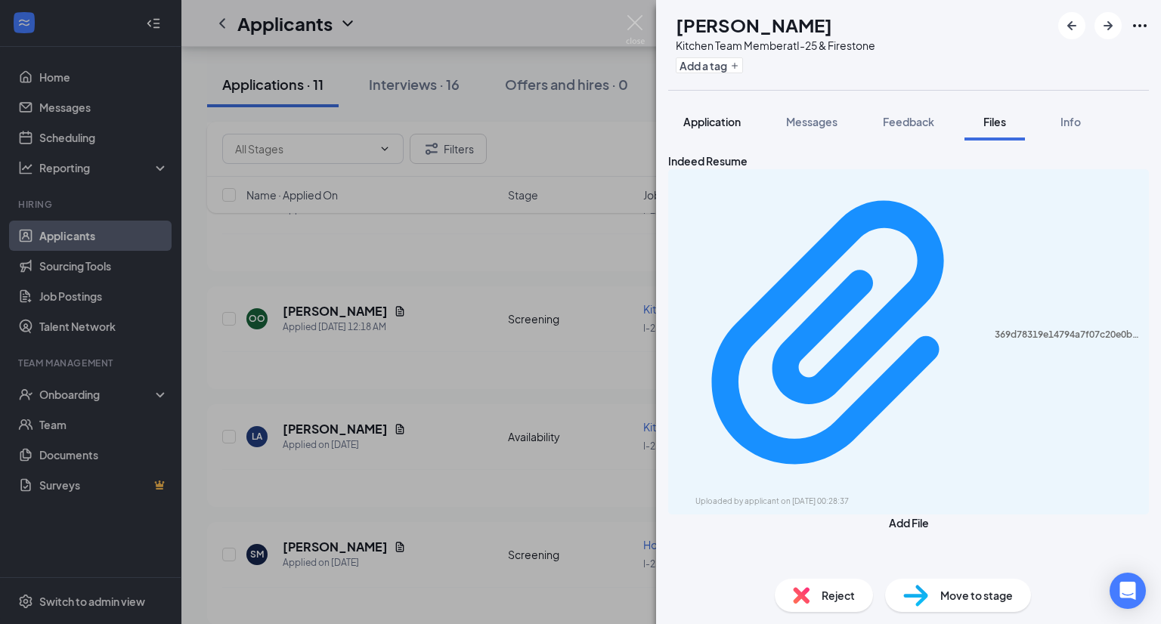
click at [714, 120] on span "Application" at bounding box center [711, 122] width 57 height 14
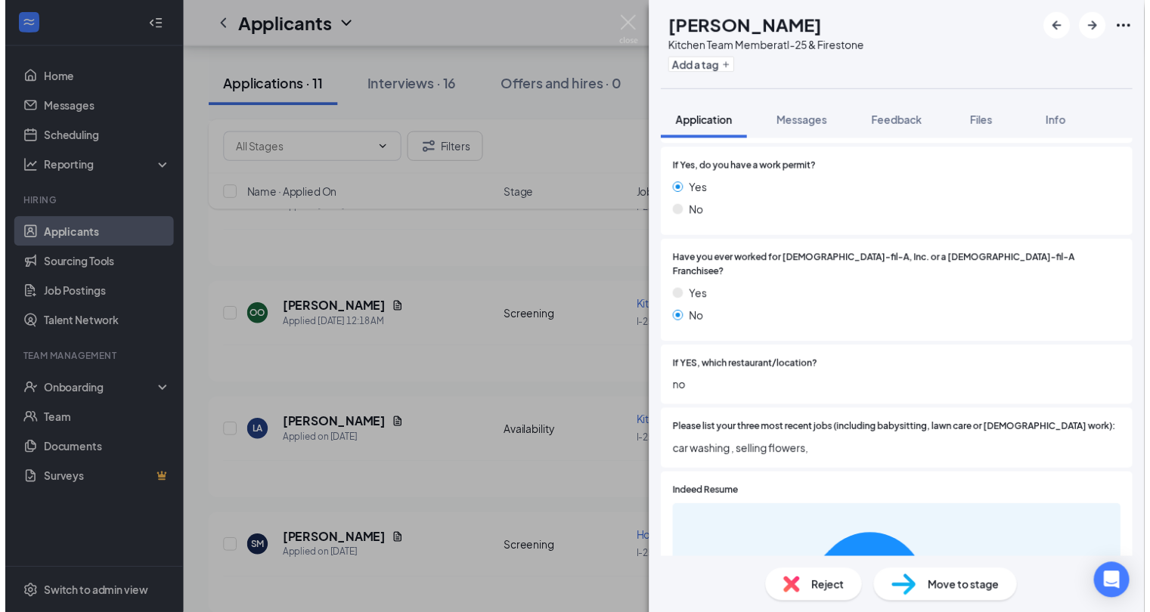
scroll to position [419, 0]
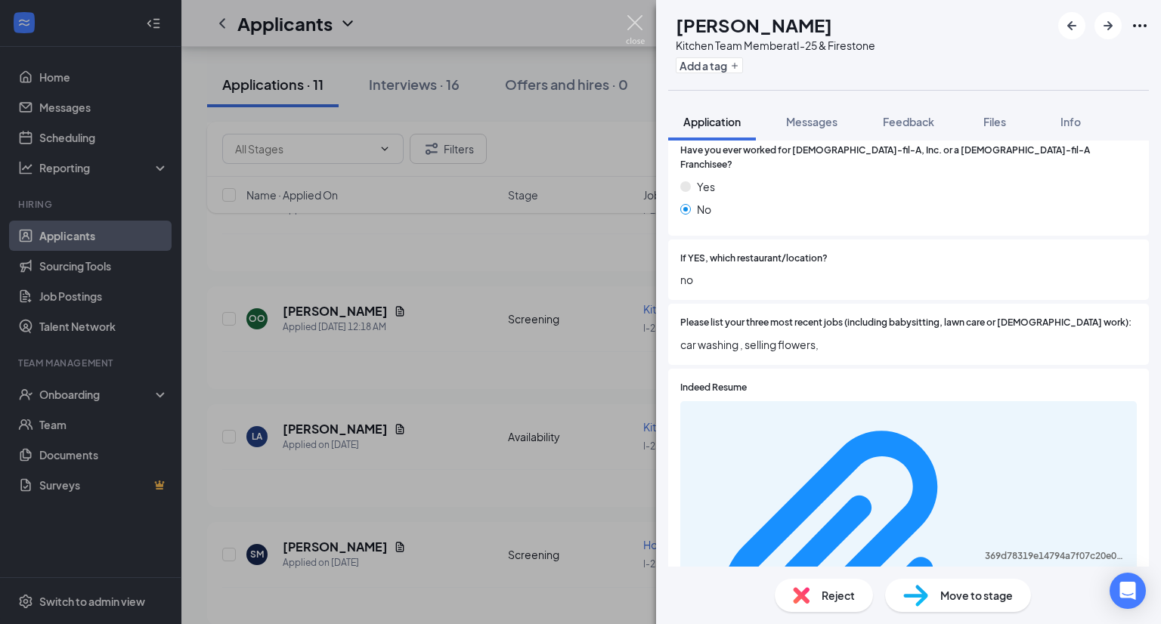
click at [640, 30] on img at bounding box center [635, 29] width 19 height 29
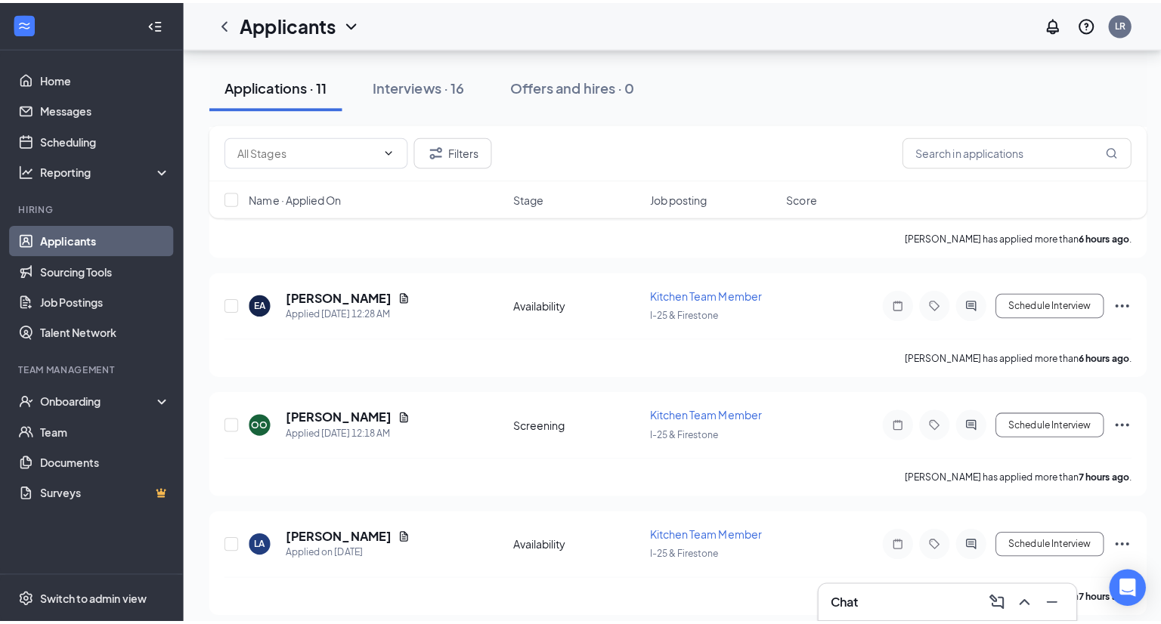
scroll to position [286, 0]
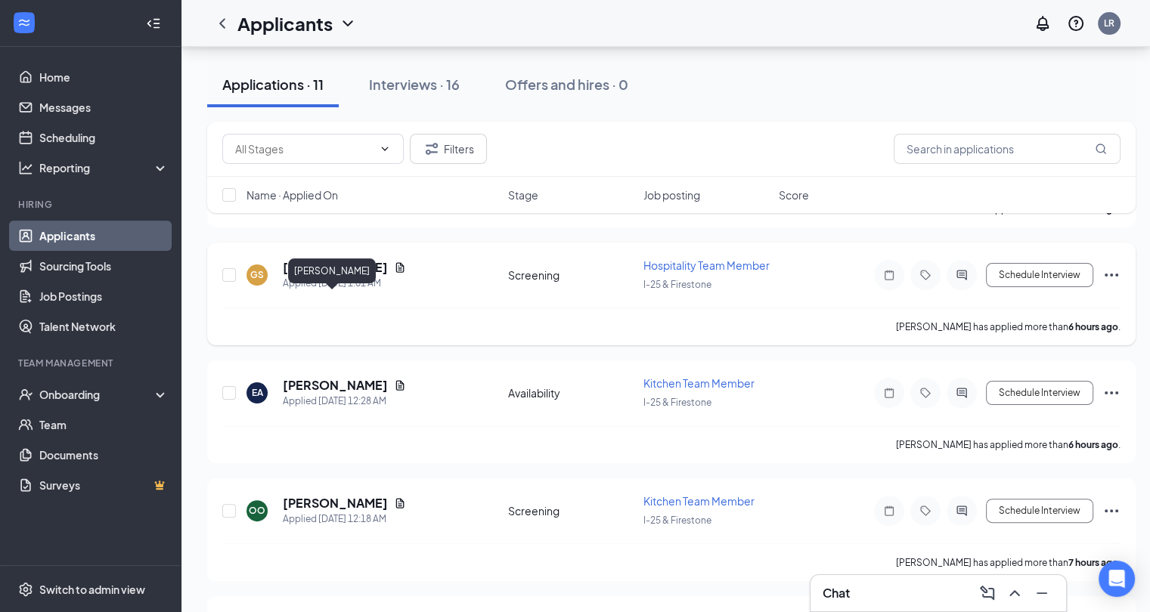
click at [346, 276] on h5 "[PERSON_NAME]" at bounding box center [335, 267] width 105 height 17
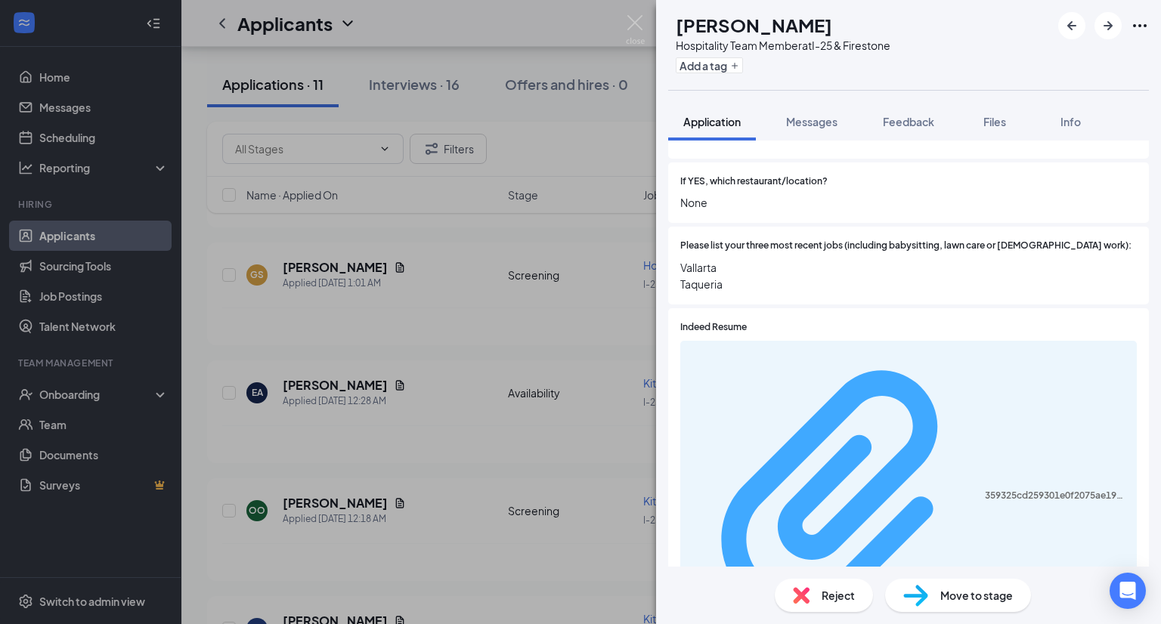
scroll to position [501, 0]
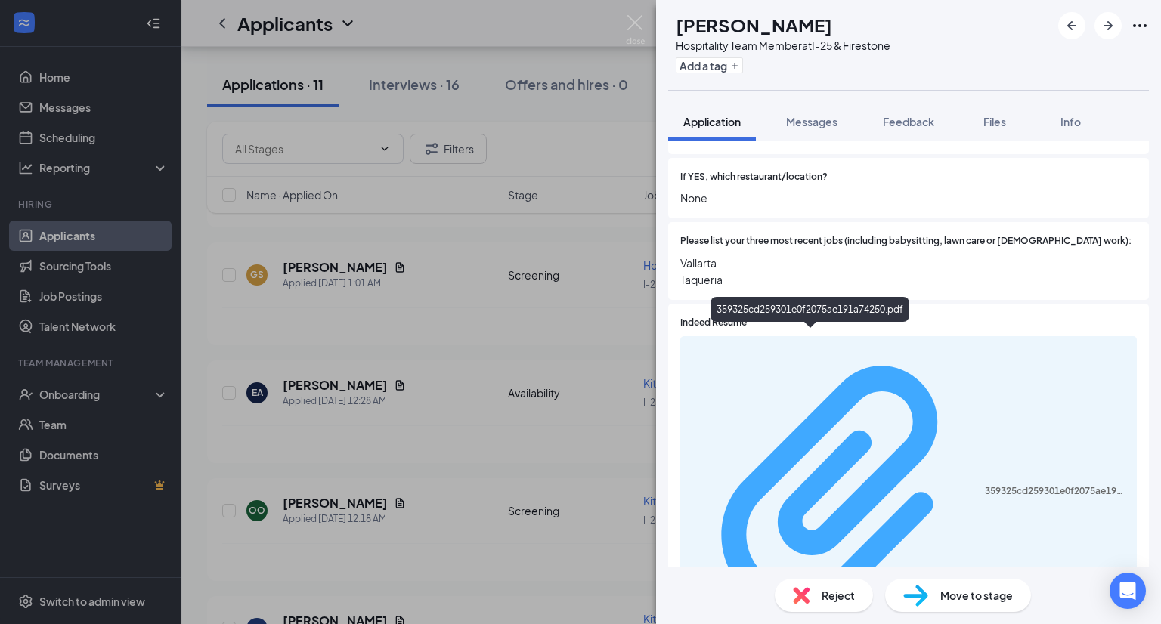
click at [985, 485] on div "359325cd259301e0f2075ae191a74250.pdf" at bounding box center [1056, 491] width 143 height 12
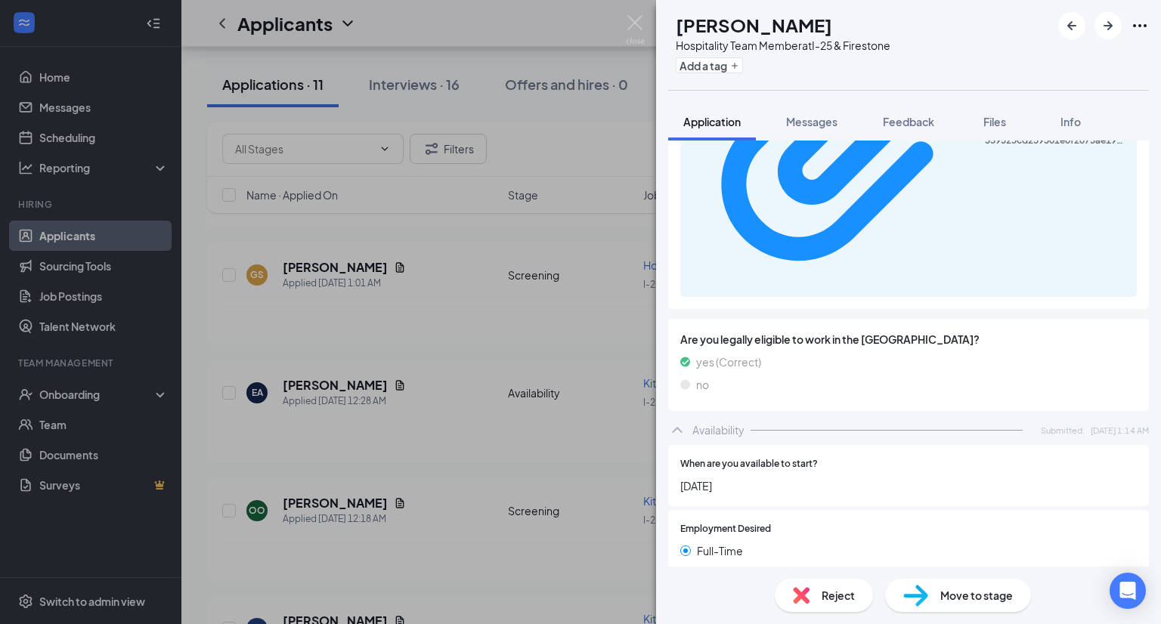
scroll to position [853, 0]
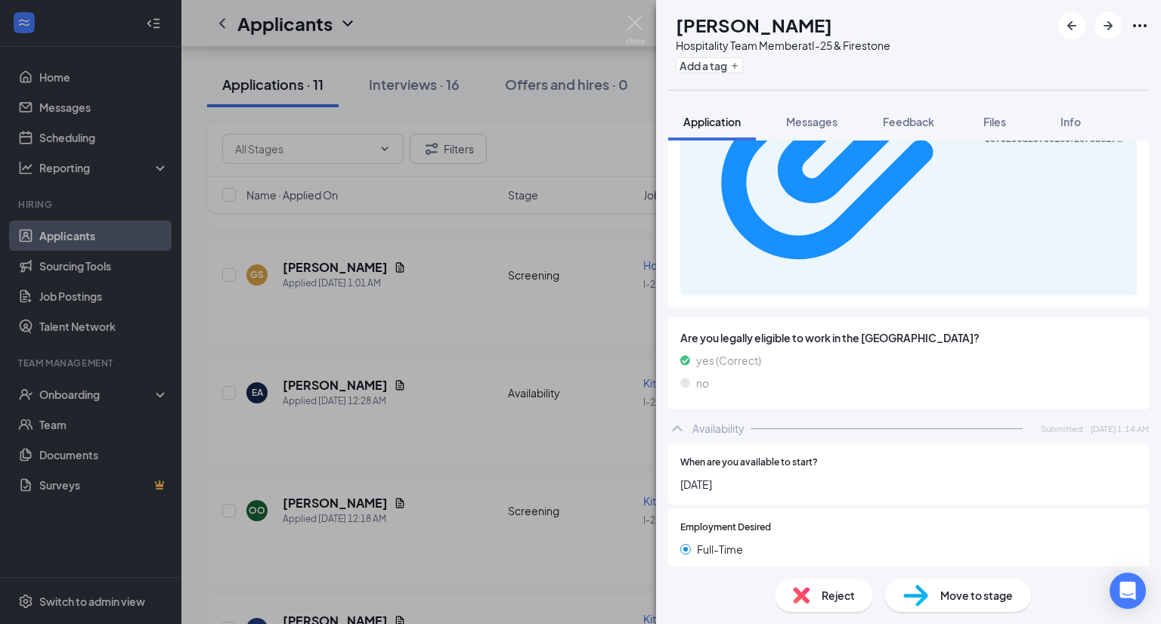
click at [983, 594] on span "Move to stage" at bounding box center [977, 595] width 73 height 17
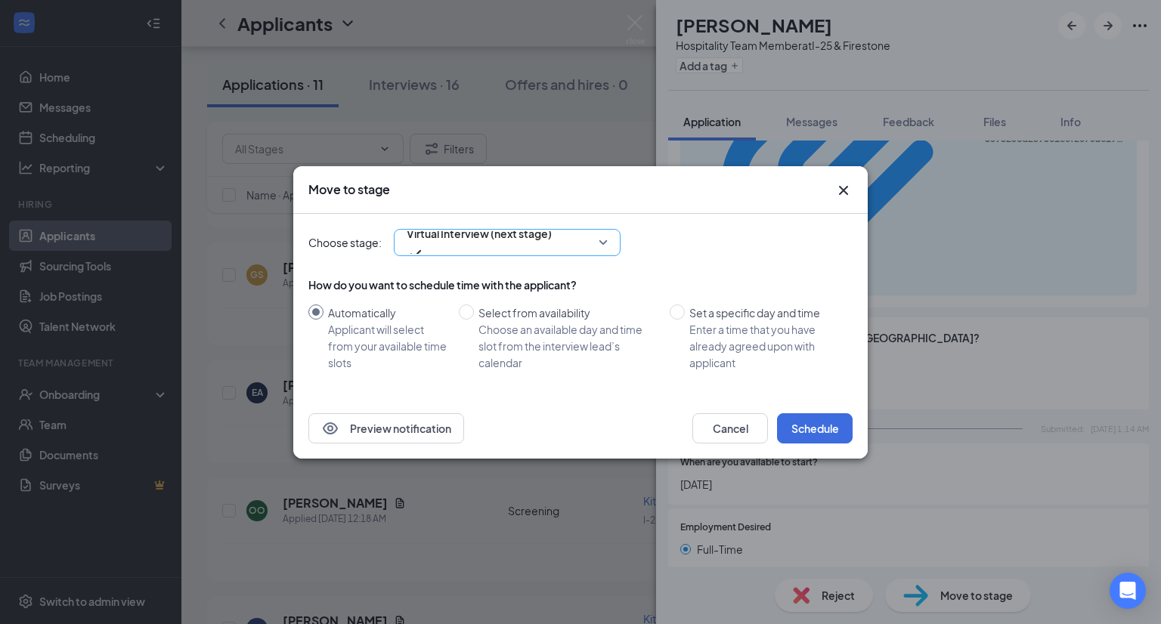
click at [599, 244] on span "Virtual Interview (next stage)" at bounding box center [507, 242] width 201 height 23
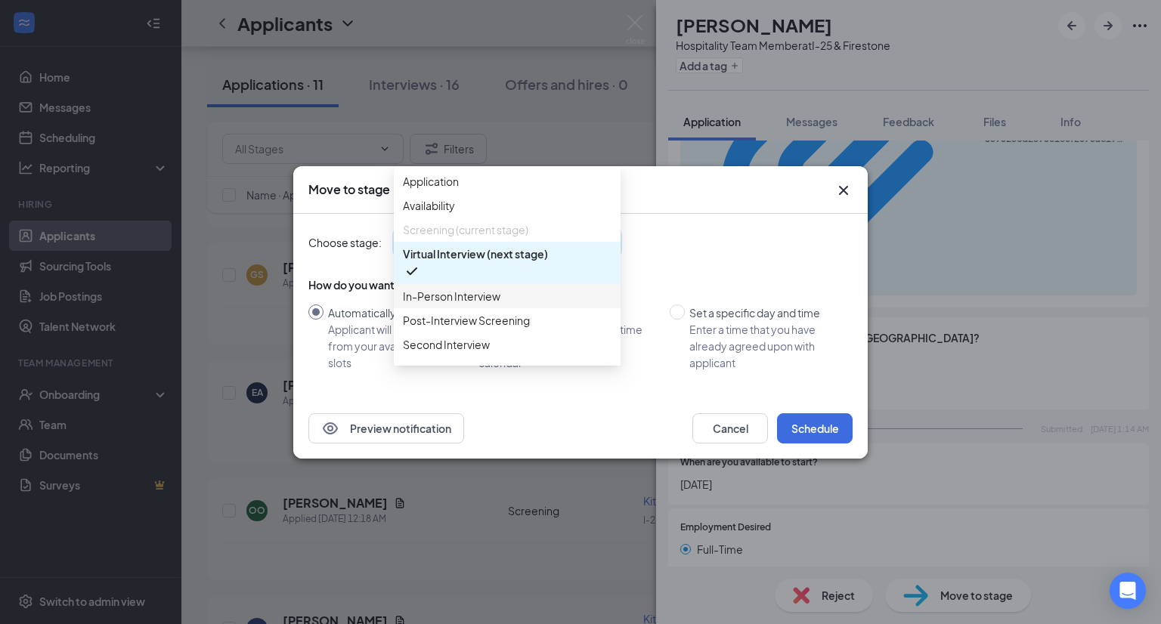
click at [497, 305] on span "In-Person Interview" at bounding box center [452, 296] width 98 height 17
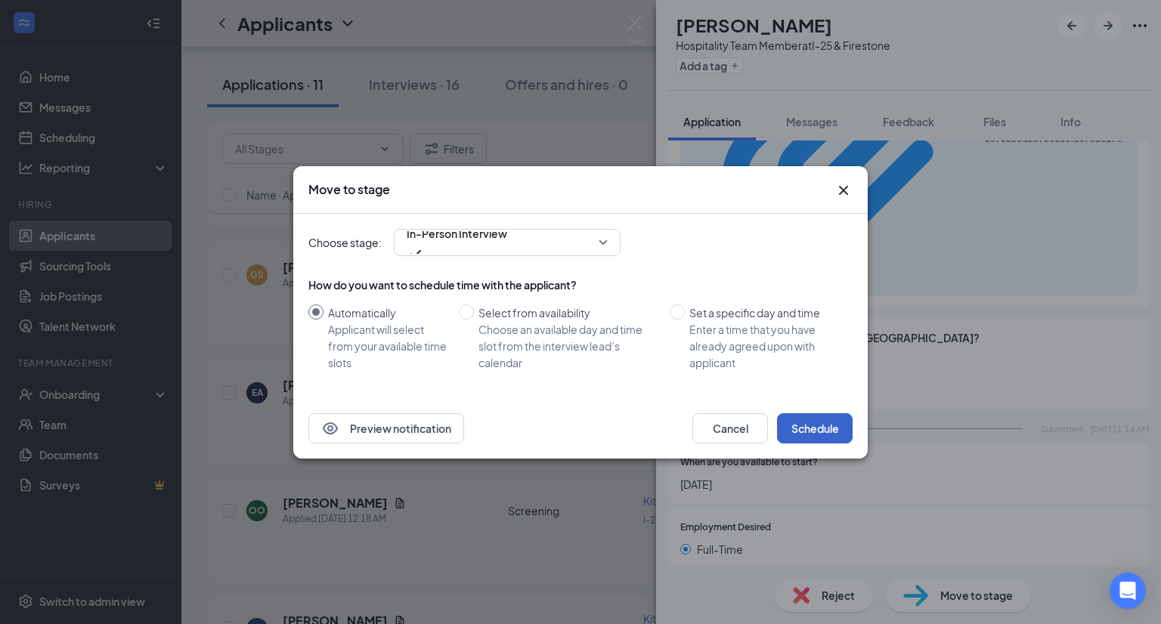
click at [814, 426] on button "Schedule" at bounding box center [815, 429] width 76 height 30
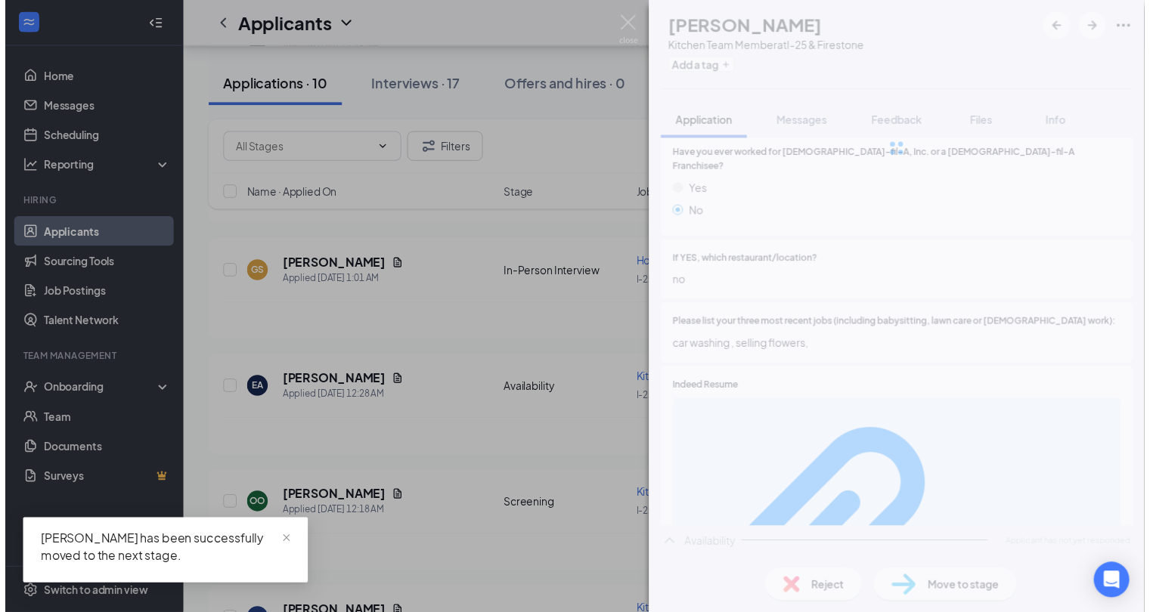
scroll to position [419, 0]
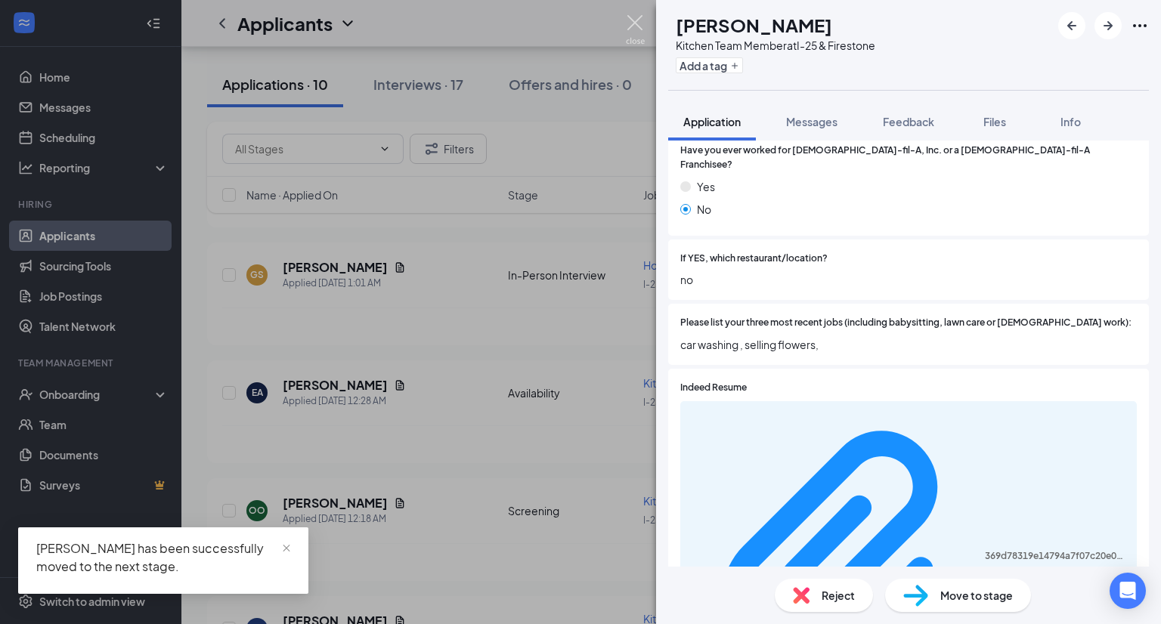
click at [637, 23] on img at bounding box center [635, 29] width 19 height 29
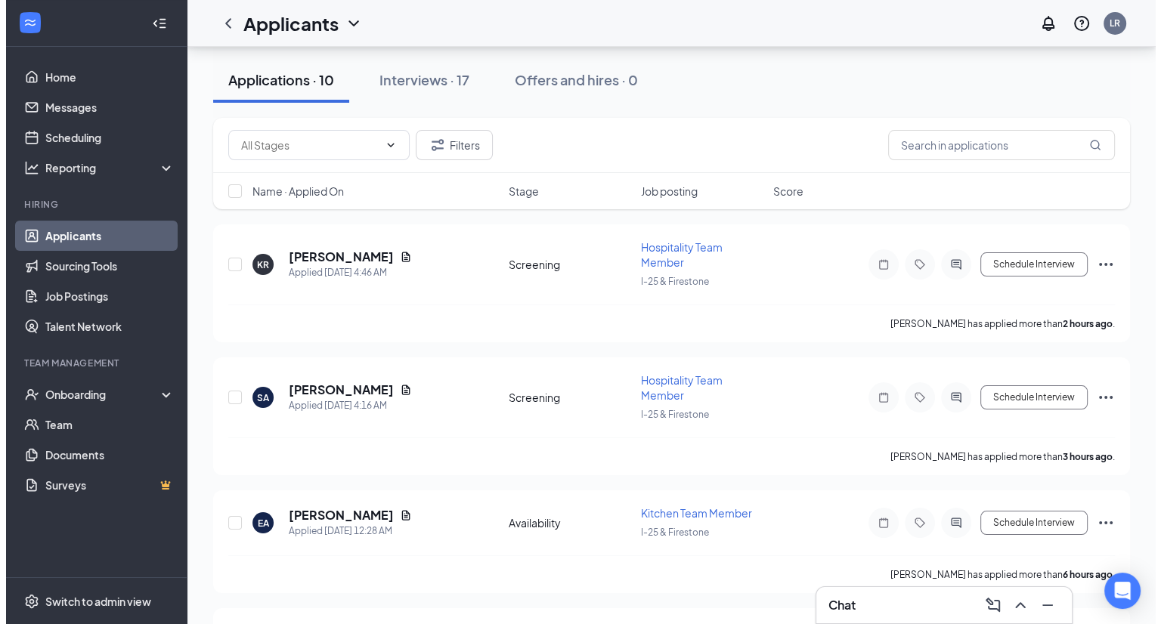
scroll to position [88, 0]
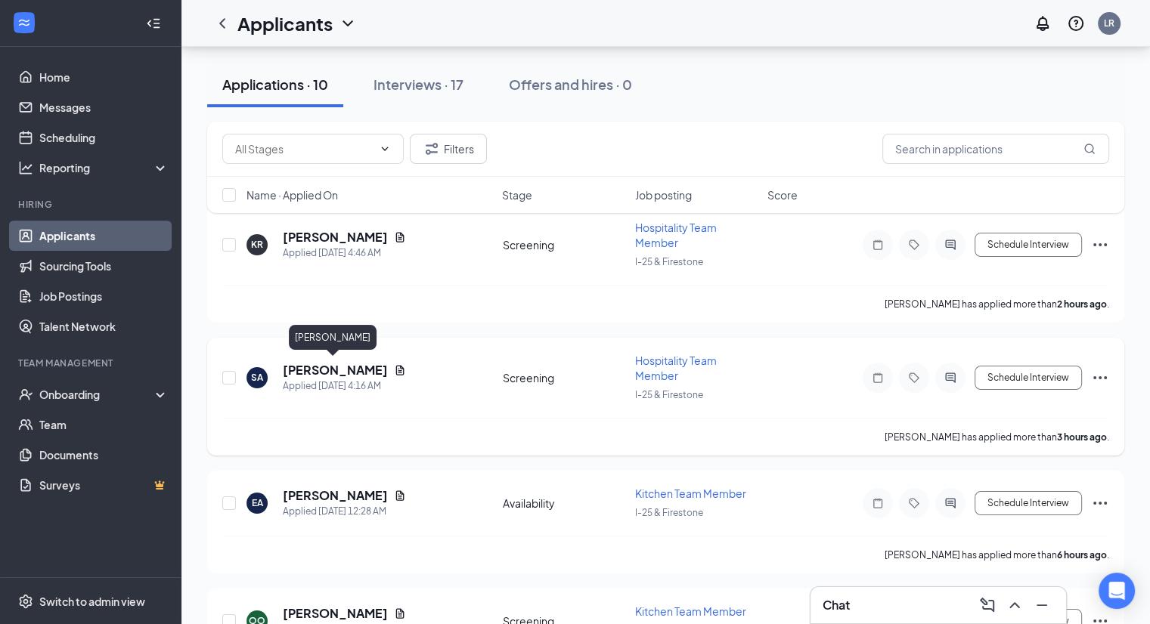
click at [311, 368] on h5 "[PERSON_NAME]" at bounding box center [335, 370] width 105 height 17
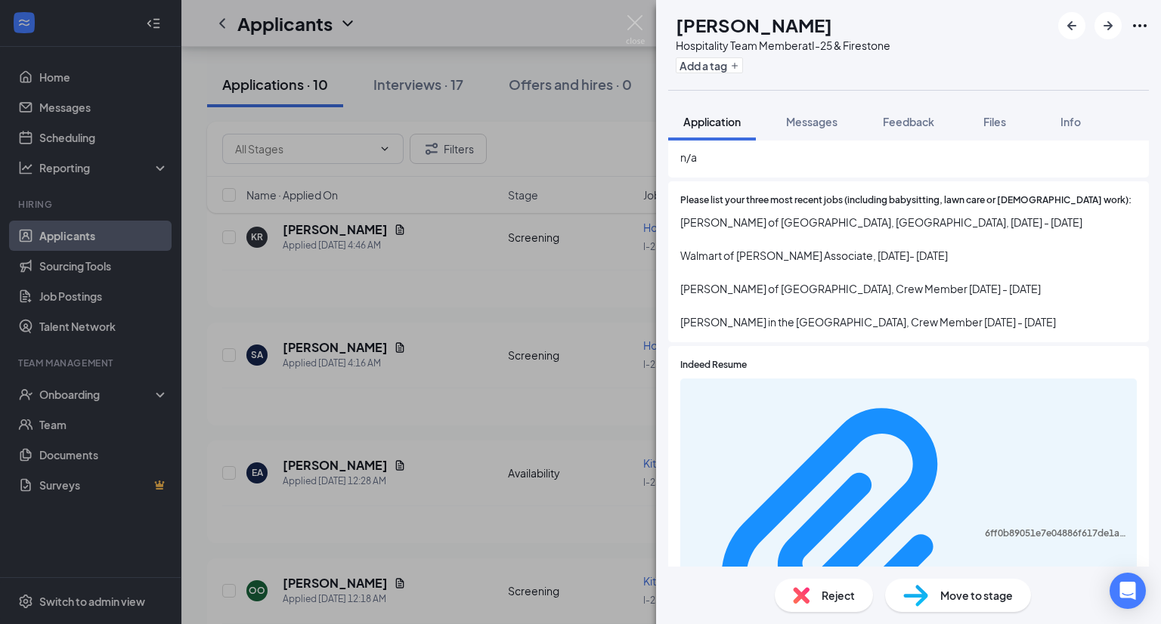
scroll to position [556, 0]
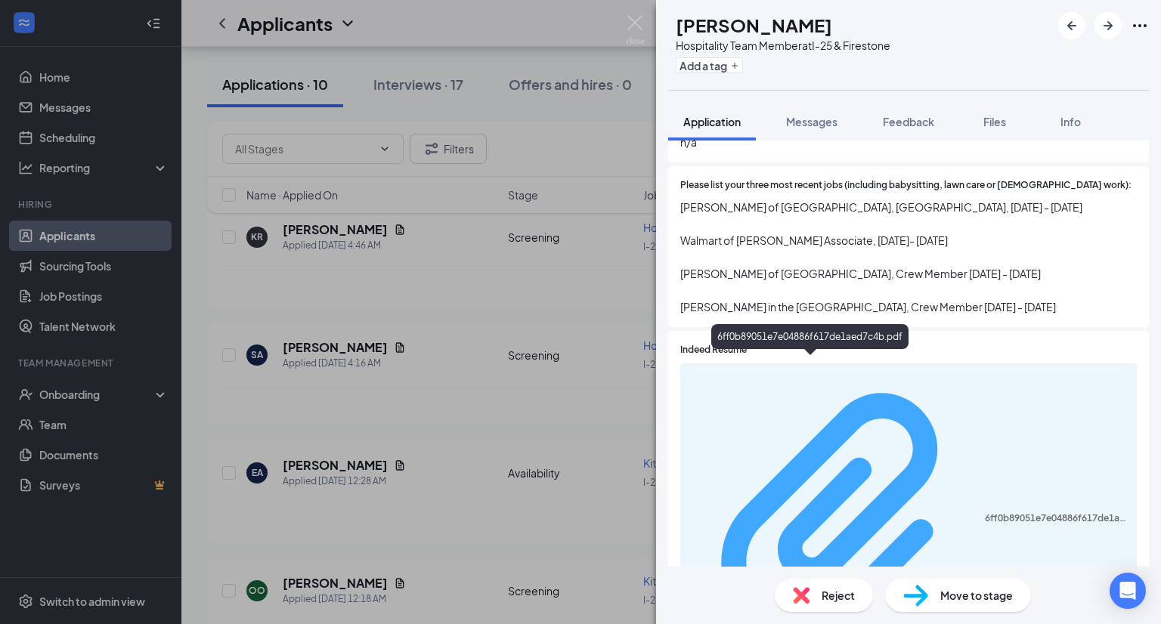
click at [985, 513] on div "6ff0b89051e7e04886f617de1aed7c4b.pdf" at bounding box center [1056, 519] width 143 height 12
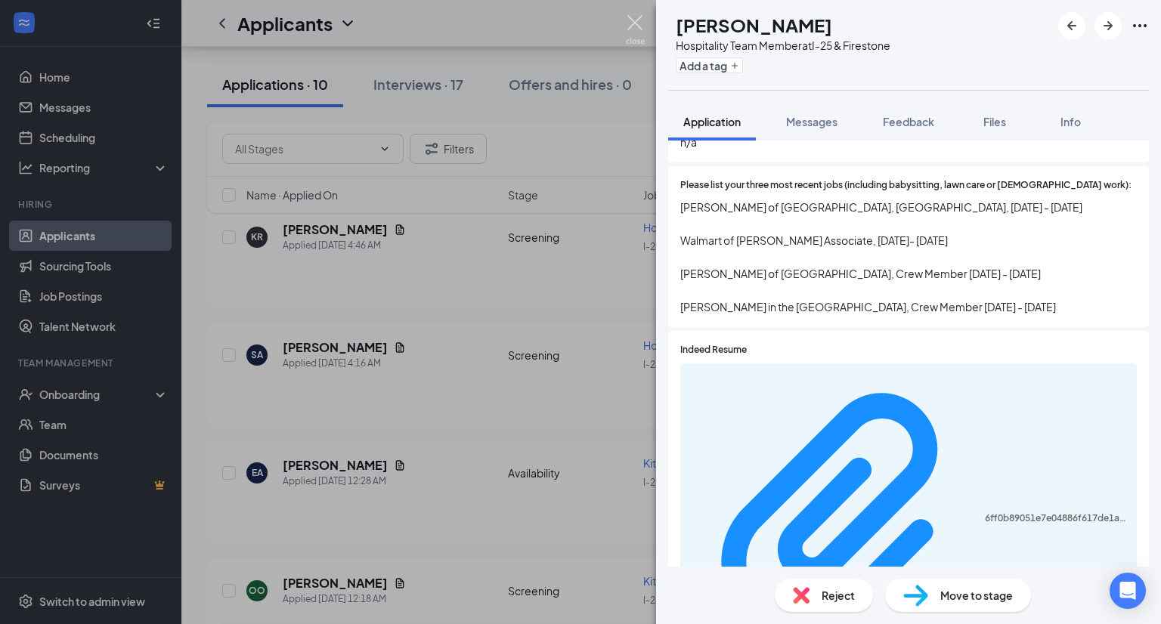
click at [635, 25] on img at bounding box center [635, 29] width 19 height 29
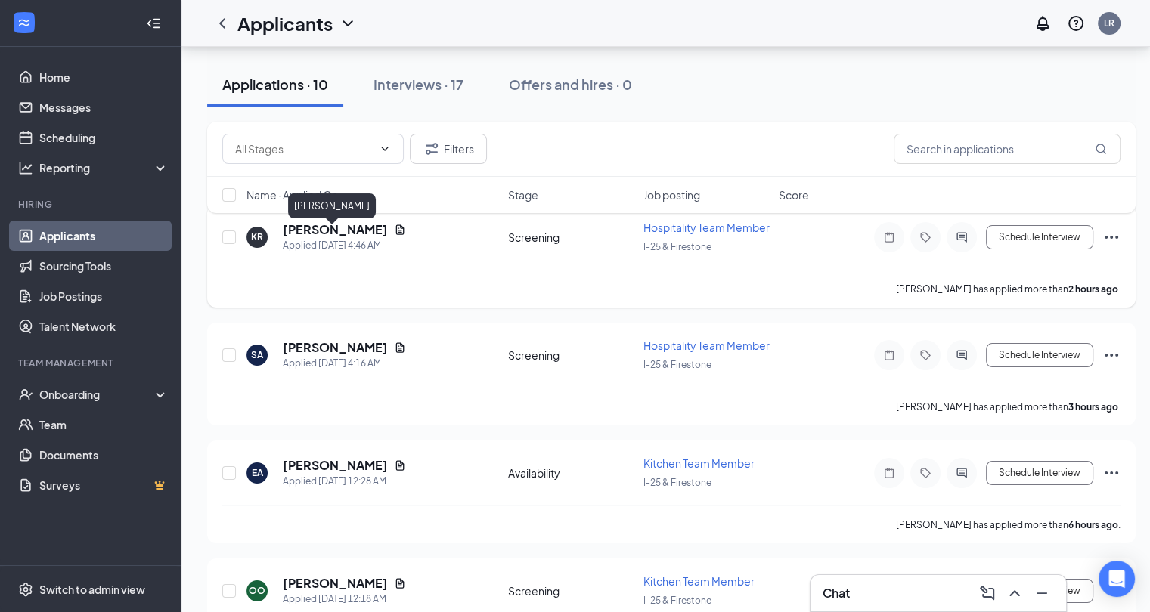
click at [356, 237] on h5 "[PERSON_NAME]" at bounding box center [335, 230] width 105 height 17
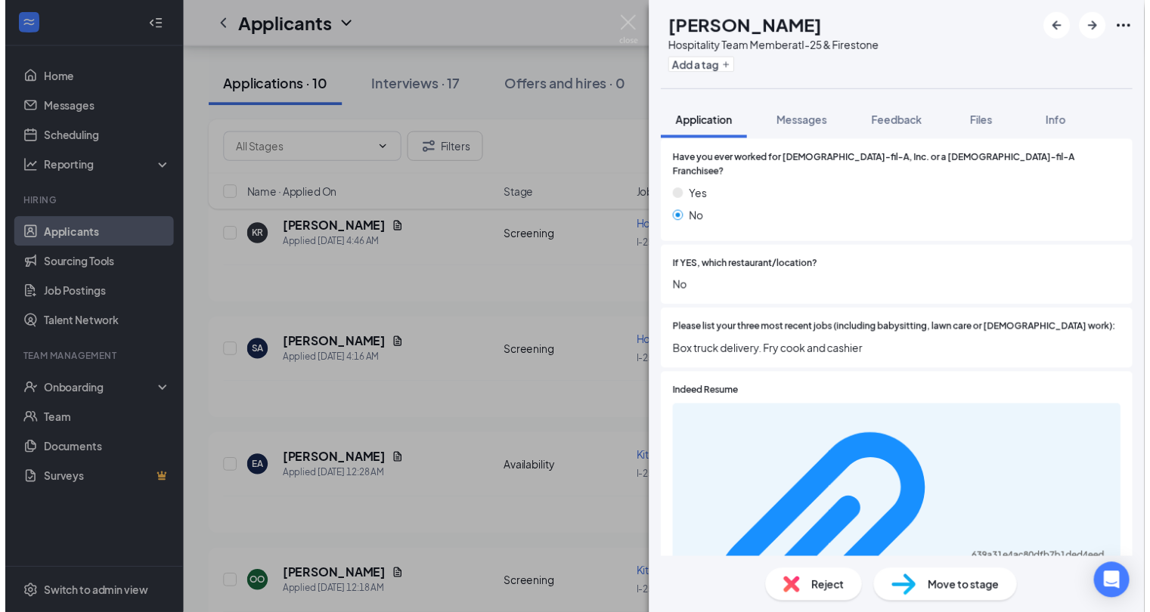
scroll to position [421, 0]
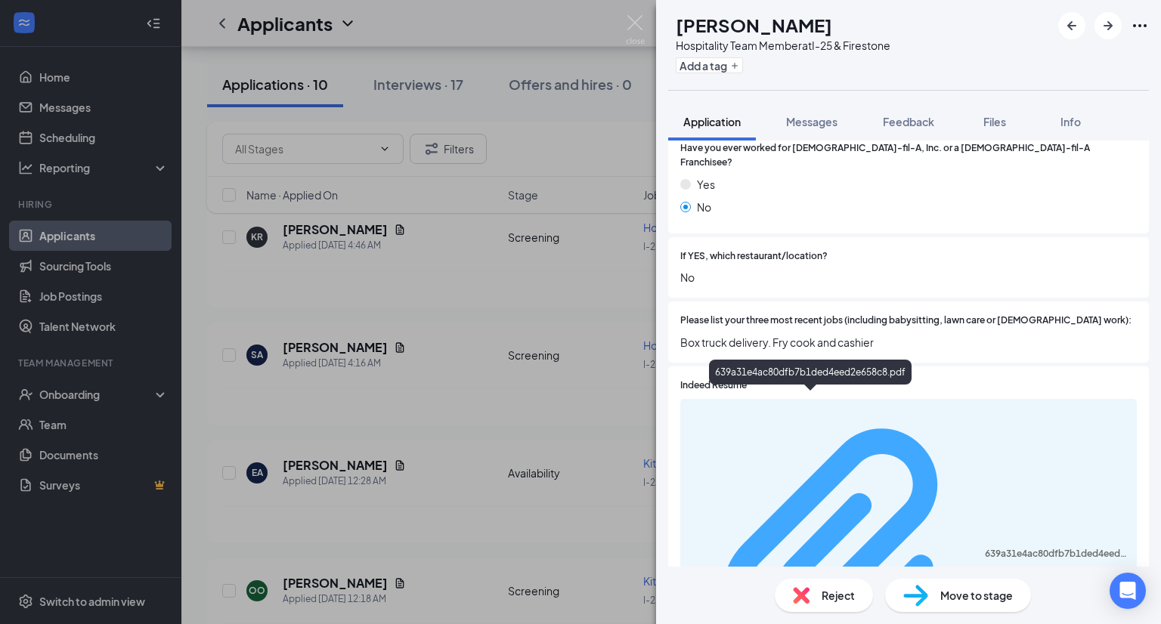
click at [985, 548] on div "639a31e4ac80dfb7b1ded4eed2e658c8.pdf" at bounding box center [1056, 554] width 143 height 12
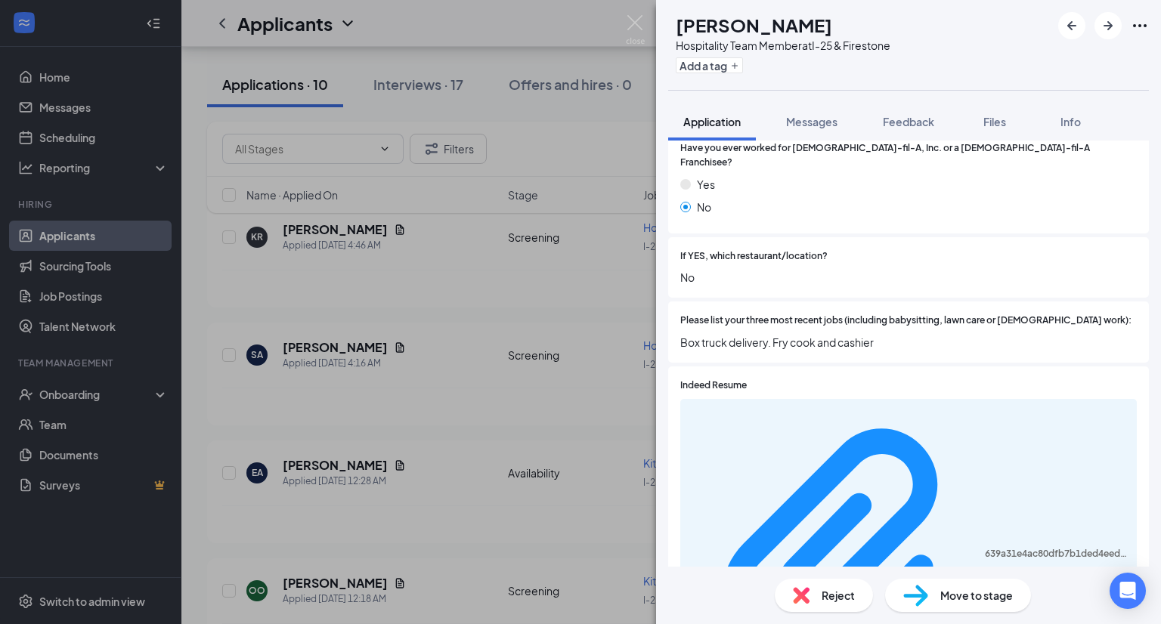
click at [647, 35] on div "KR [PERSON_NAME] Hospitality Team Member at I-25 & Firestone Add a tag Applicat…" at bounding box center [580, 312] width 1161 height 624
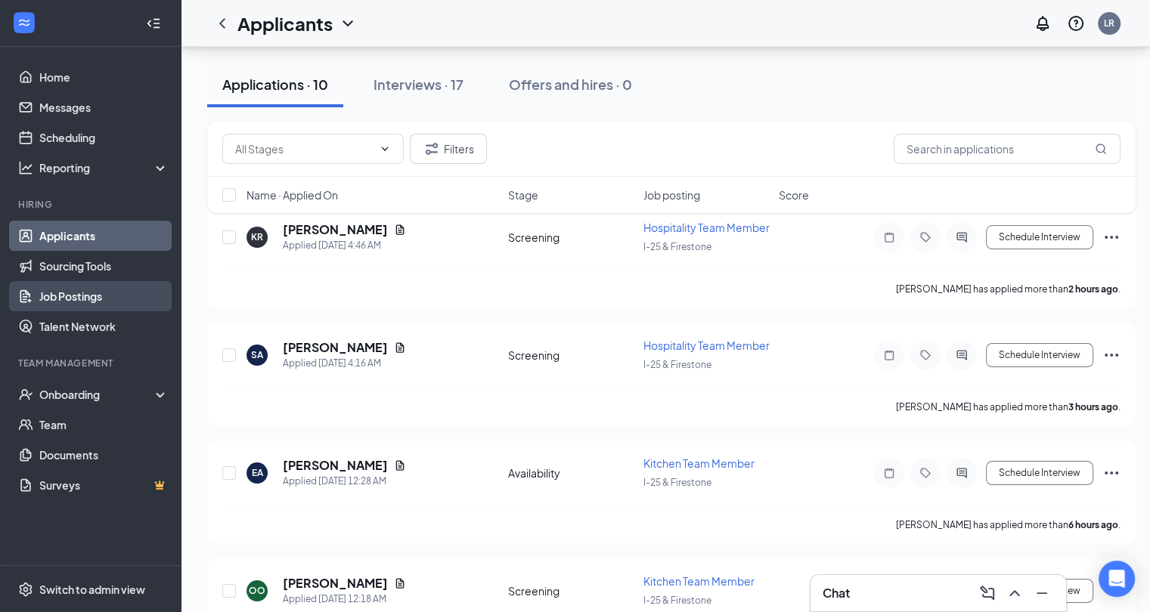
click at [83, 286] on link "Job Postings" at bounding box center [103, 296] width 129 height 30
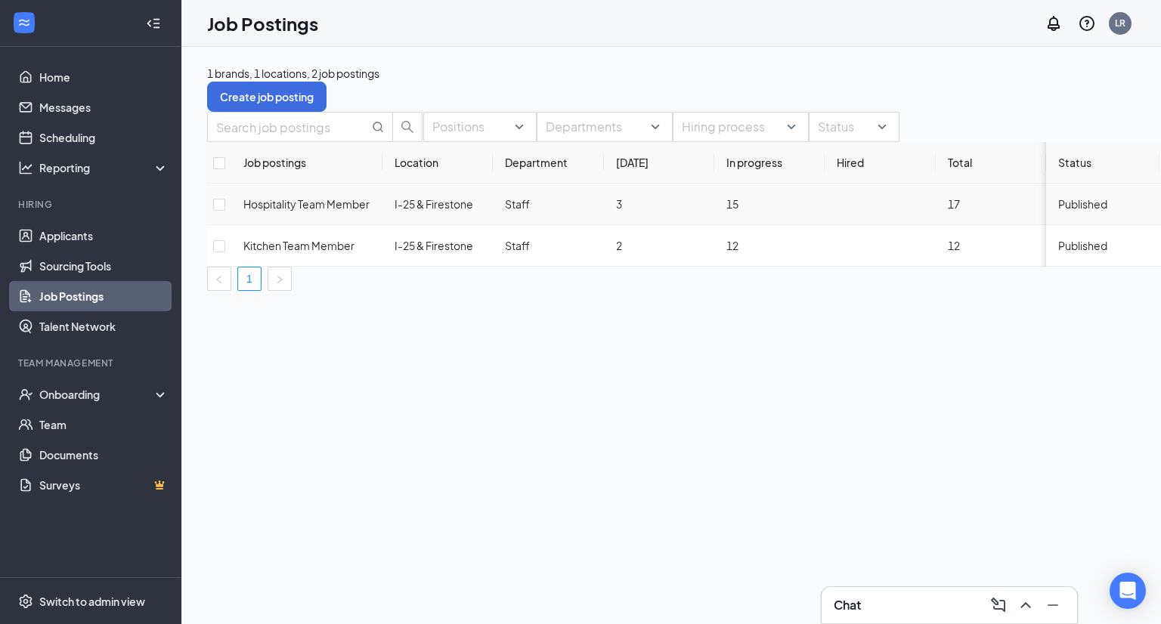
click at [354, 211] on span "Hospitality Team Member" at bounding box center [306, 204] width 126 height 14
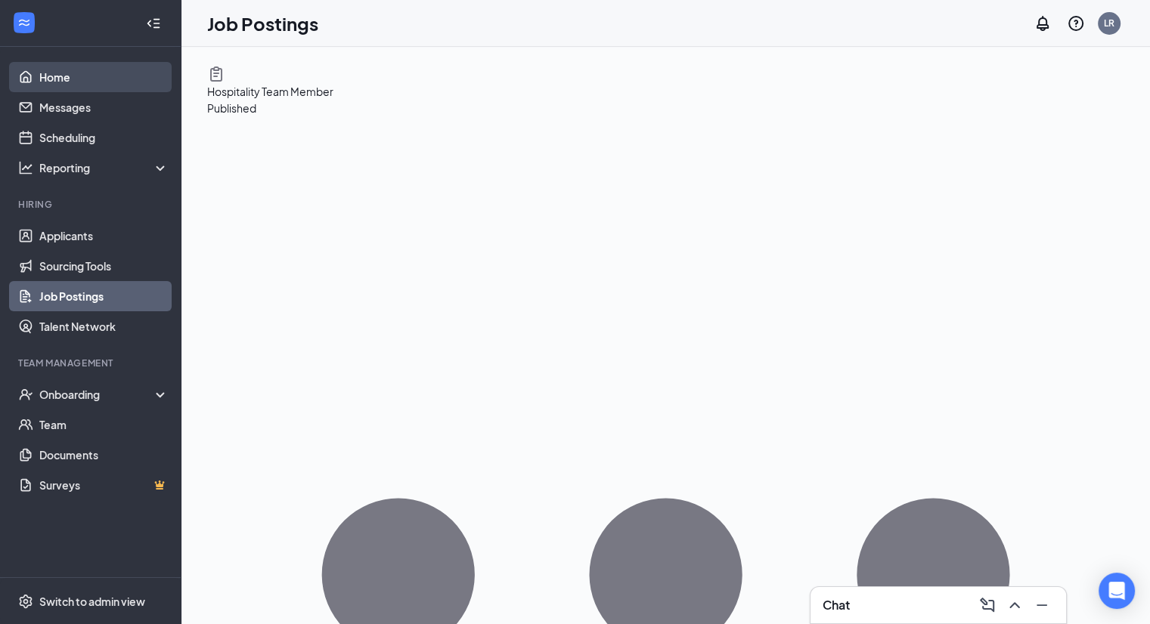
click at [42, 80] on link "Home" at bounding box center [103, 77] width 129 height 30
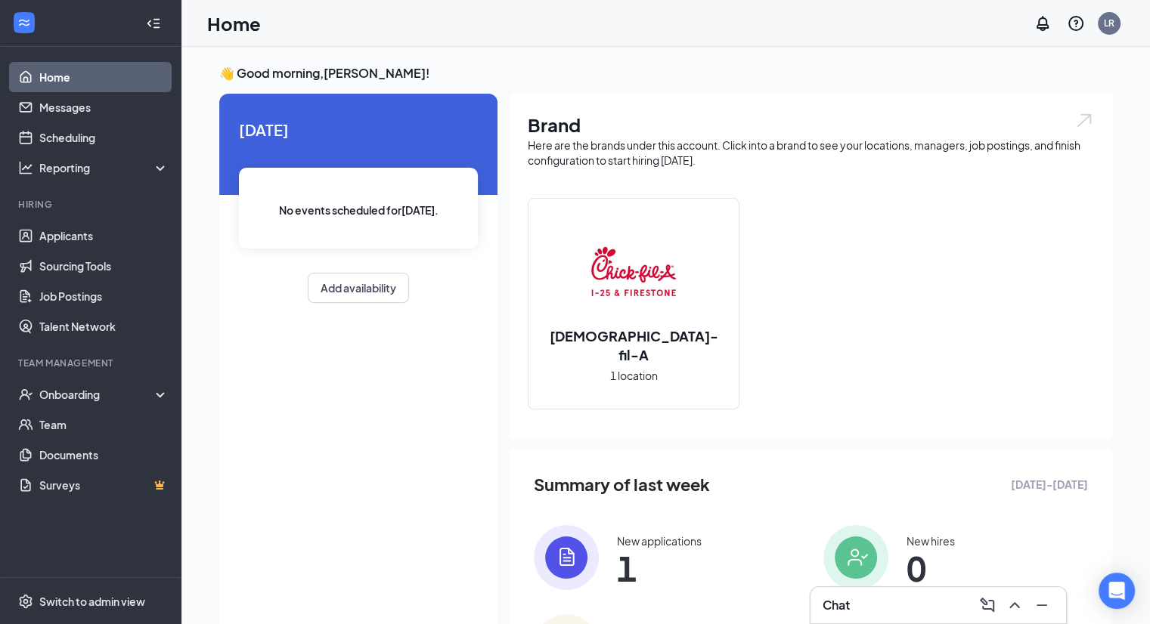
click at [628, 346] on h2 "[DEMOGRAPHIC_DATA]-fil-A" at bounding box center [633, 346] width 210 height 38
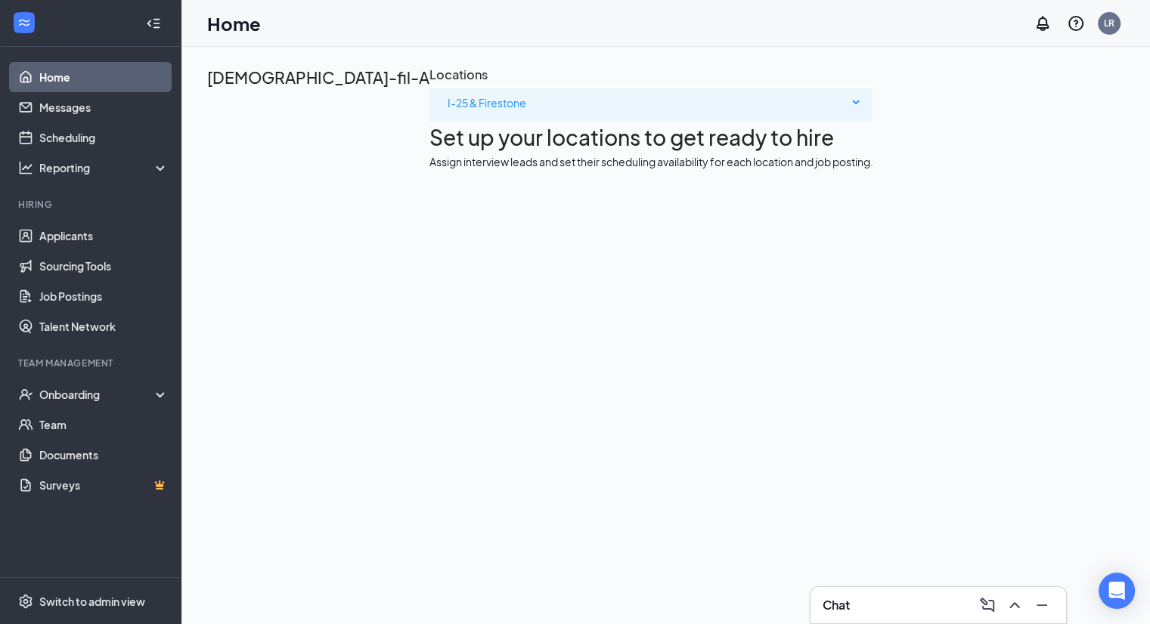
click at [448, 118] on span "I-25 & Firestone" at bounding box center [648, 103] width 400 height 30
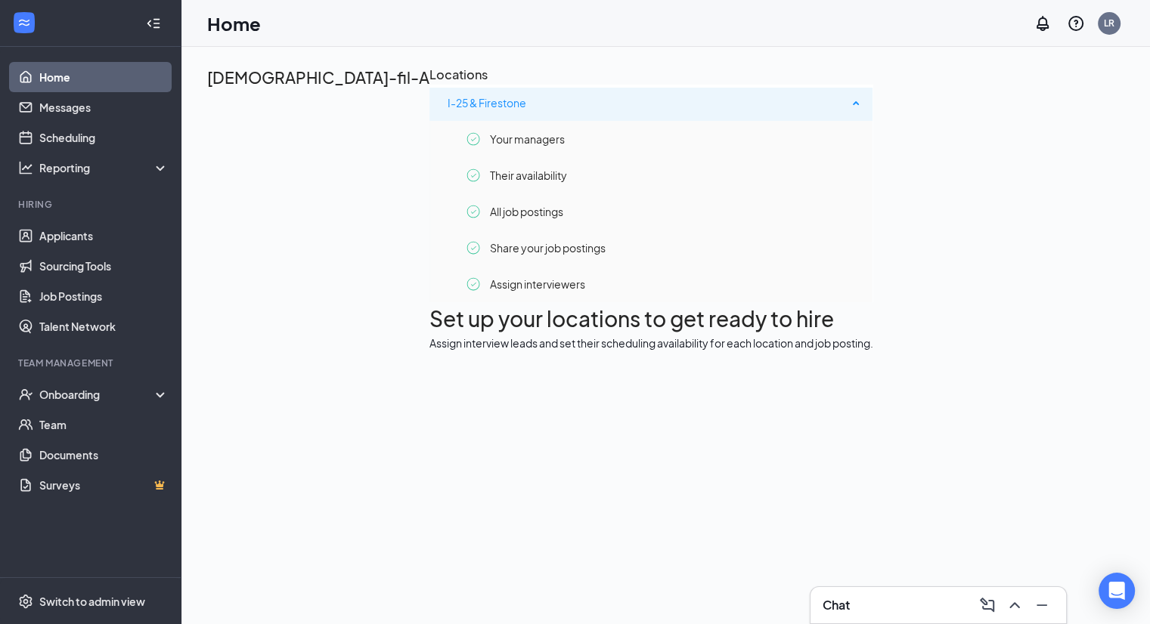
click at [448, 118] on span "I-25 & Firestone" at bounding box center [648, 103] width 400 height 30
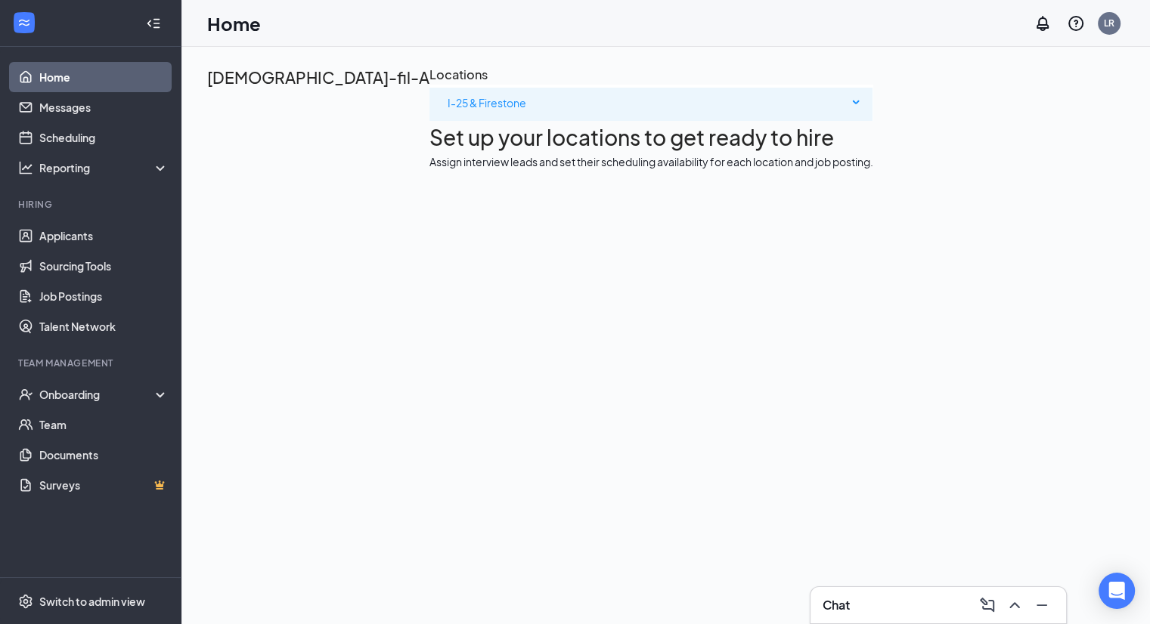
click at [448, 110] on span "I-25 & Firestone" at bounding box center [487, 103] width 79 height 14
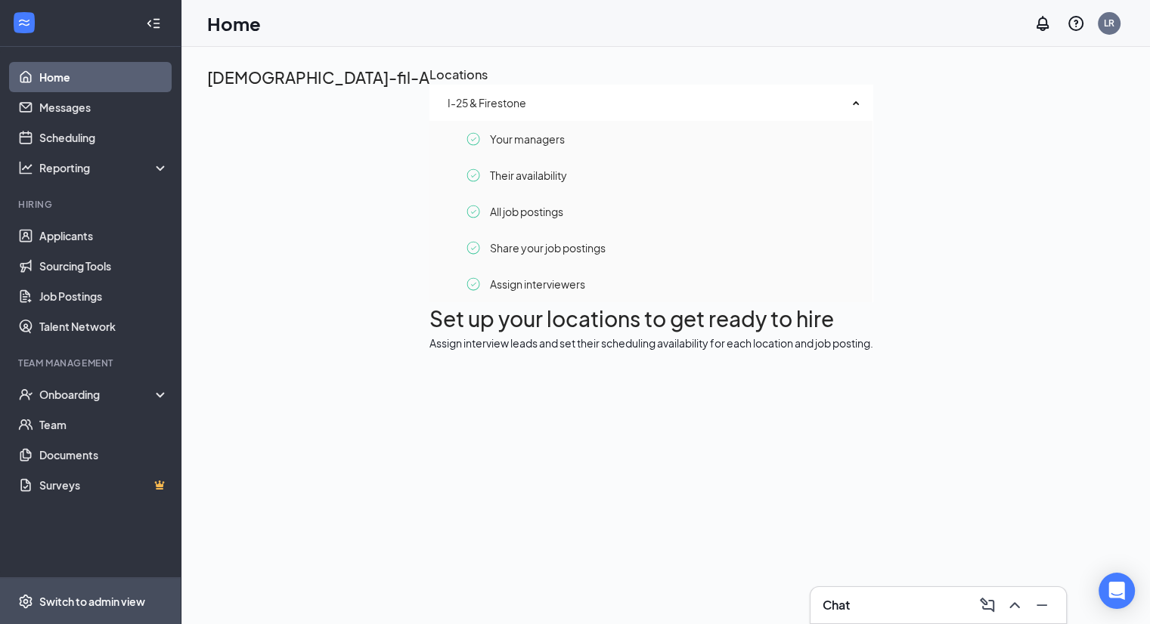
click at [76, 608] on div "Switch to admin view" at bounding box center [92, 601] width 106 height 15
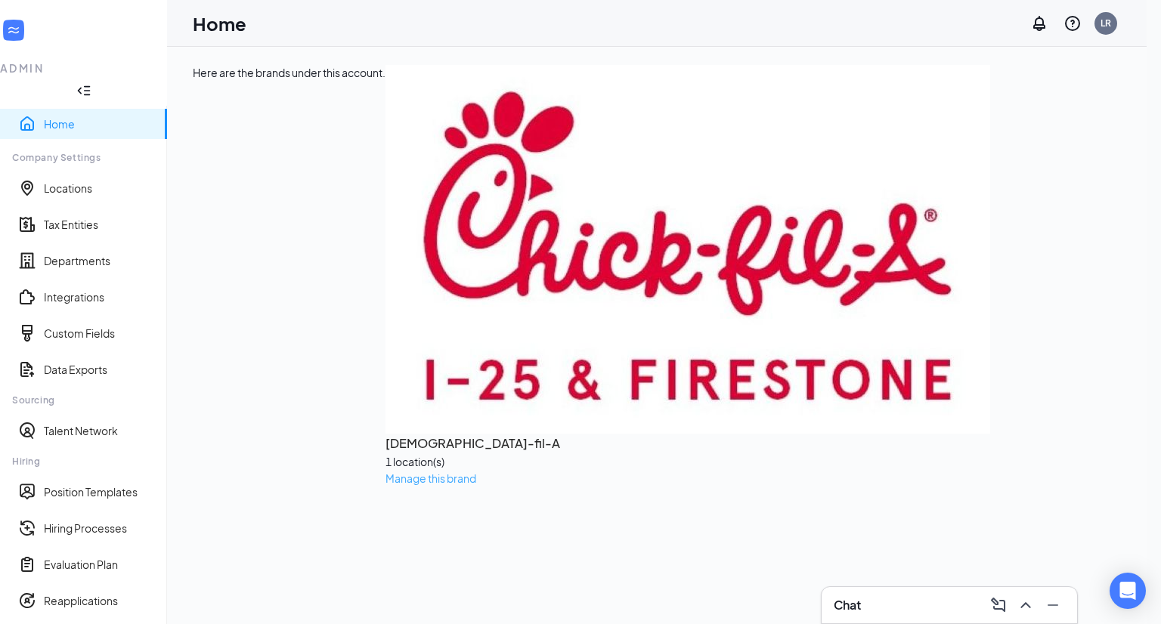
click at [386, 472] on span "Manage this brand" at bounding box center [431, 479] width 91 height 14
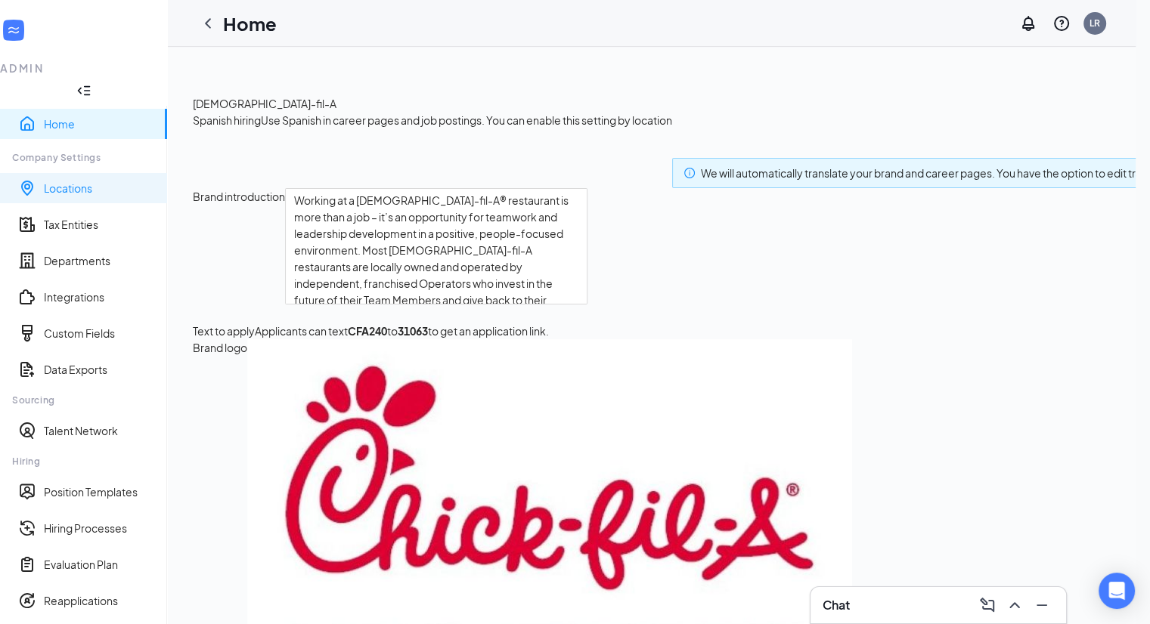
click at [84, 181] on link "Locations" at bounding box center [99, 188] width 111 height 15
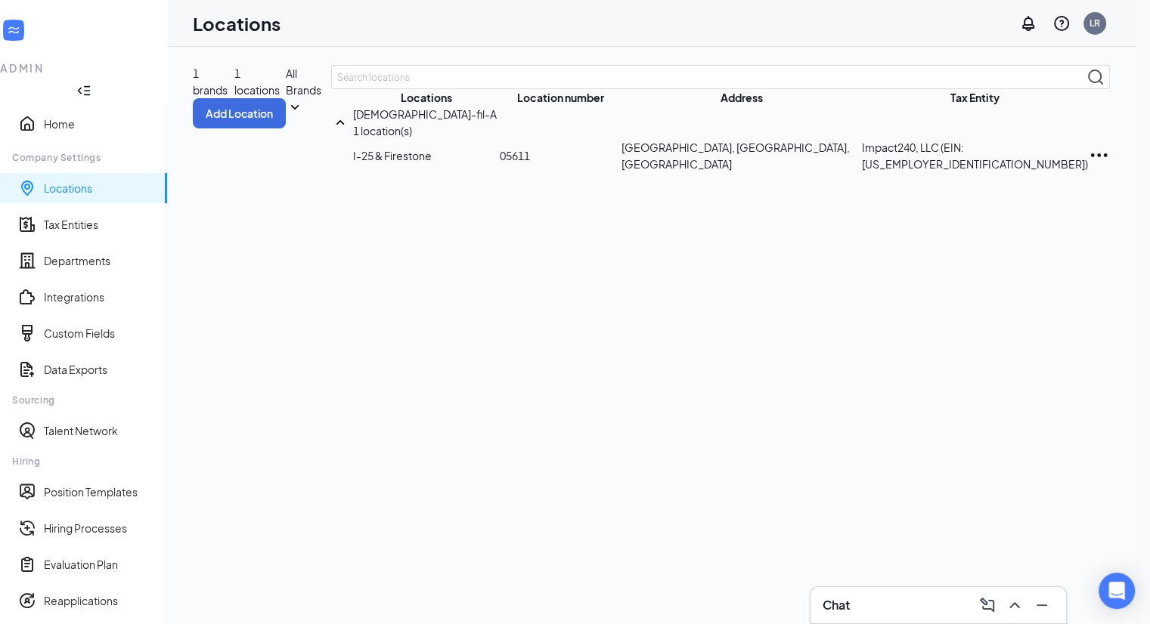
click at [1092, 166] on icon "Ellipses" at bounding box center [1099, 155] width 22 height 22
click at [999, 358] on p "Edit" at bounding box center [1027, 358] width 127 height 17
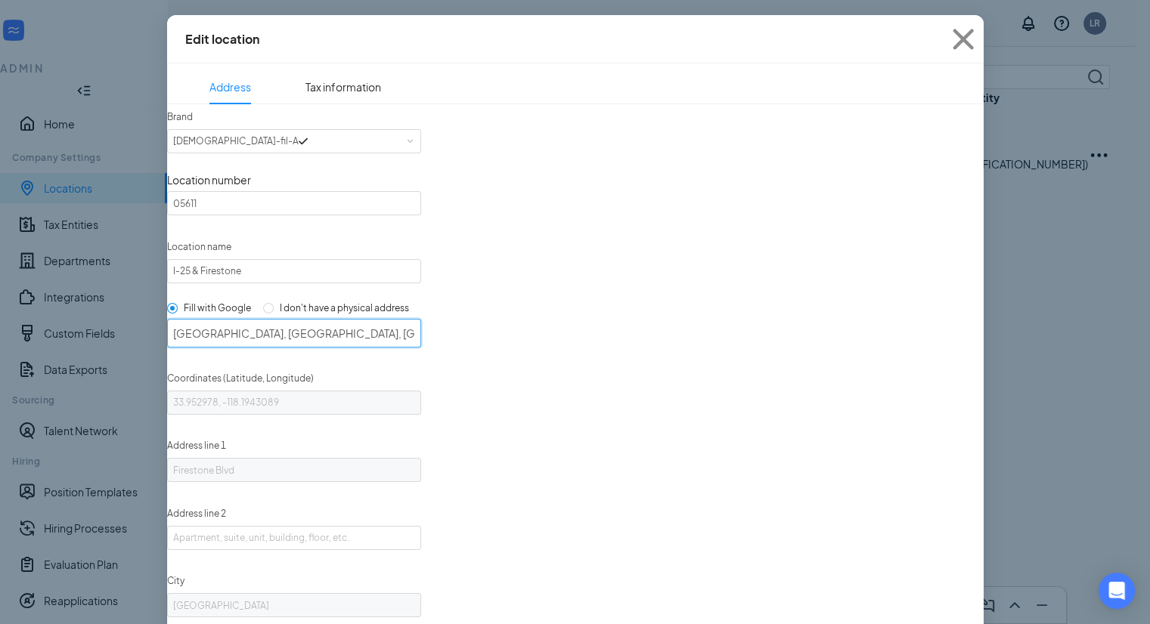
click at [272, 348] on input "[GEOGRAPHIC_DATA], [GEOGRAPHIC_DATA], [GEOGRAPHIC_DATA]" at bounding box center [294, 333] width 254 height 29
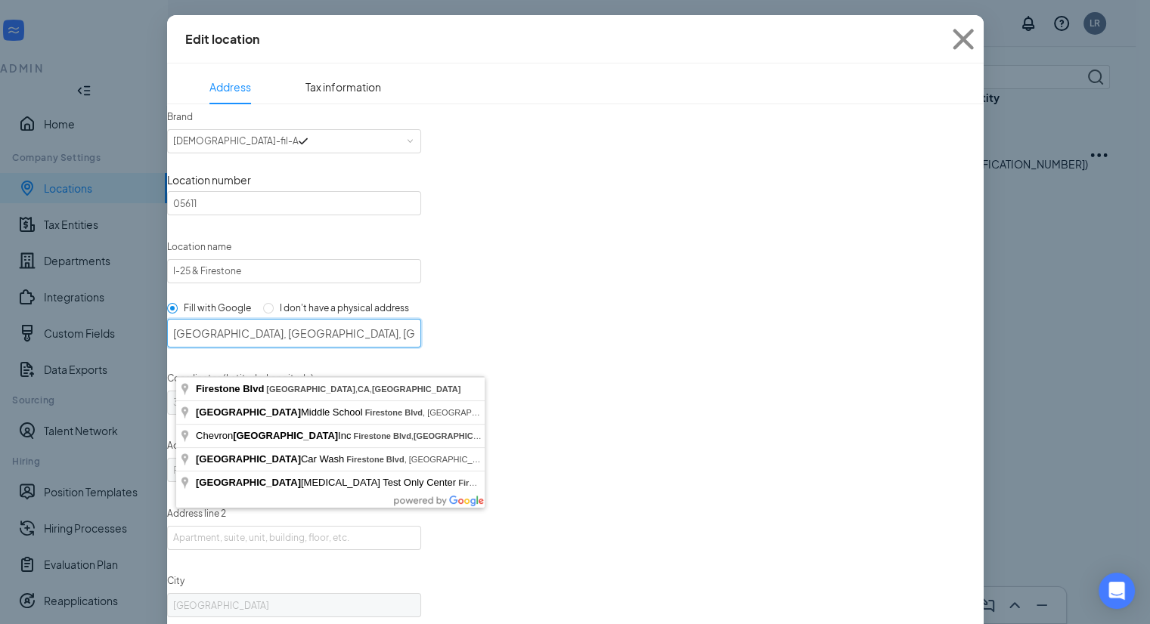
drag, startPoint x: 259, startPoint y: 360, endPoint x: 381, endPoint y: 353, distance: 122.7
click at [381, 348] on input "[GEOGRAPHIC_DATA], [GEOGRAPHIC_DATA], [GEOGRAPHIC_DATA]" at bounding box center [294, 333] width 254 height 29
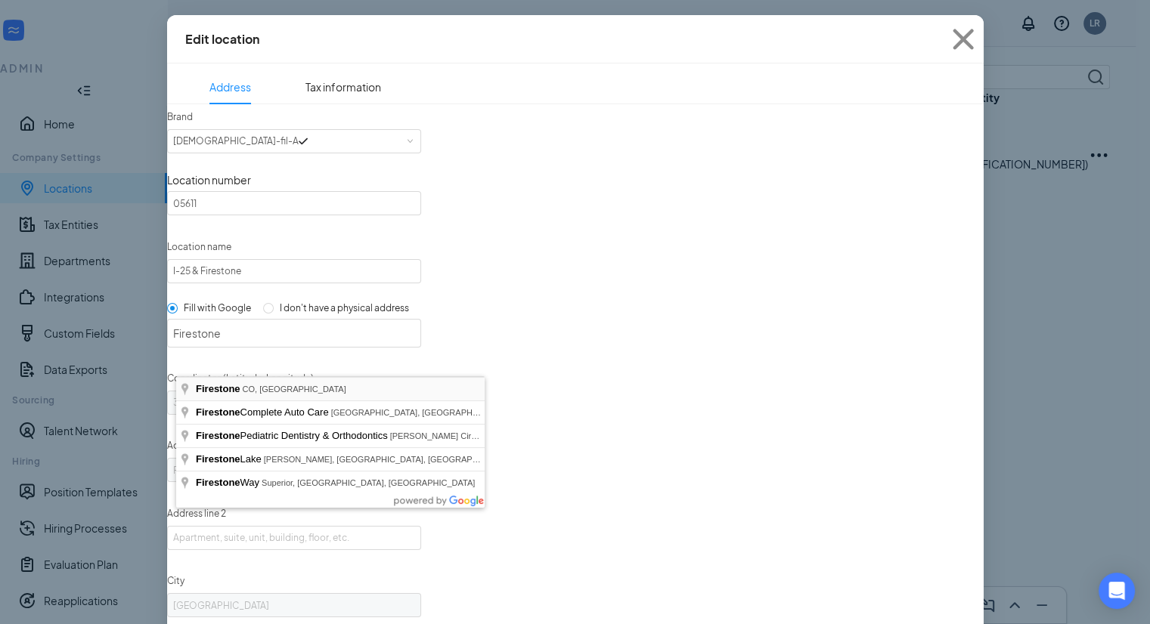
type input "Firestone, [GEOGRAPHIC_DATA], [GEOGRAPHIC_DATA]"
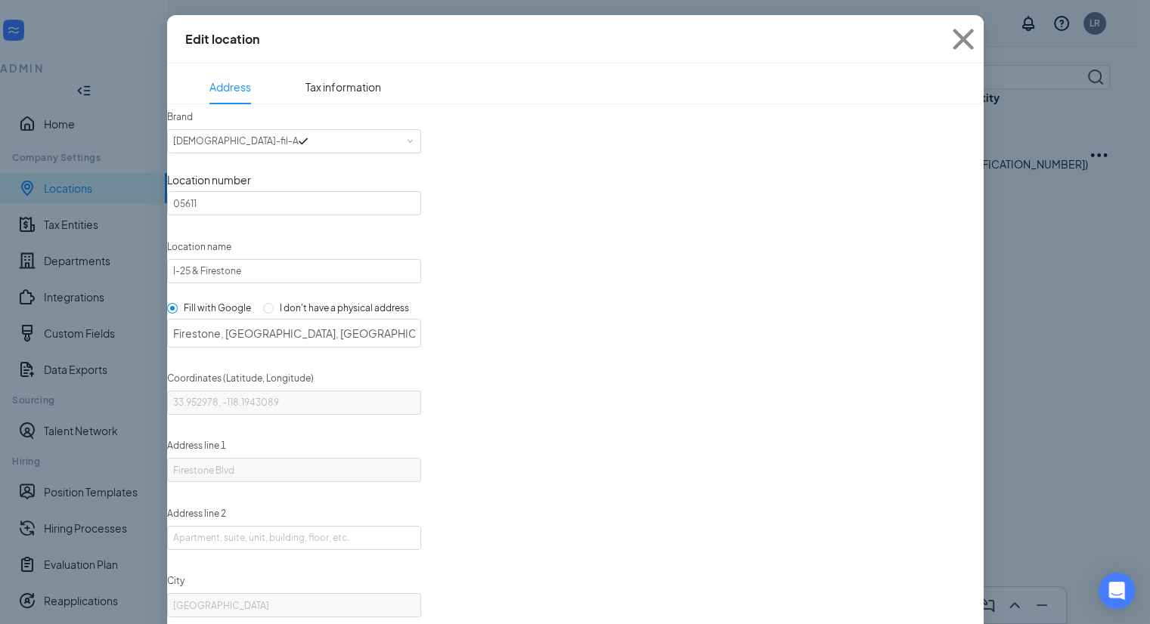
type input "40.1124839, -104.9366436"
type input "Firestone"
type input "CO"
click at [172, 366] on div "Brand Select a brand [DEMOGRAPHIC_DATA]-fil-A Location number 05611 Location na…" at bounding box center [575, 471] width 817 height 735
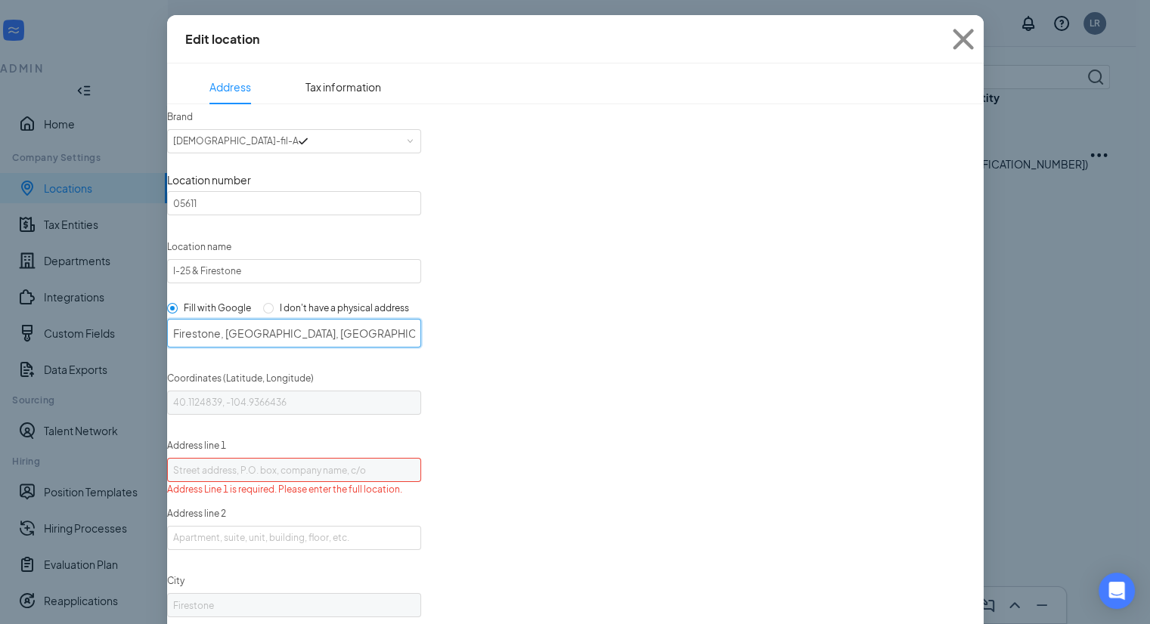
click at [185, 348] on input "Firestone, [GEOGRAPHIC_DATA], [GEOGRAPHIC_DATA]" at bounding box center [294, 333] width 254 height 29
click at [181, 348] on input "Firestone, [GEOGRAPHIC_DATA], [GEOGRAPHIC_DATA]" at bounding box center [294, 333] width 254 height 29
type input "[STREET_ADDRESS]"
type input "40.1606878, -104.9723004"
type input "[STREET_ADDRESS]"
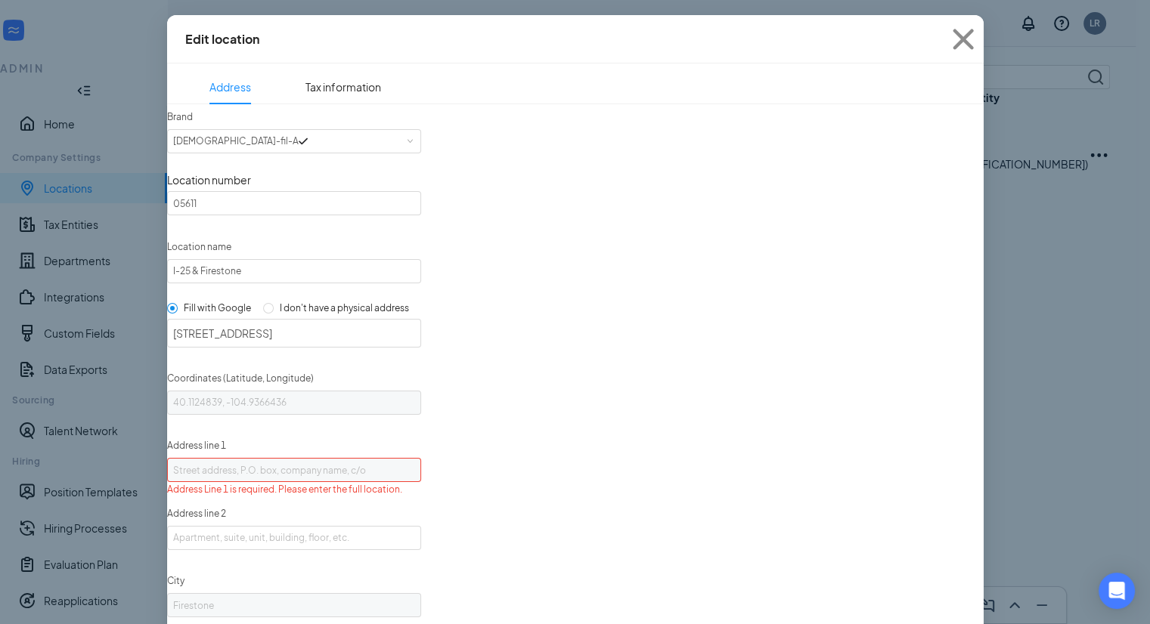
type input "Longmont"
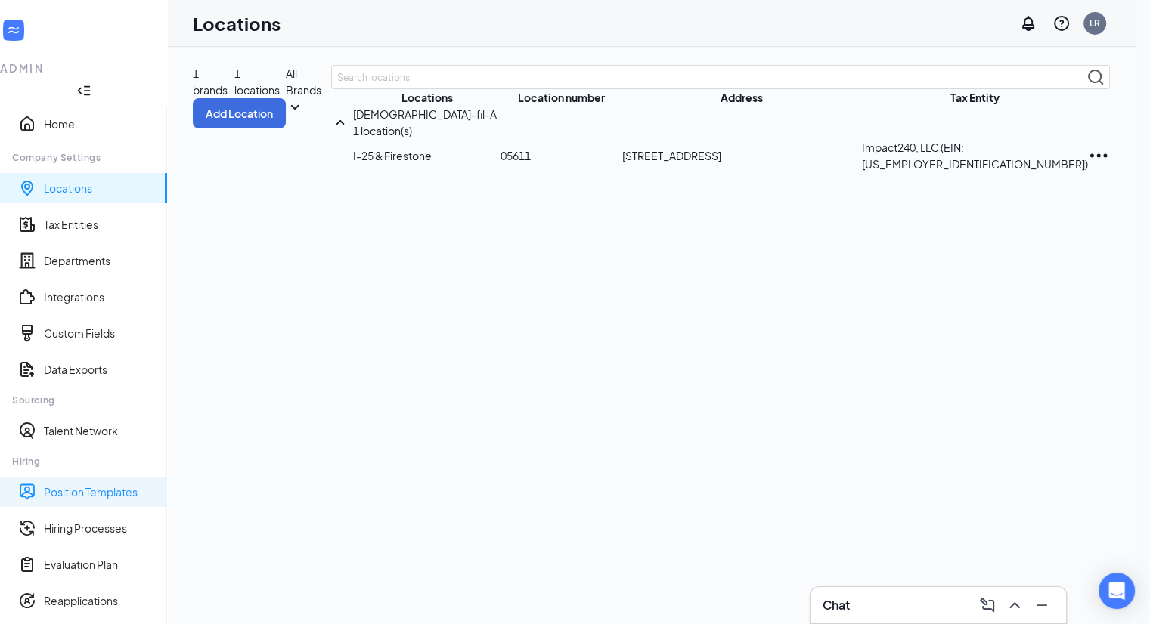
click at [89, 485] on link "Position Templates" at bounding box center [99, 492] width 111 height 15
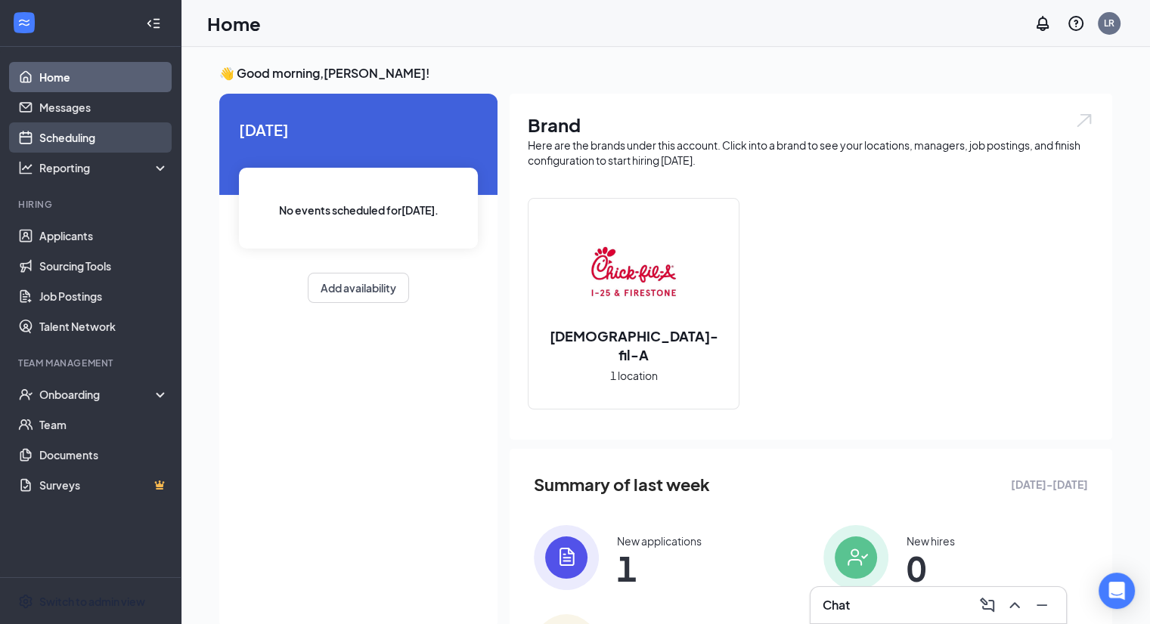
click at [93, 143] on link "Scheduling" at bounding box center [103, 137] width 129 height 30
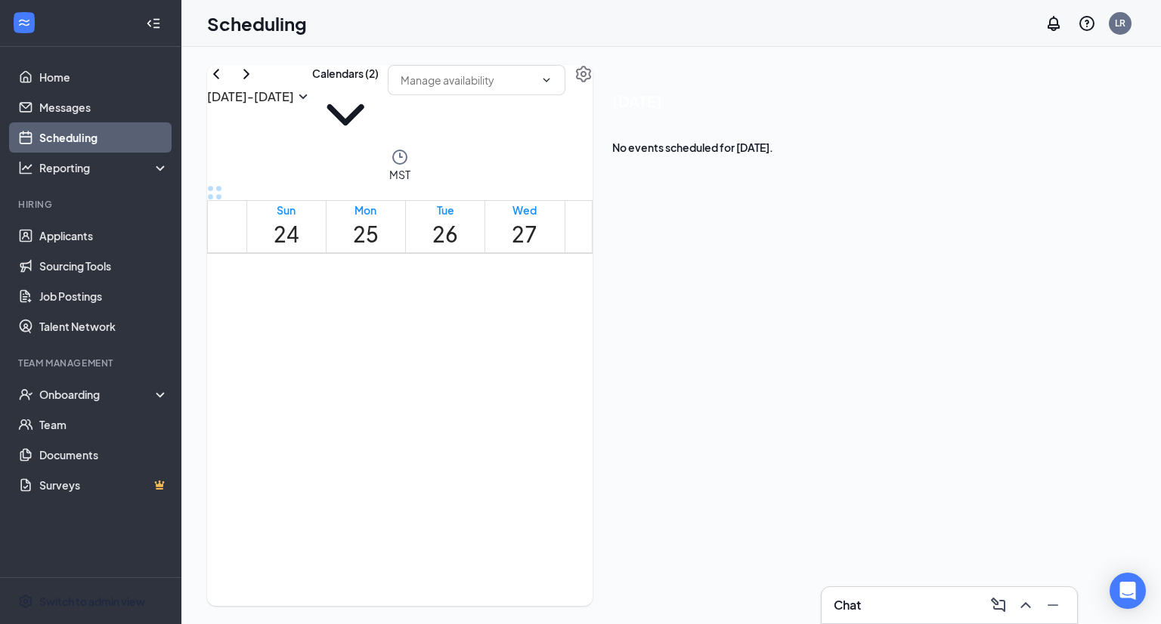
scroll to position [915, 0]
click at [782, 305] on span "10:00-10:30 AM" at bounding box center [766, 327] width 31 height 44
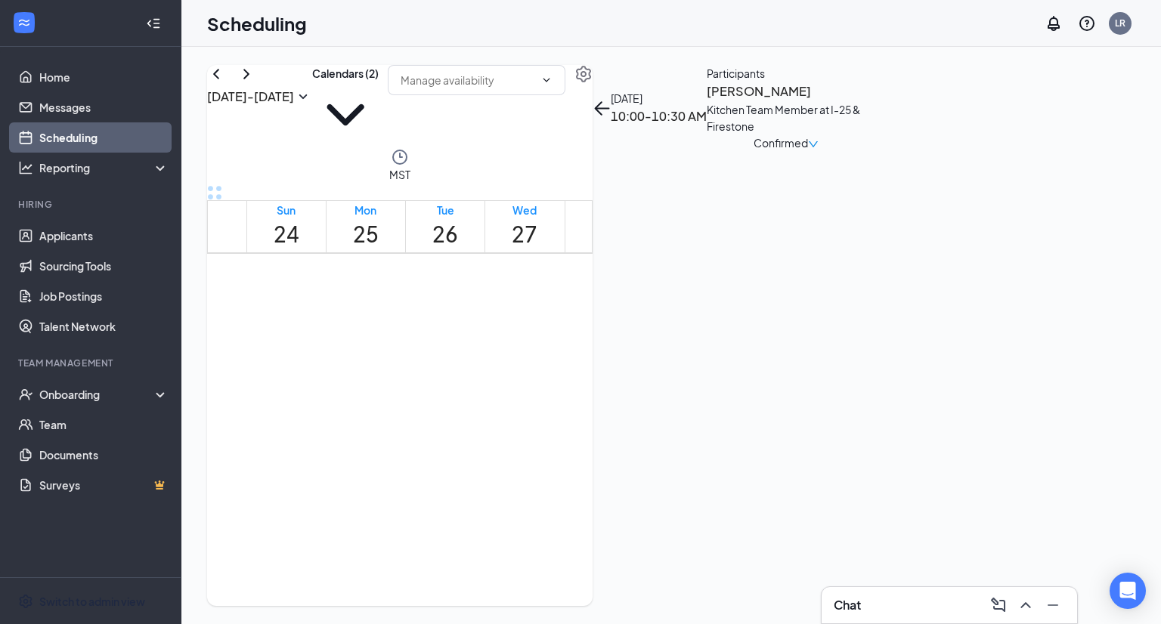
click at [866, 101] on h3 "[PERSON_NAME]" at bounding box center [786, 92] width 159 height 20
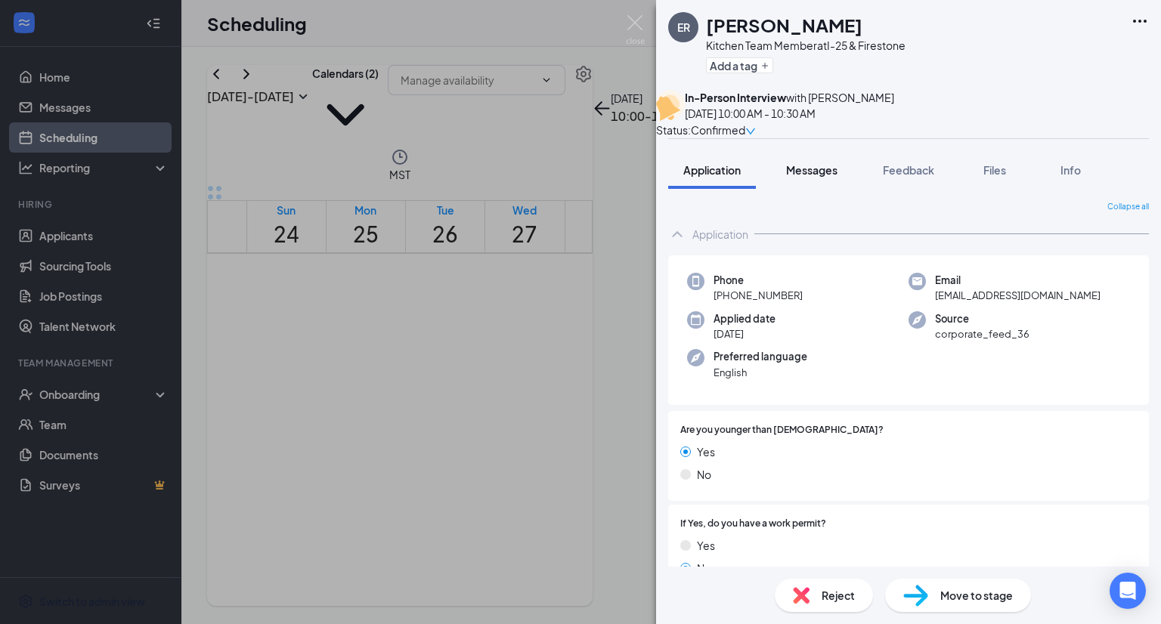
click at [816, 177] on span "Messages" at bounding box center [811, 170] width 51 height 14
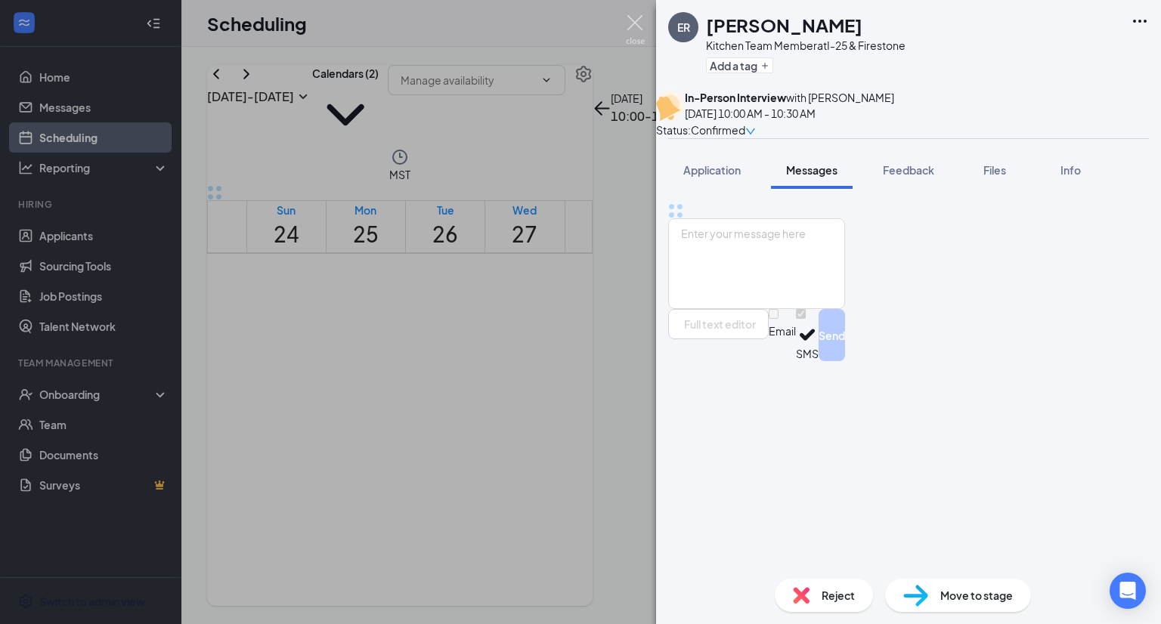
click at [629, 26] on img at bounding box center [635, 29] width 19 height 29
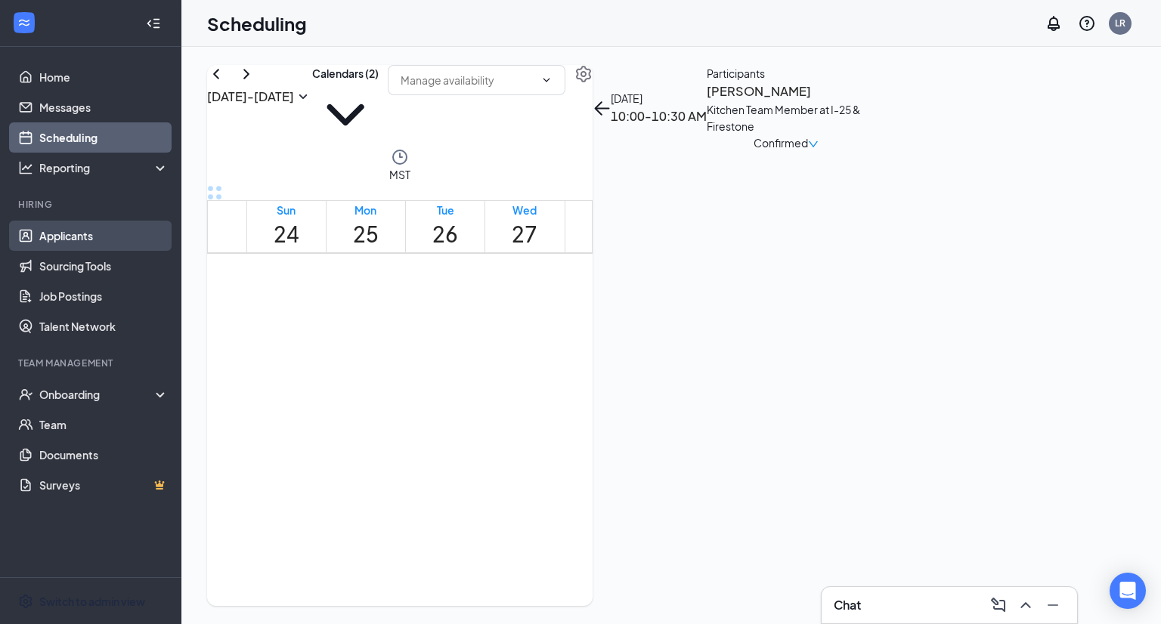
click at [63, 237] on link "Applicants" at bounding box center [103, 236] width 129 height 30
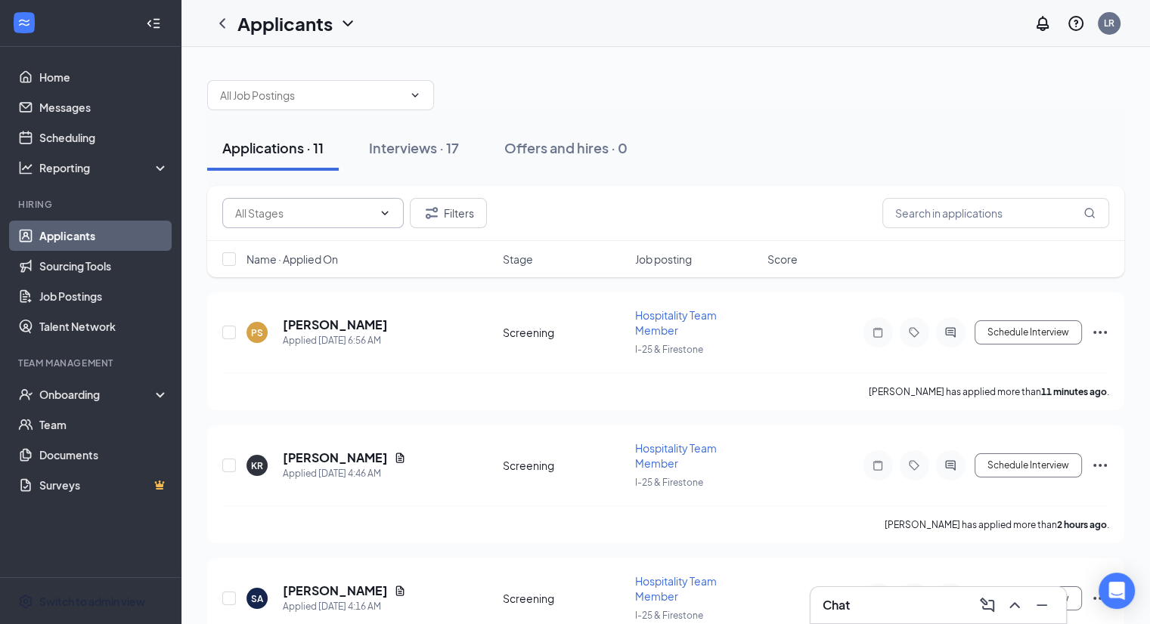
click at [390, 213] on icon "ChevronDown" at bounding box center [385, 213] width 12 height 12
click at [442, 135] on button "Interviews · 17" at bounding box center [414, 148] width 120 height 45
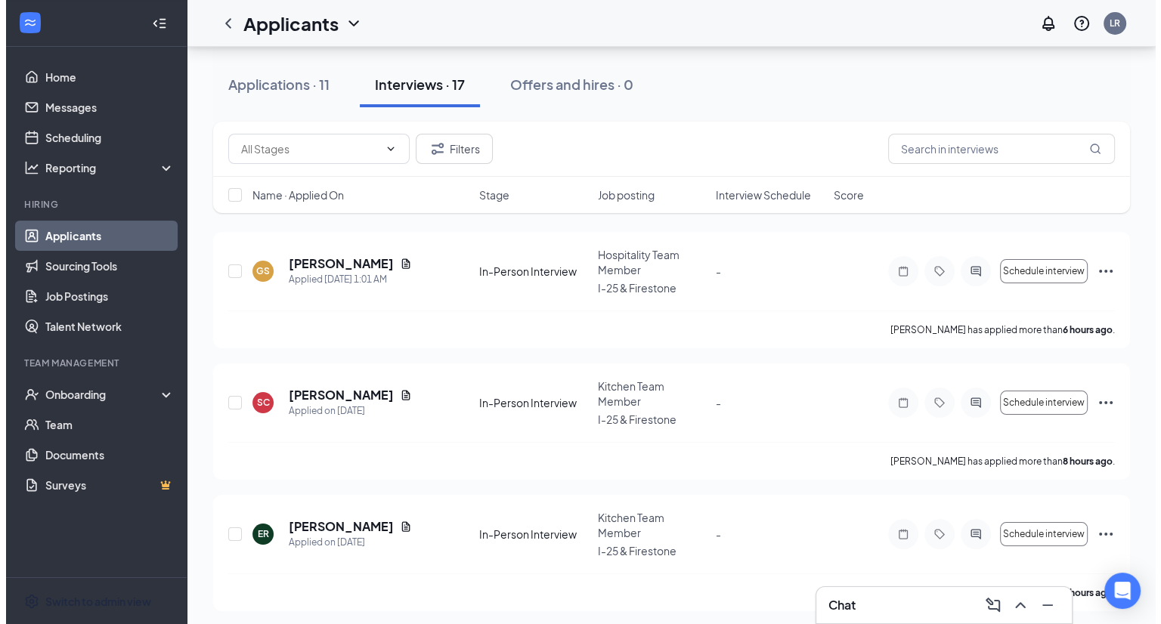
scroll to position [89, 0]
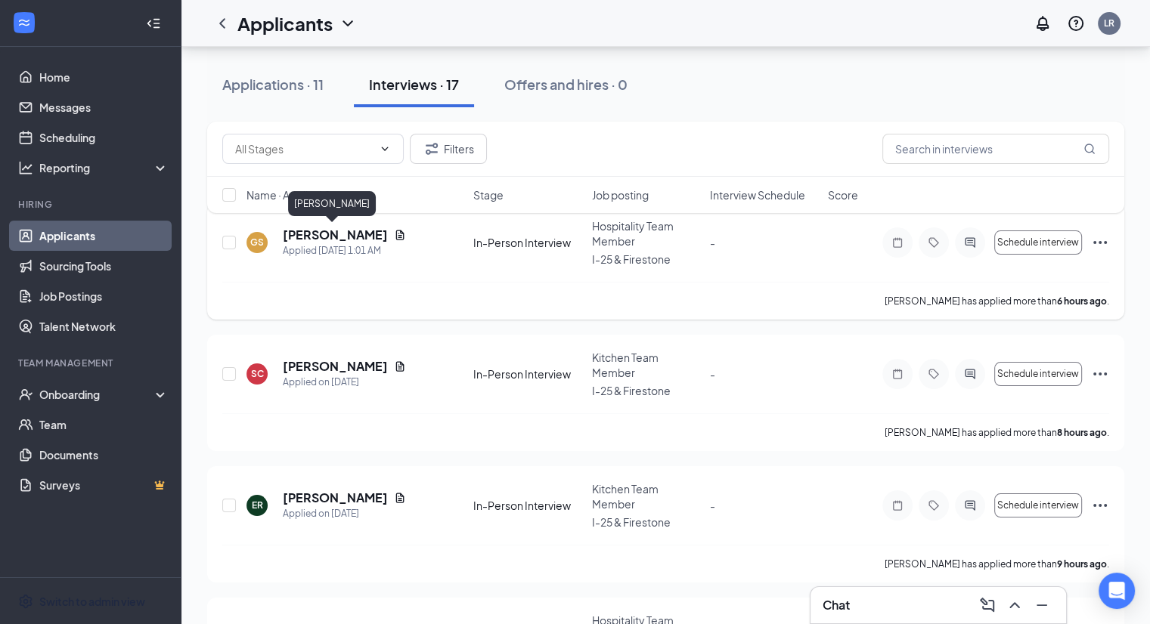
click at [333, 231] on h5 "[PERSON_NAME]" at bounding box center [335, 235] width 105 height 17
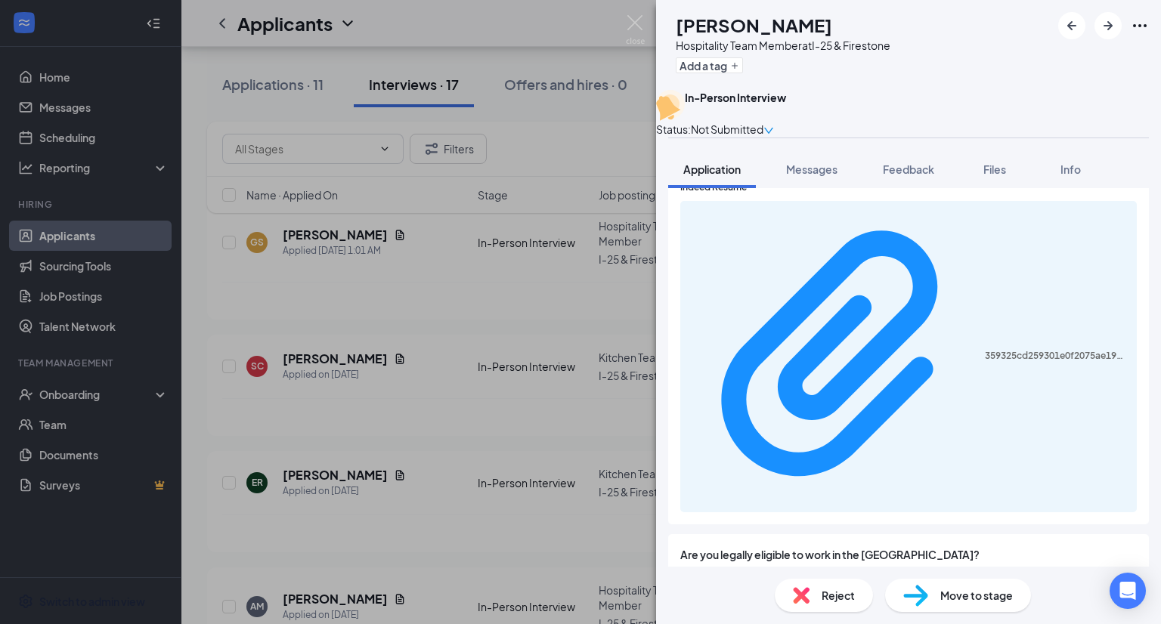
scroll to position [686, 0]
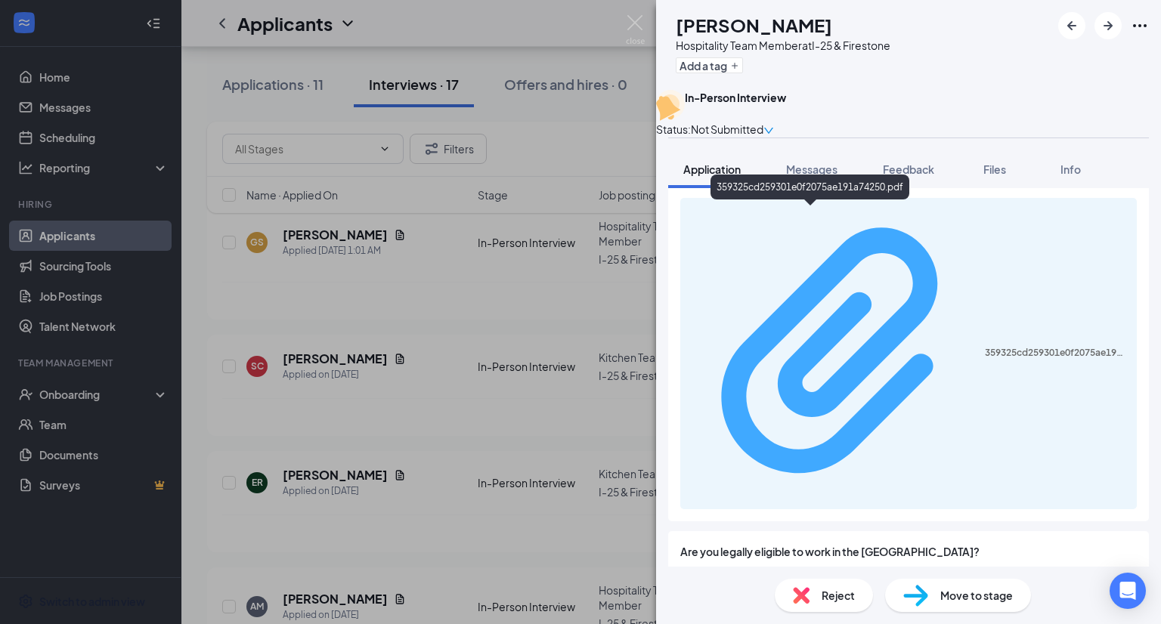
click at [985, 347] on div "359325cd259301e0f2075ae191a74250.pdf" at bounding box center [1056, 353] width 143 height 12
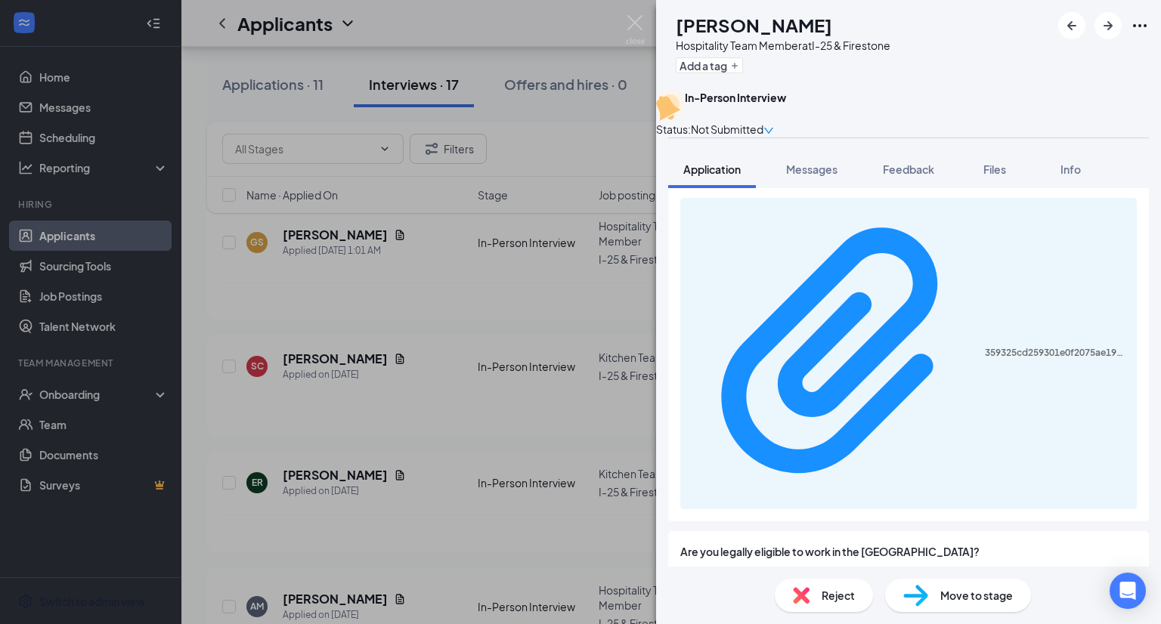
click at [844, 591] on span "Reject" at bounding box center [838, 595] width 33 height 17
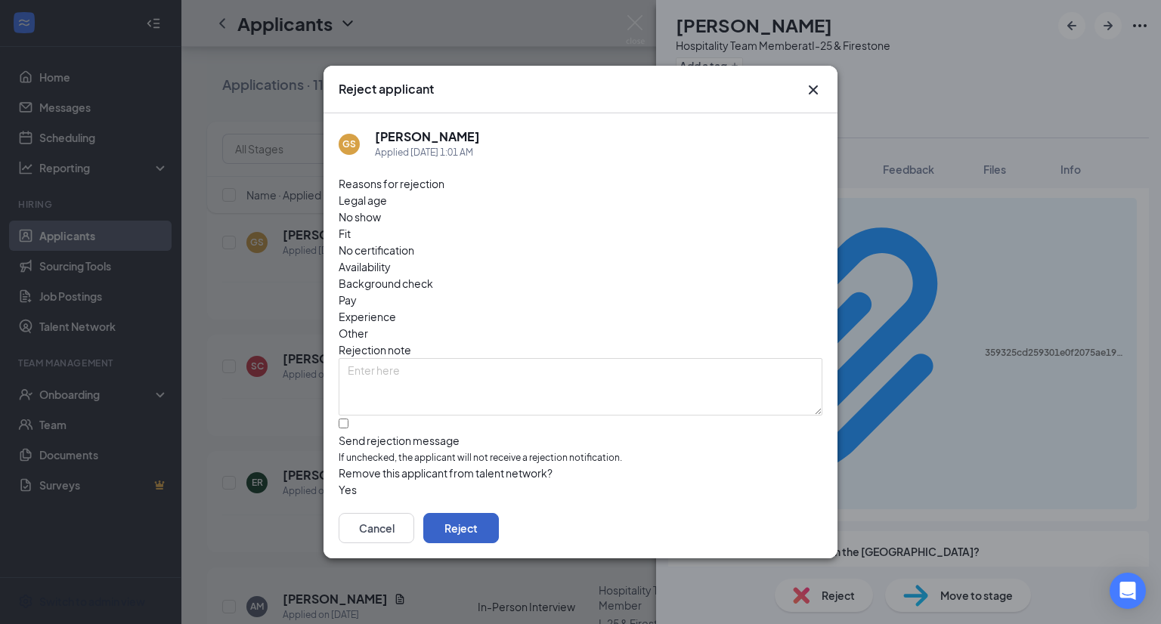
click at [499, 526] on button "Reject" at bounding box center [461, 528] width 76 height 30
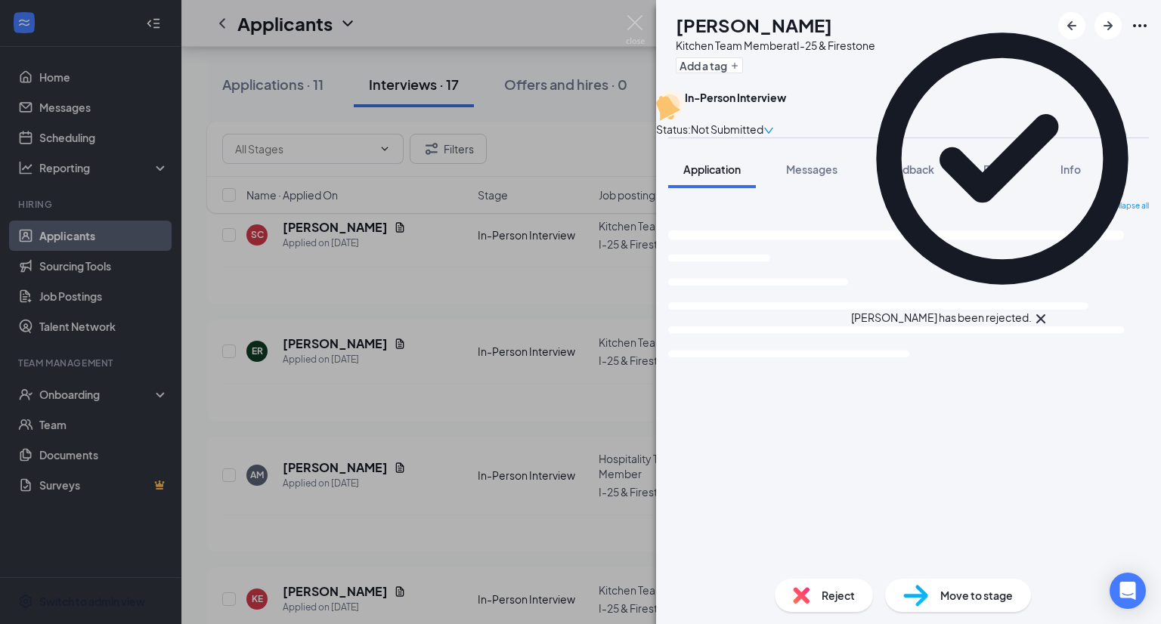
click at [1046, 315] on icon "Cross" at bounding box center [1041, 319] width 9 height 9
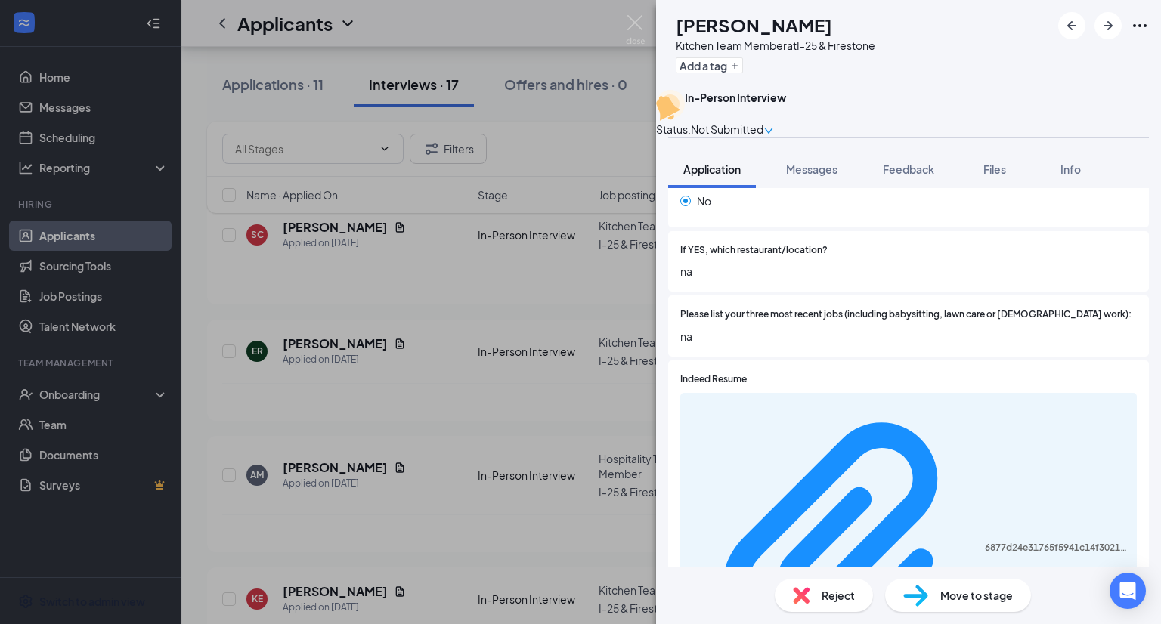
scroll to position [477, 0]
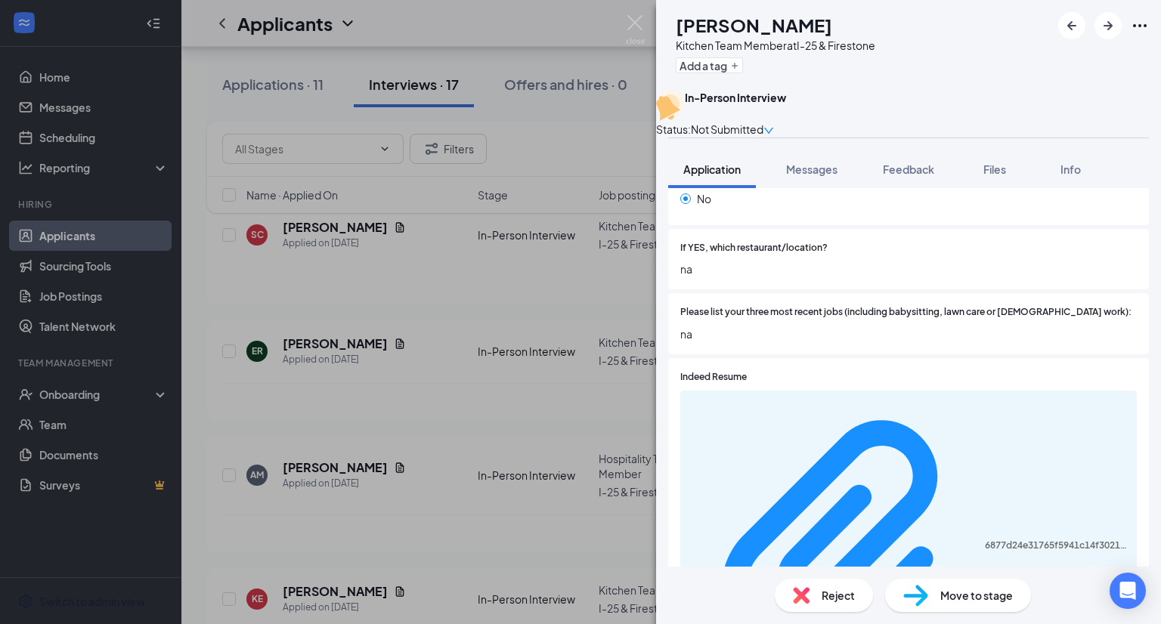
click at [814, 419] on div "6877d24e31765f5941c14f3021bc7a49.pdf" at bounding box center [908, 546] width 457 height 311
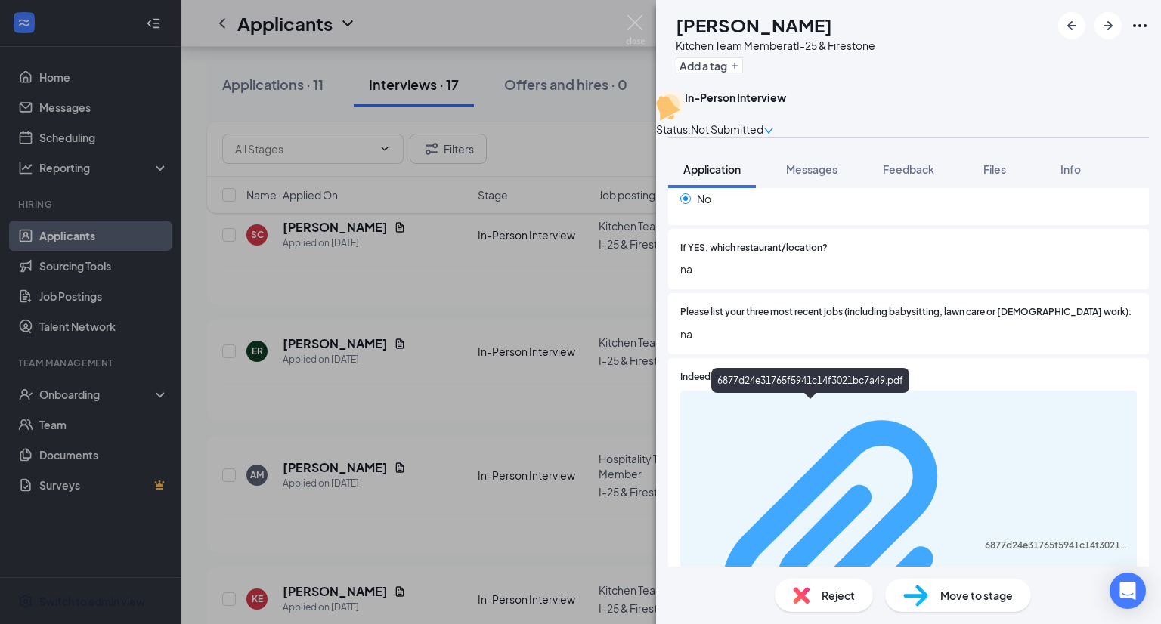
click at [985, 540] on div "6877d24e31765f5941c14f3021bc7a49.pdf" at bounding box center [1056, 546] width 143 height 12
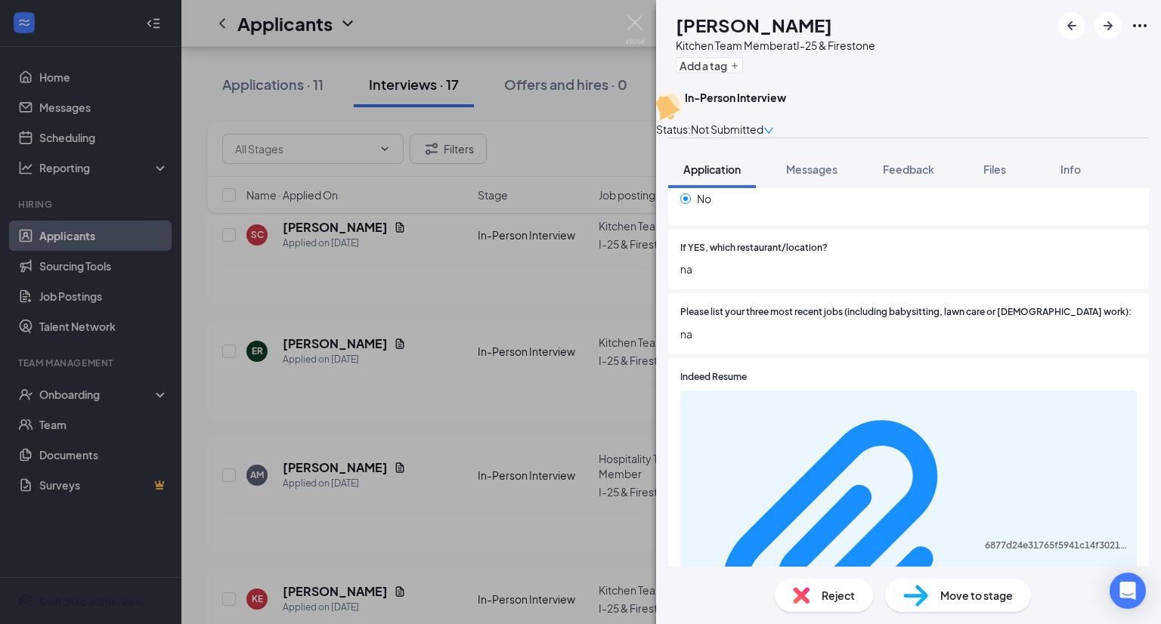
click at [845, 600] on span "Reject" at bounding box center [838, 595] width 33 height 17
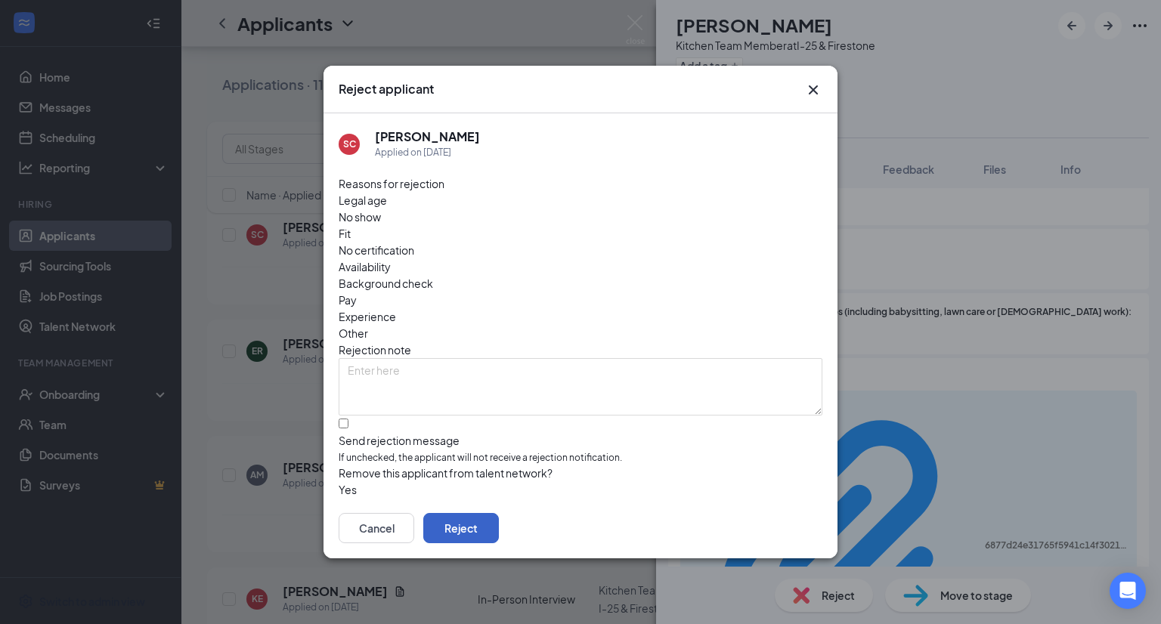
click at [499, 525] on button "Reject" at bounding box center [461, 528] width 76 height 30
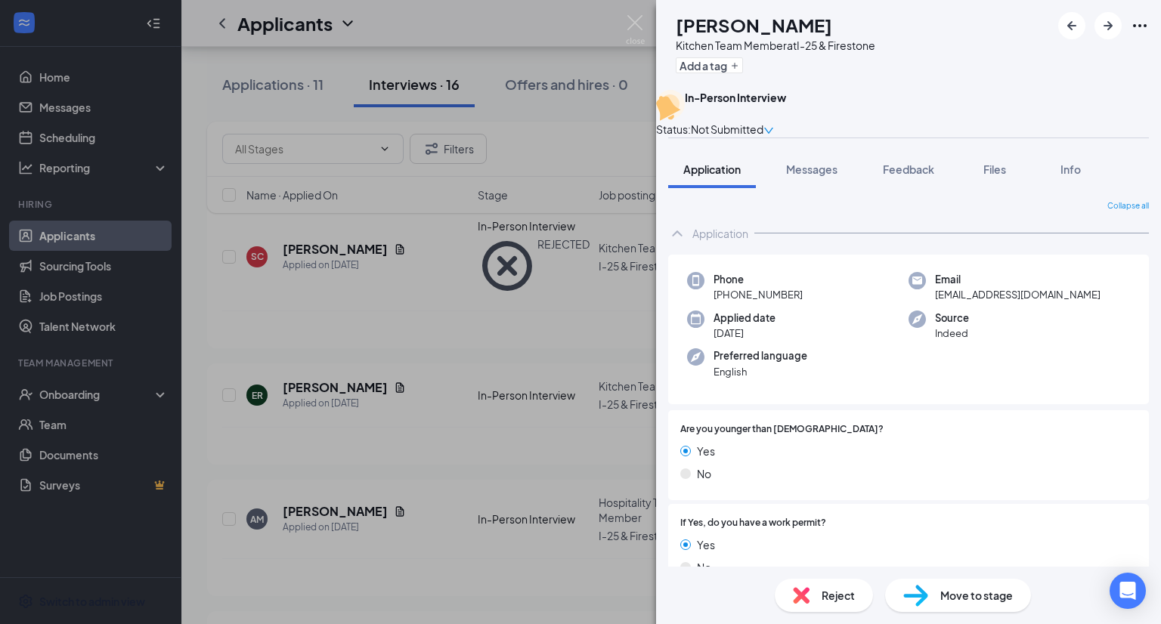
click at [342, 339] on div "ER [PERSON_NAME] Kitchen Team Member at I-25 & Firestone Add a tag In-Person In…" at bounding box center [580, 312] width 1161 height 624
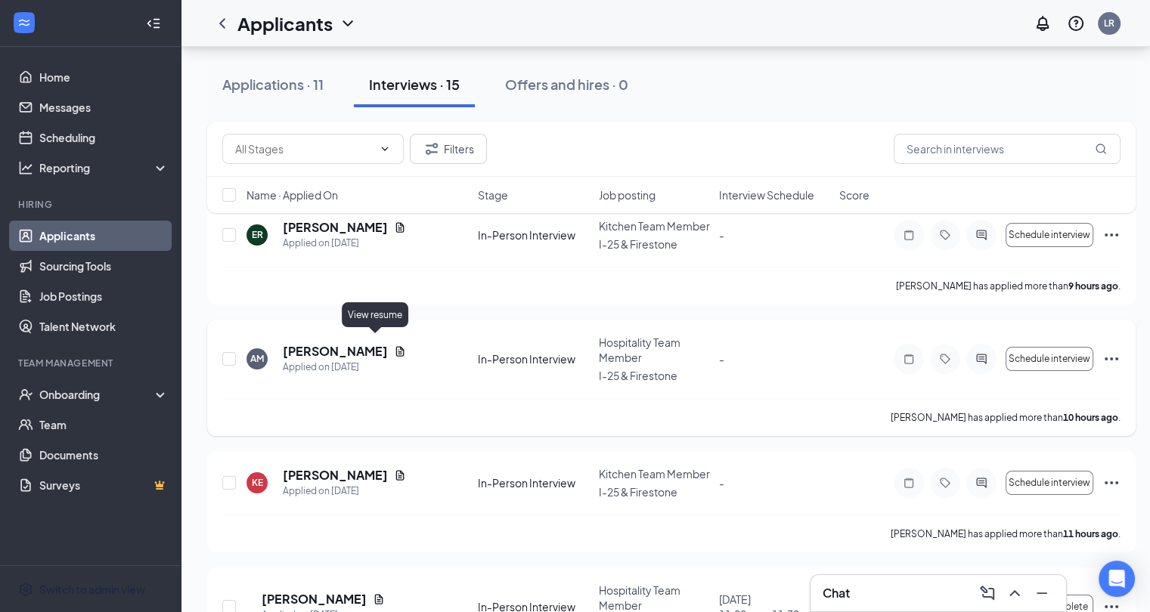
click at [373, 343] on div "[PERSON_NAME]" at bounding box center [344, 351] width 123 height 17
click at [360, 218] on div "Filters Name · Applied On Stage Job posting Interview Schedule Score" at bounding box center [671, 175] width 928 height 107
click at [354, 227] on div "Filters Name · Applied On Stage Job posting Interview Schedule Score" at bounding box center [671, 175] width 928 height 107
click at [396, 228] on icon "Document" at bounding box center [400, 227] width 8 height 10
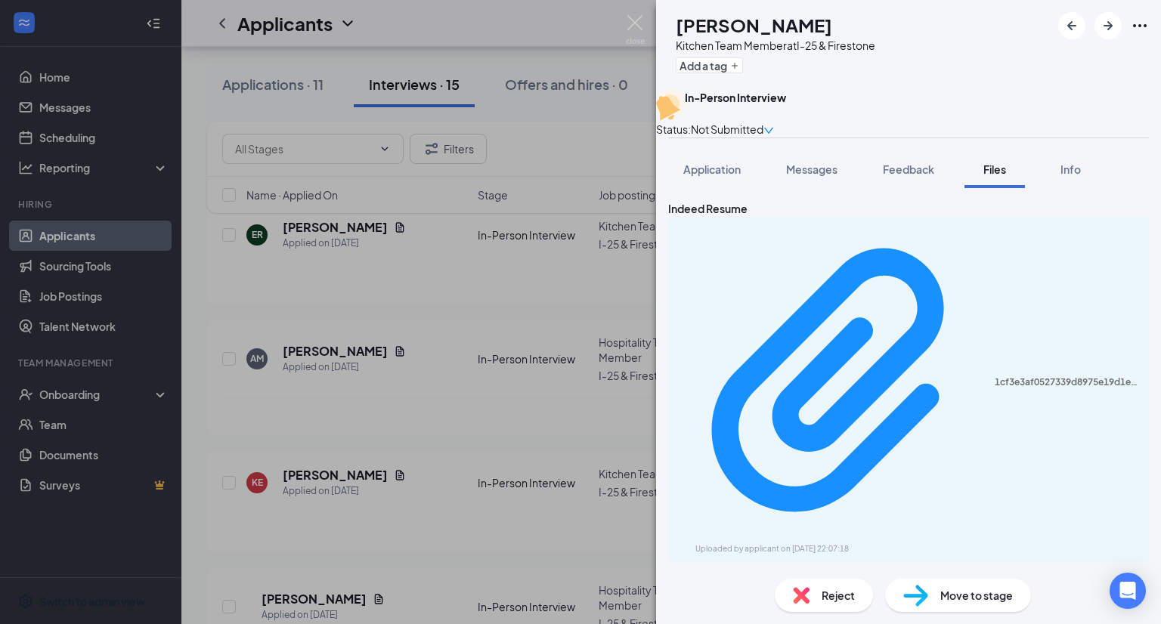
click at [836, 259] on div "1cf3e3af0527339d8975e19d1e2161ff.pdf Uploaded by applicant on [DATE] 22:07:18" at bounding box center [908, 390] width 481 height 346
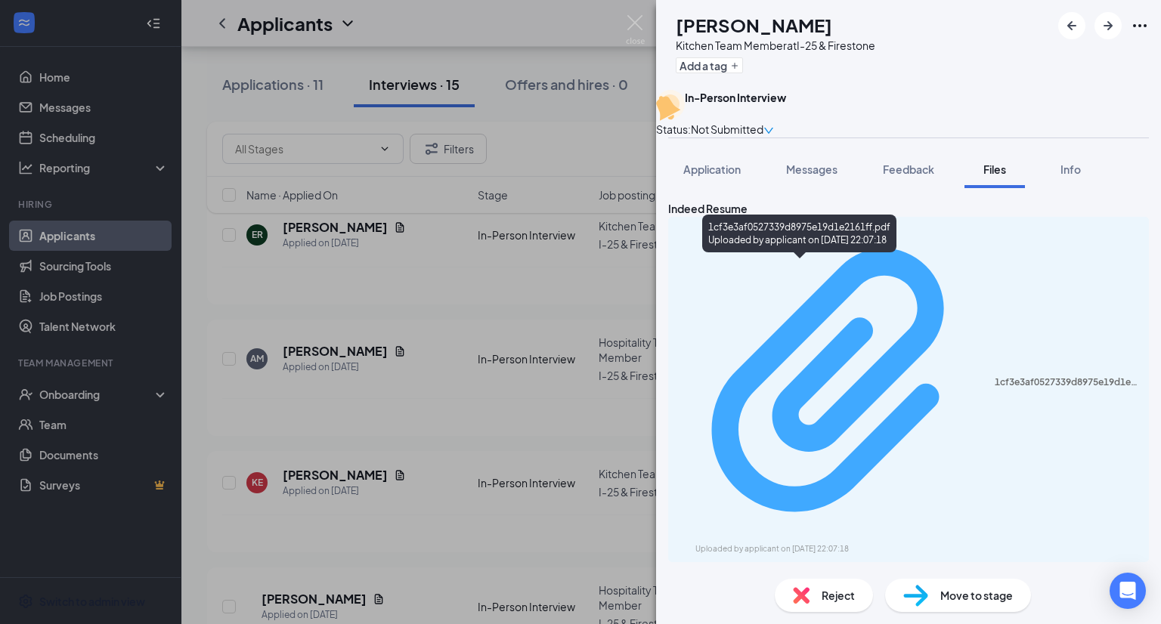
click at [995, 377] on div "1cf3e3af0527339d8975e19d1e2161ff.pdf" at bounding box center [1067, 383] width 145 height 12
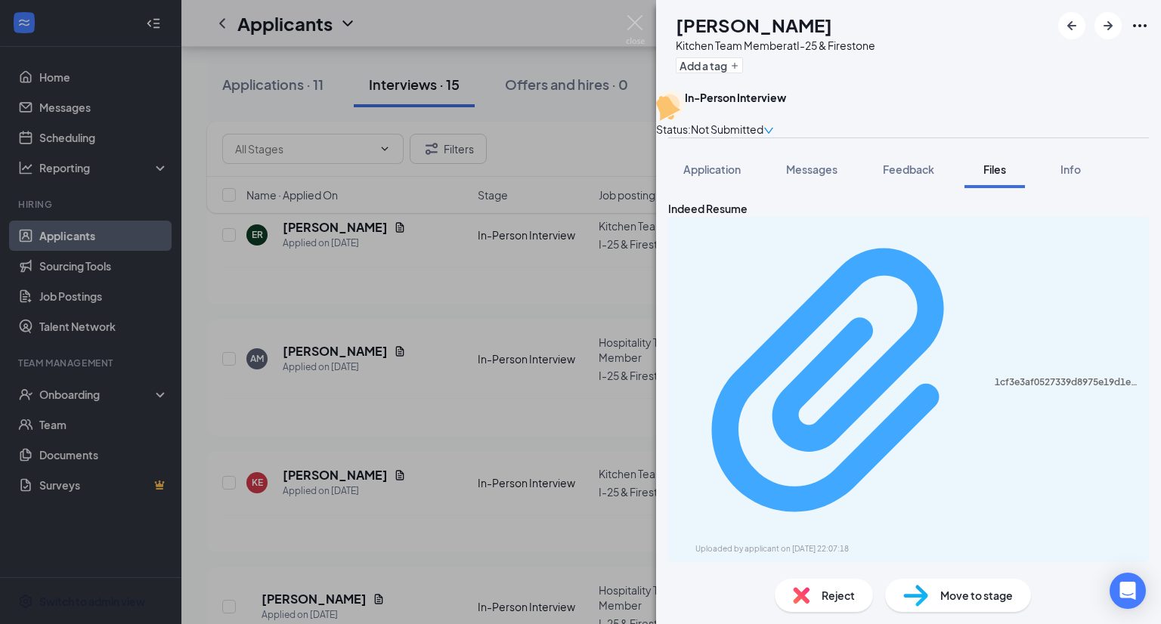
click at [995, 377] on div "1cf3e3af0527339d8975e19d1e2161ff.pdf" at bounding box center [1067, 383] width 145 height 12
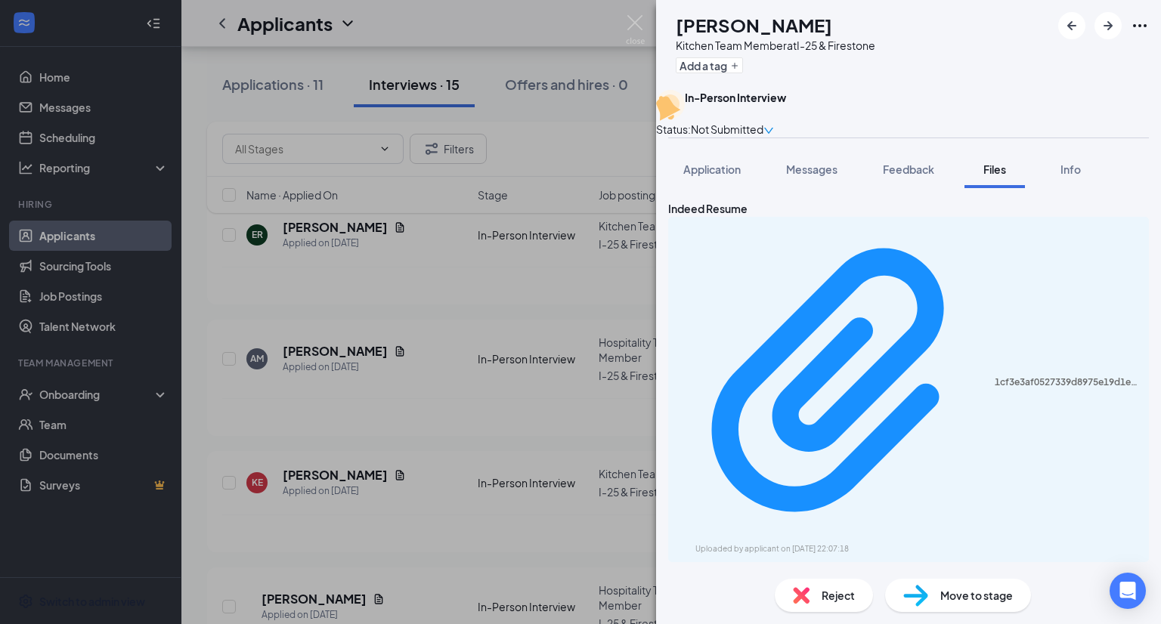
click at [817, 612] on div "Reject Move to stage" at bounding box center [908, 595] width 505 height 57
click at [820, 587] on div "Reject" at bounding box center [824, 595] width 98 height 33
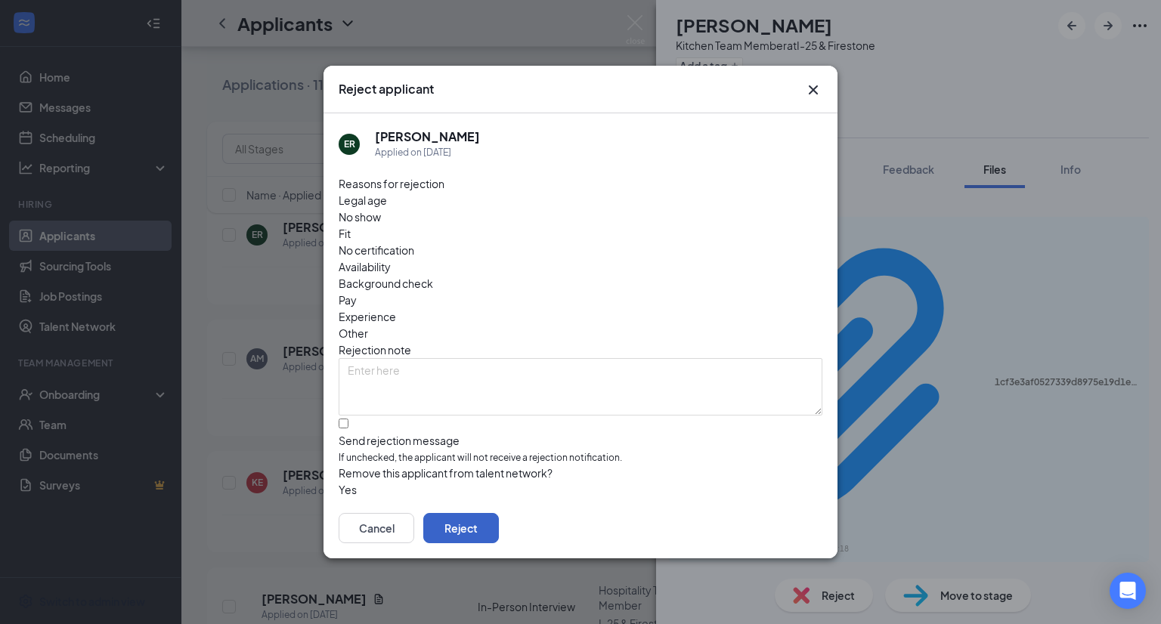
click at [499, 524] on button "Reject" at bounding box center [461, 528] width 76 height 30
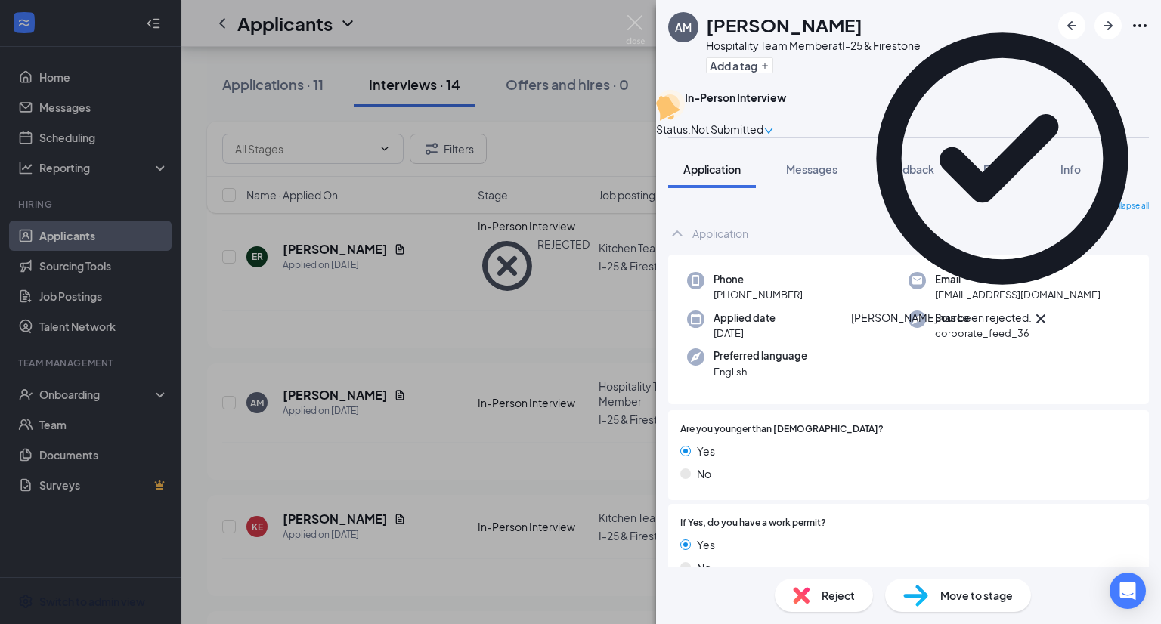
click at [335, 352] on div "AM [PERSON_NAME] Hospitality Team Member at I-25 & Firestone Add a tag In-Perso…" at bounding box center [580, 312] width 1161 height 624
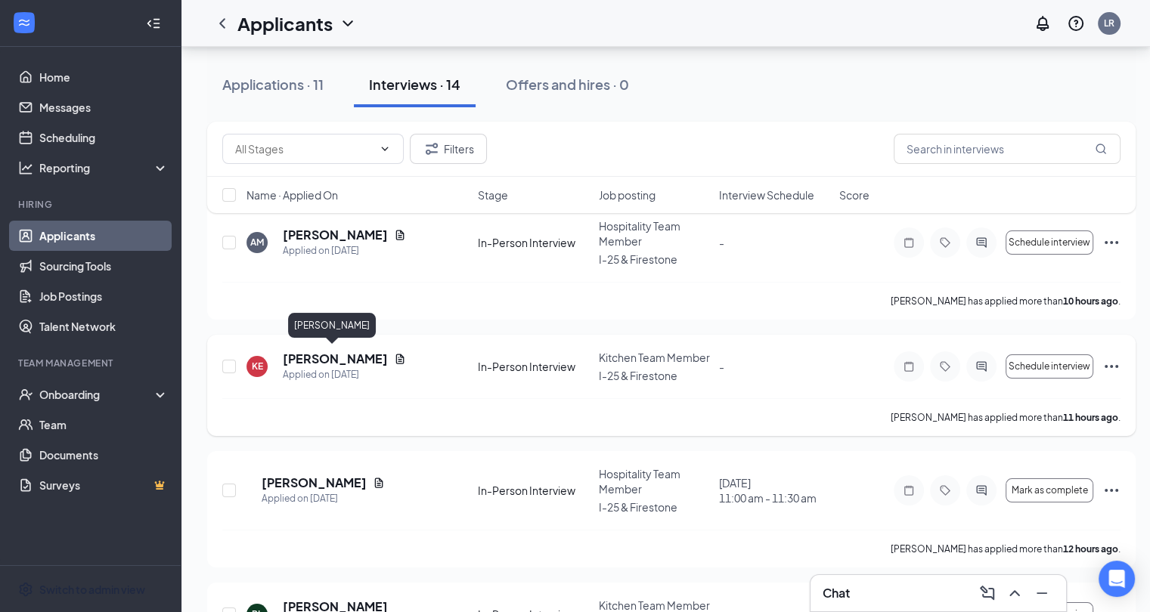
click at [336, 351] on h5 "[PERSON_NAME]" at bounding box center [335, 359] width 105 height 17
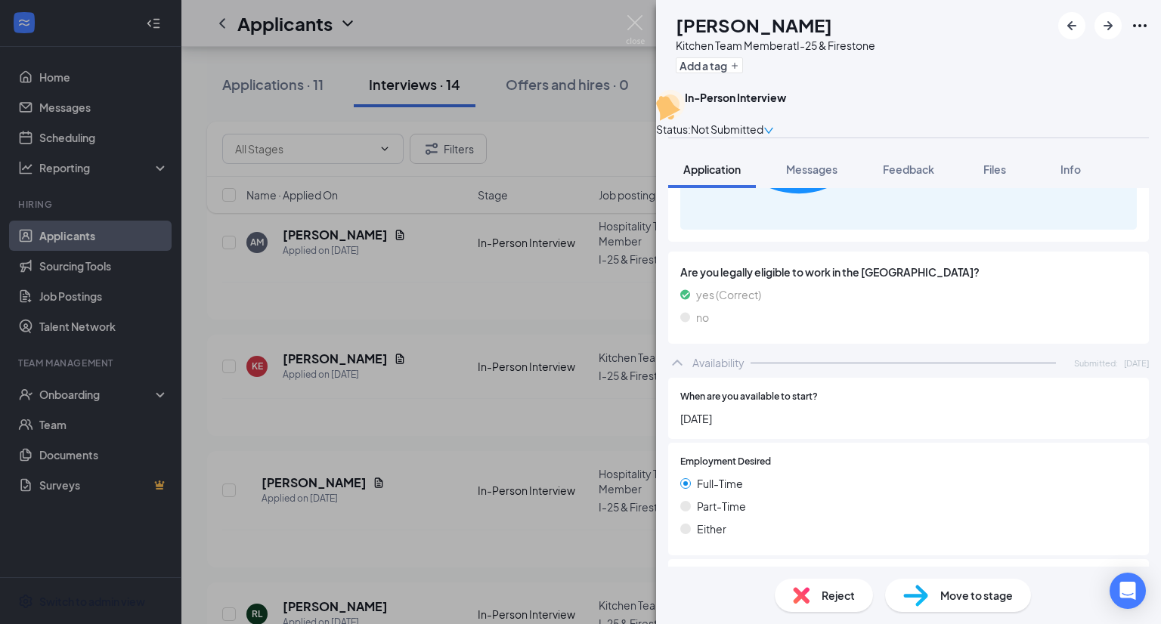
scroll to position [955, 0]
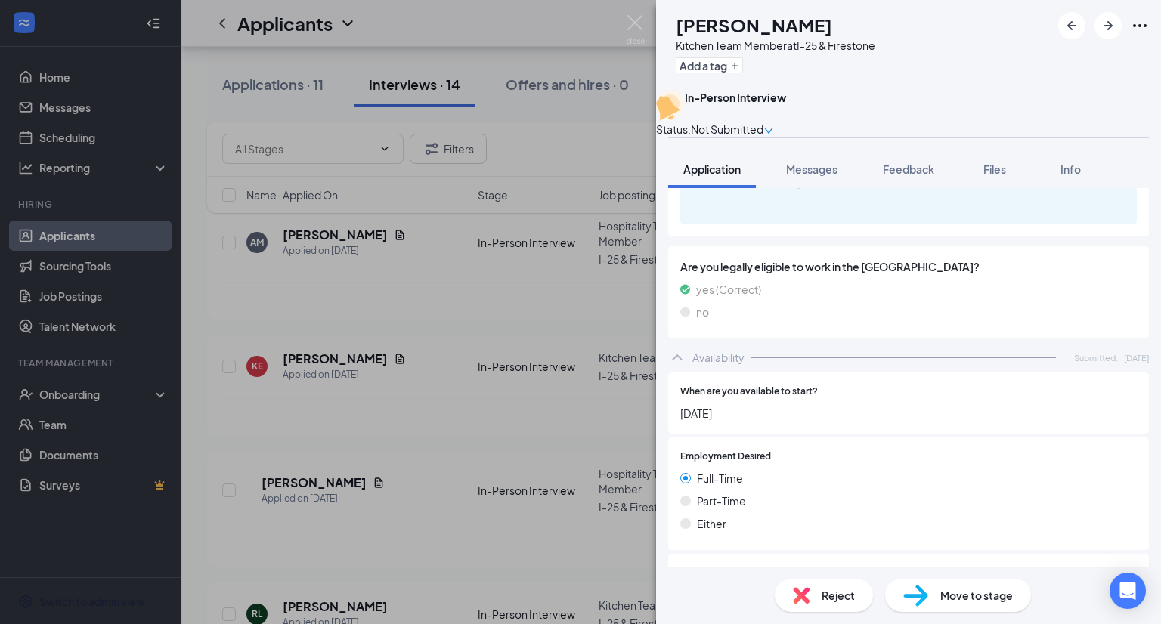
click at [819, 590] on div "Reject" at bounding box center [824, 595] width 98 height 33
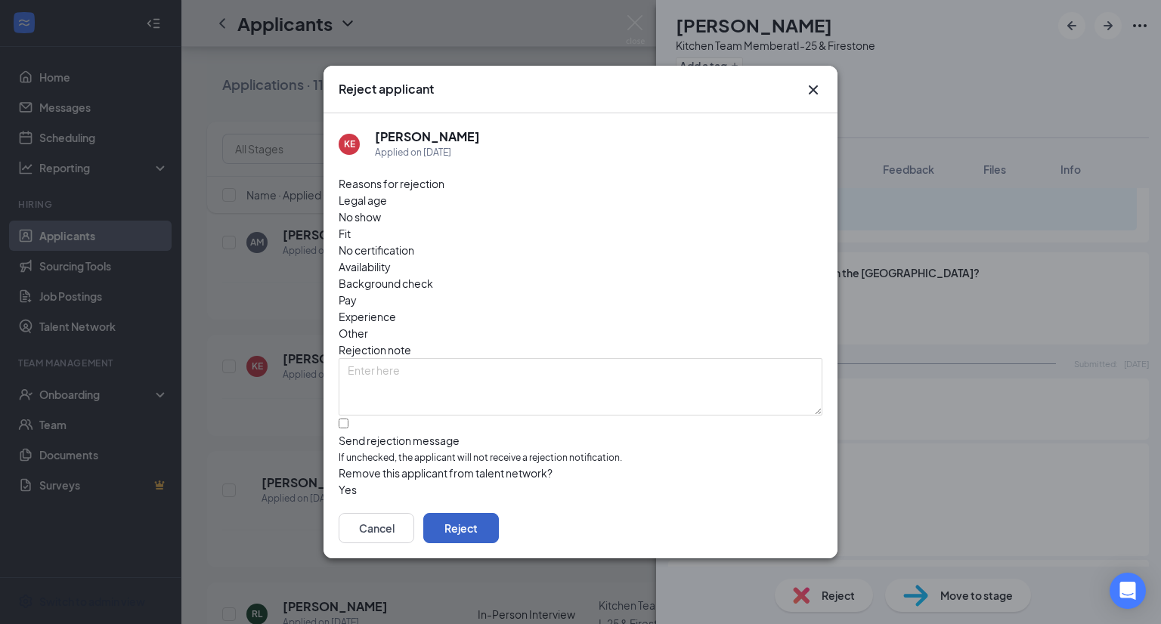
click at [499, 518] on button "Reject" at bounding box center [461, 528] width 76 height 30
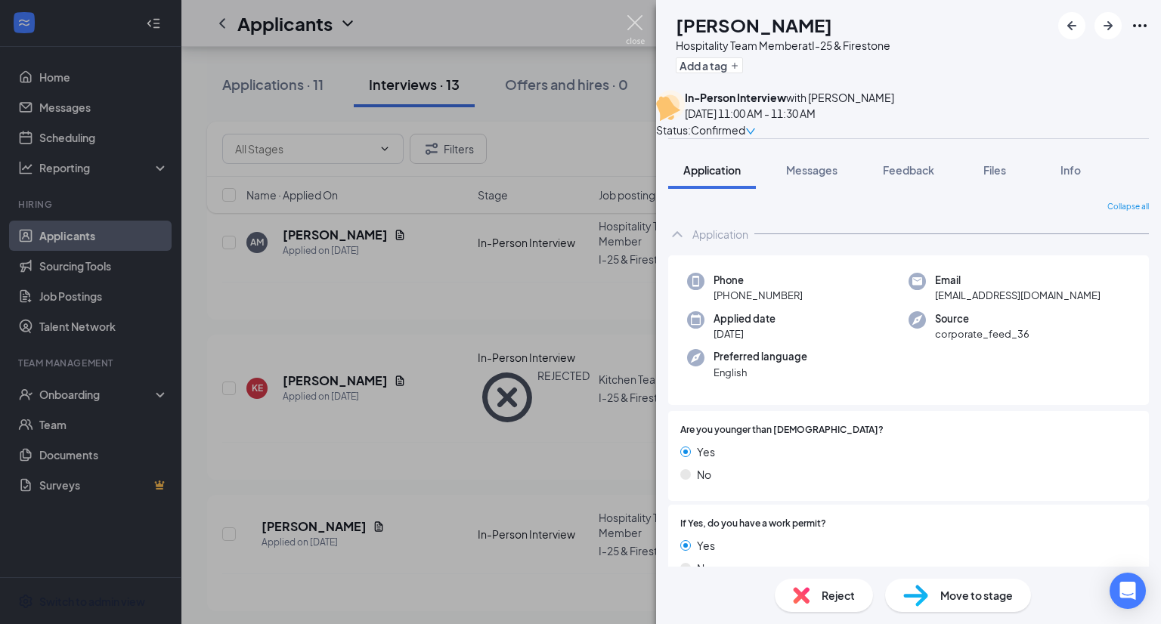
click at [632, 22] on img at bounding box center [635, 29] width 19 height 29
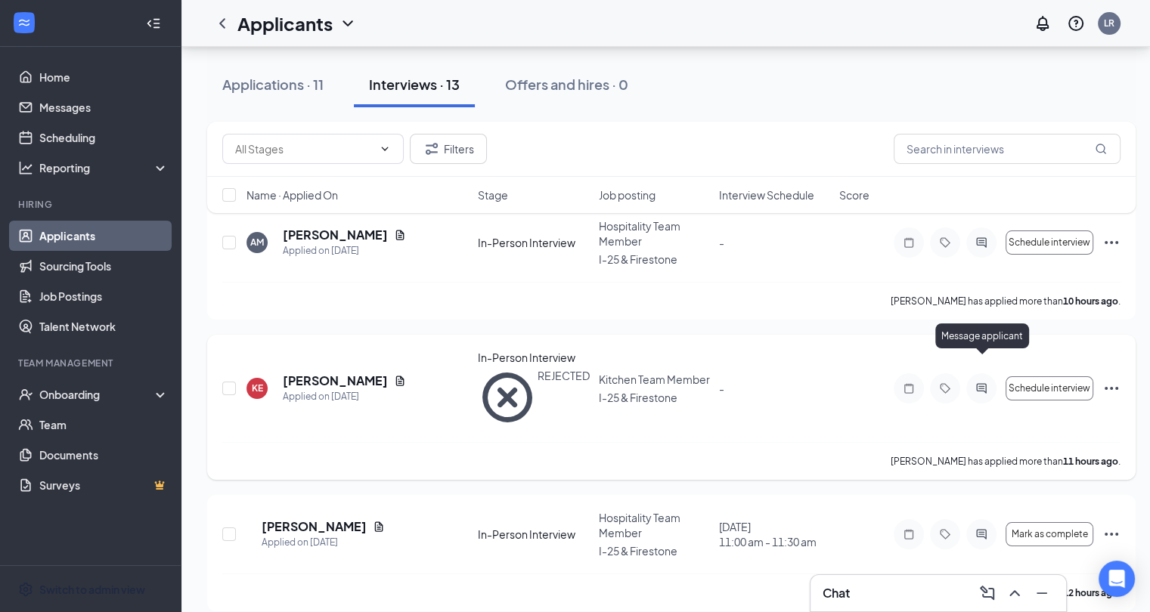
click at [980, 383] on icon "ActiveChat" at bounding box center [981, 389] width 18 height 12
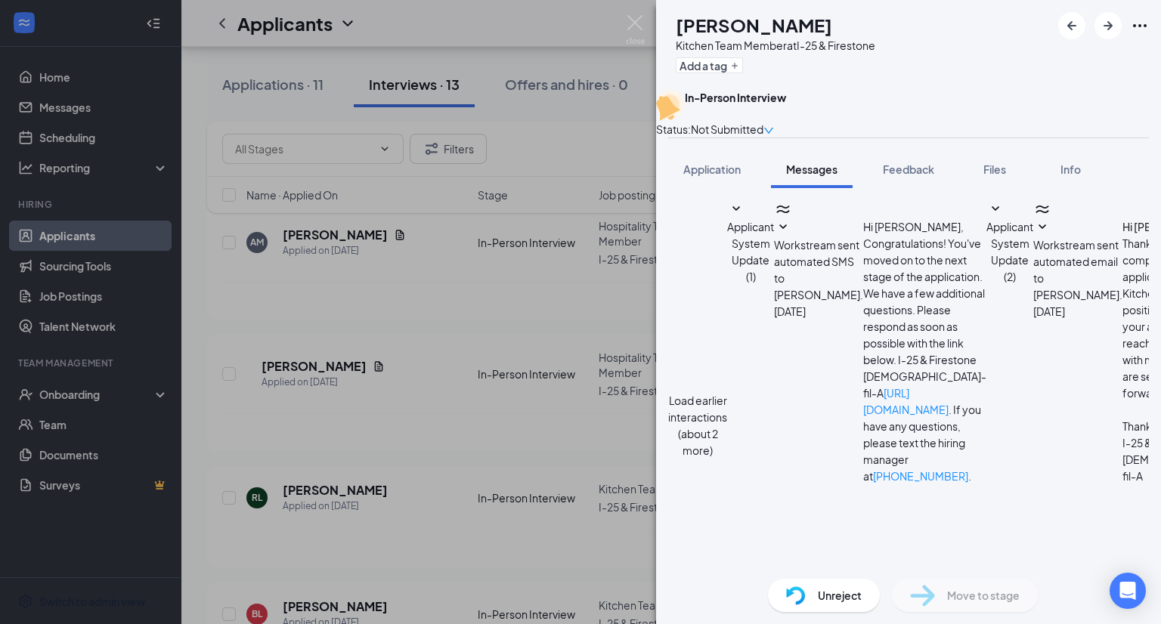
type textarea "Hi [PERSON_NAME], This job is in [US_STATE]. The posting was incorrect. Our apo…"
click at [637, 21] on img at bounding box center [635, 29] width 19 height 29
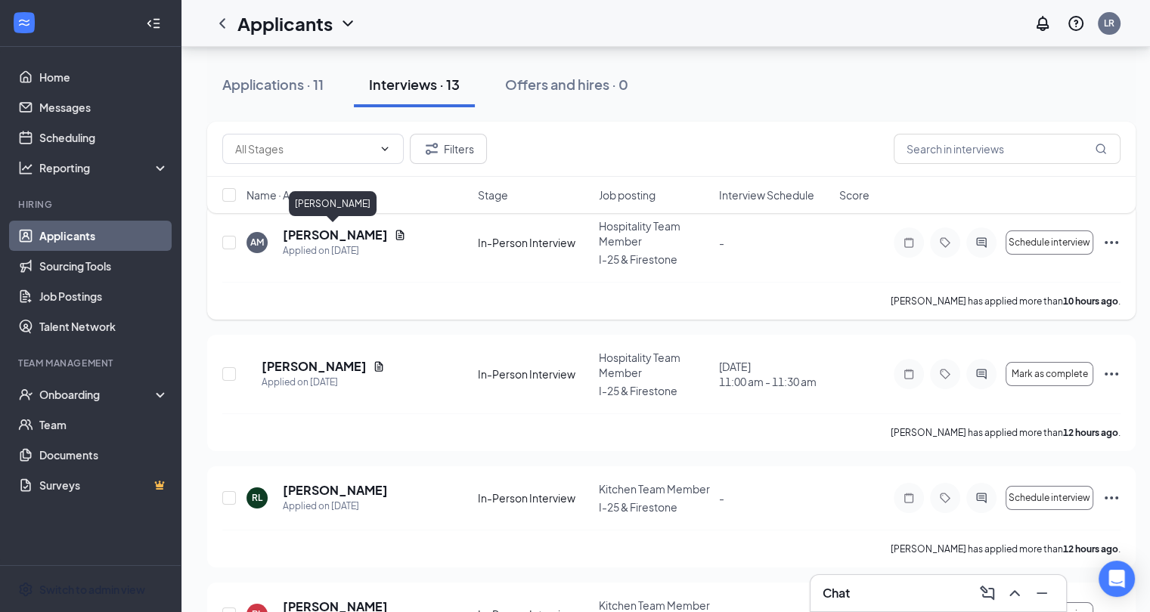
click at [339, 235] on h5 "[PERSON_NAME]" at bounding box center [335, 235] width 105 height 17
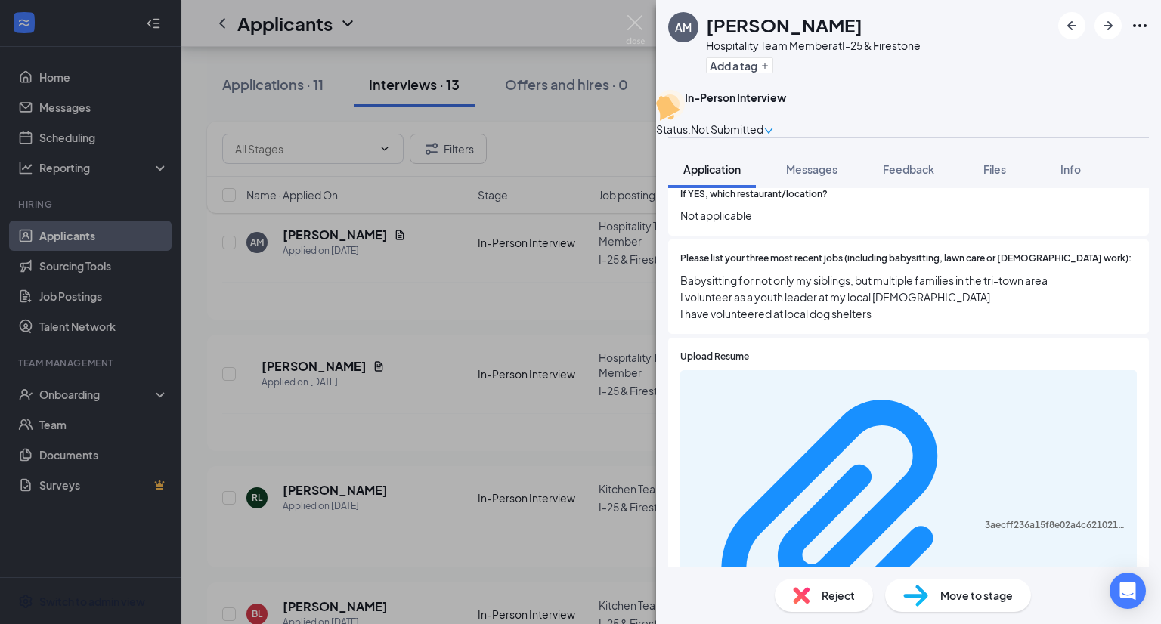
scroll to position [547, 0]
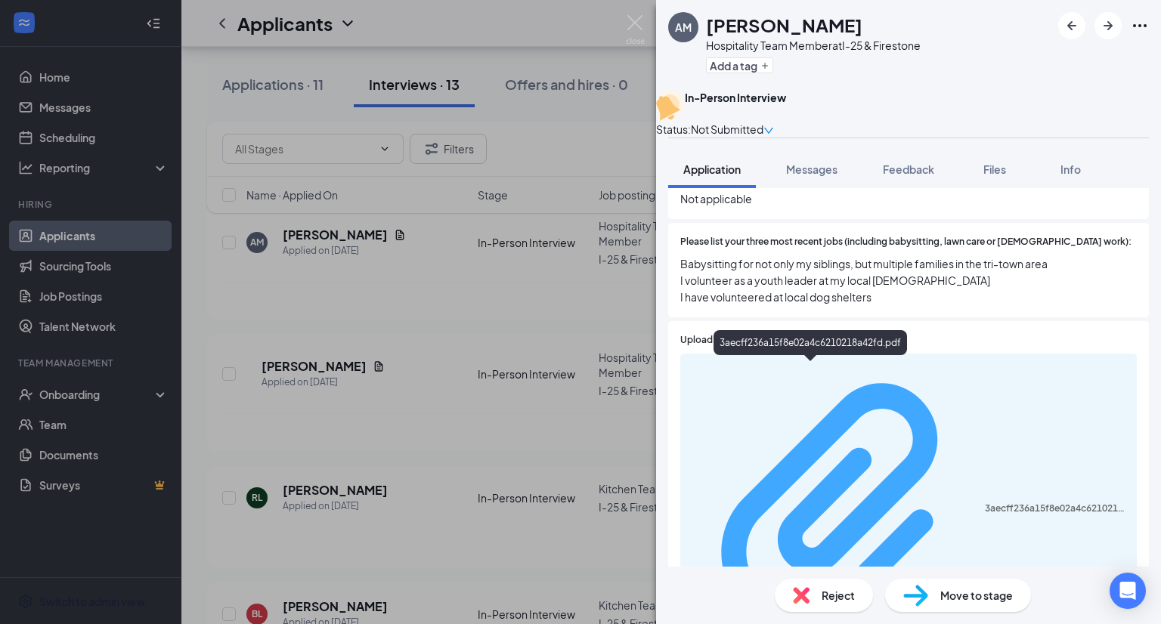
click at [985, 503] on div "3aecff236a15f8e02a4c6210218a42fd.pdf" at bounding box center [1056, 509] width 143 height 12
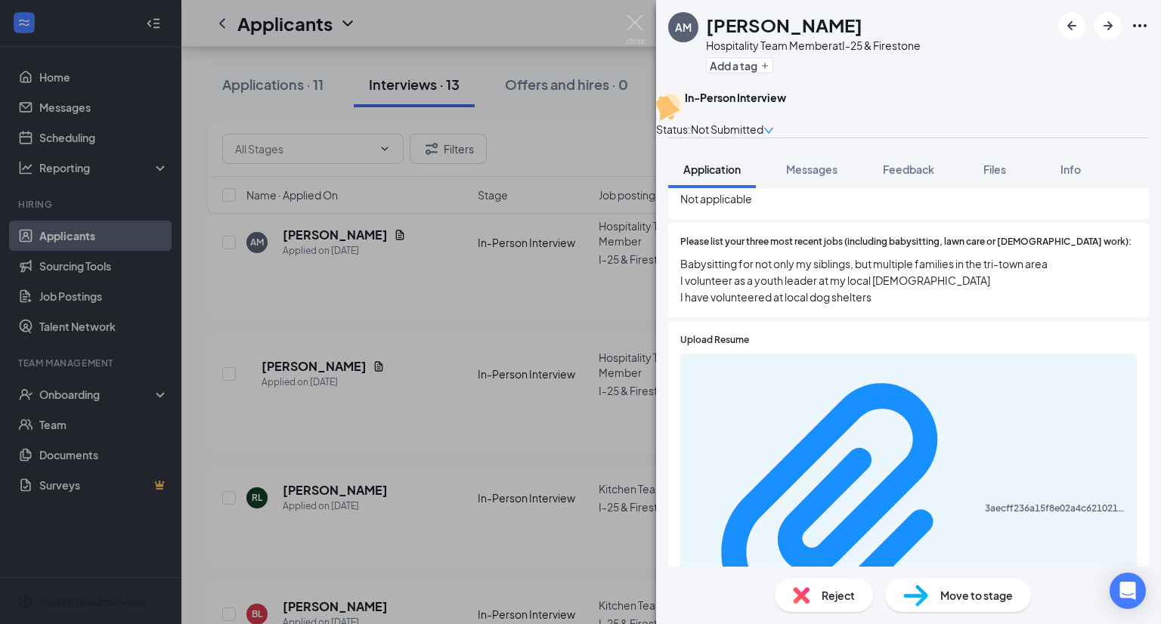
click at [349, 361] on div "AM [PERSON_NAME] Hospitality Team Member at I-25 & Firestone Add a tag In-Perso…" at bounding box center [580, 312] width 1161 height 624
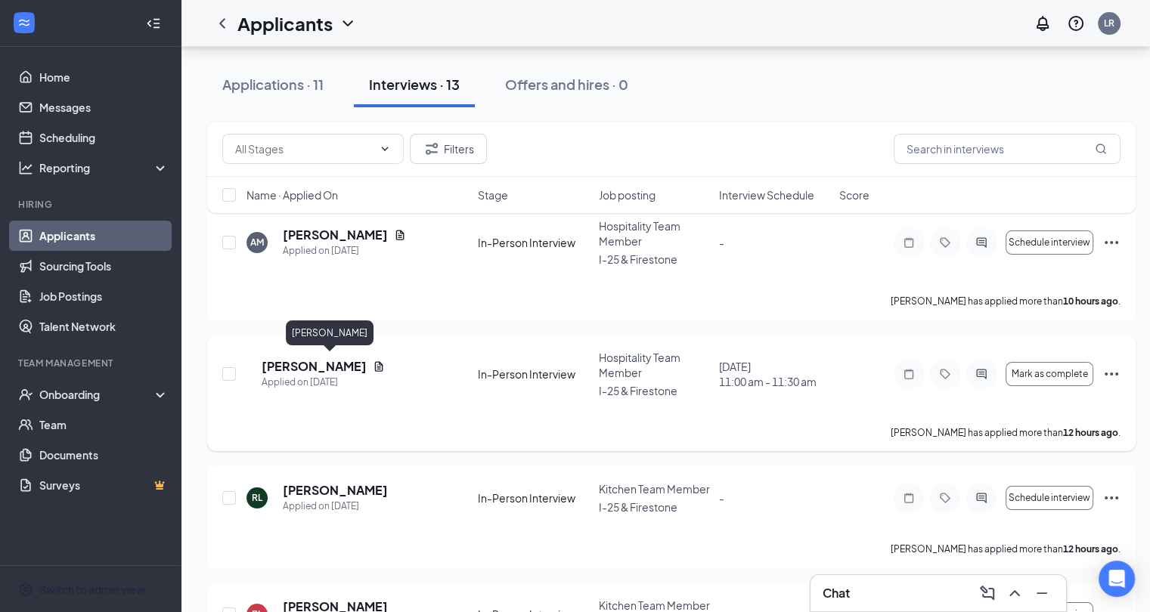
click at [338, 358] on h5 "[PERSON_NAME]" at bounding box center [314, 366] width 105 height 17
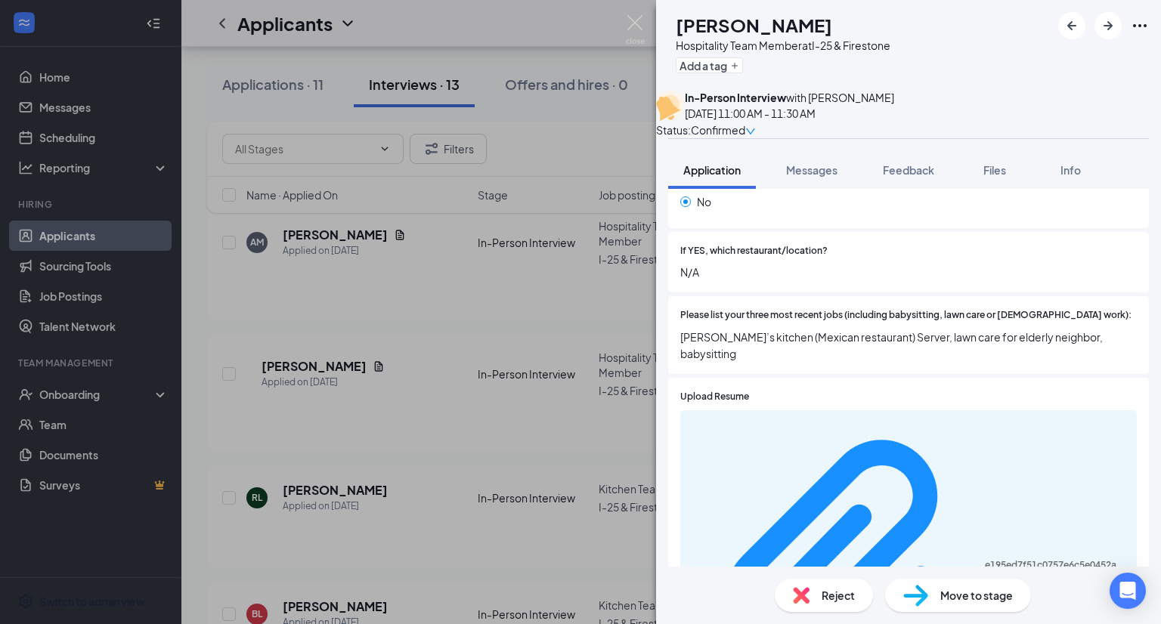
scroll to position [480, 0]
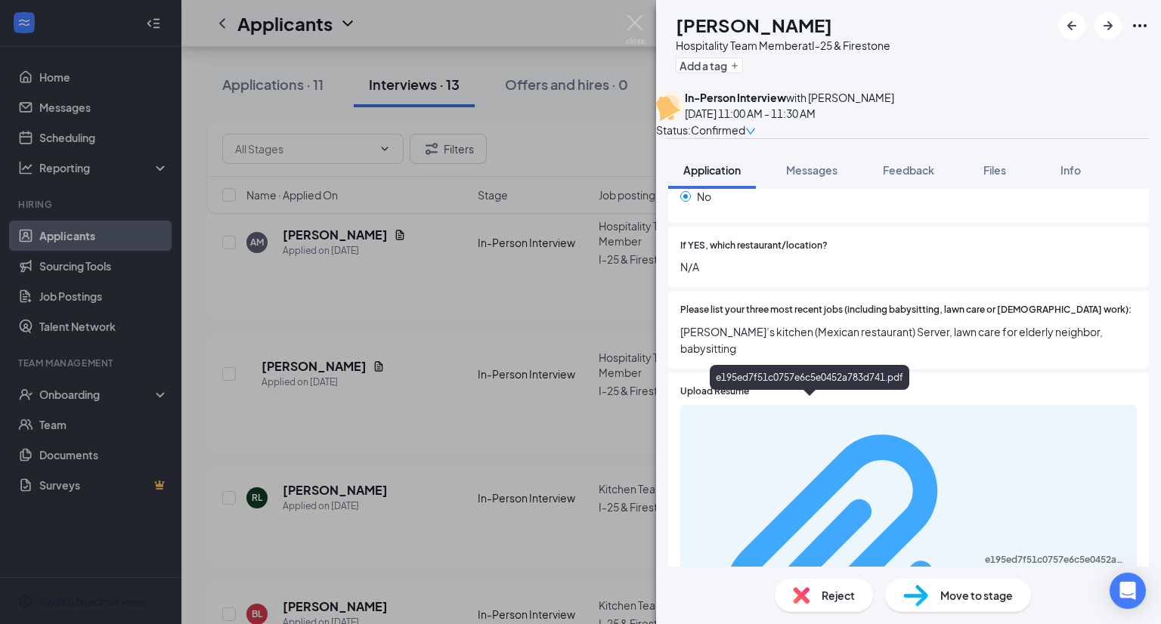
click at [985, 554] on div "e195ed7f51c0757e6c5e0452a783d741.pdf" at bounding box center [1056, 560] width 143 height 12
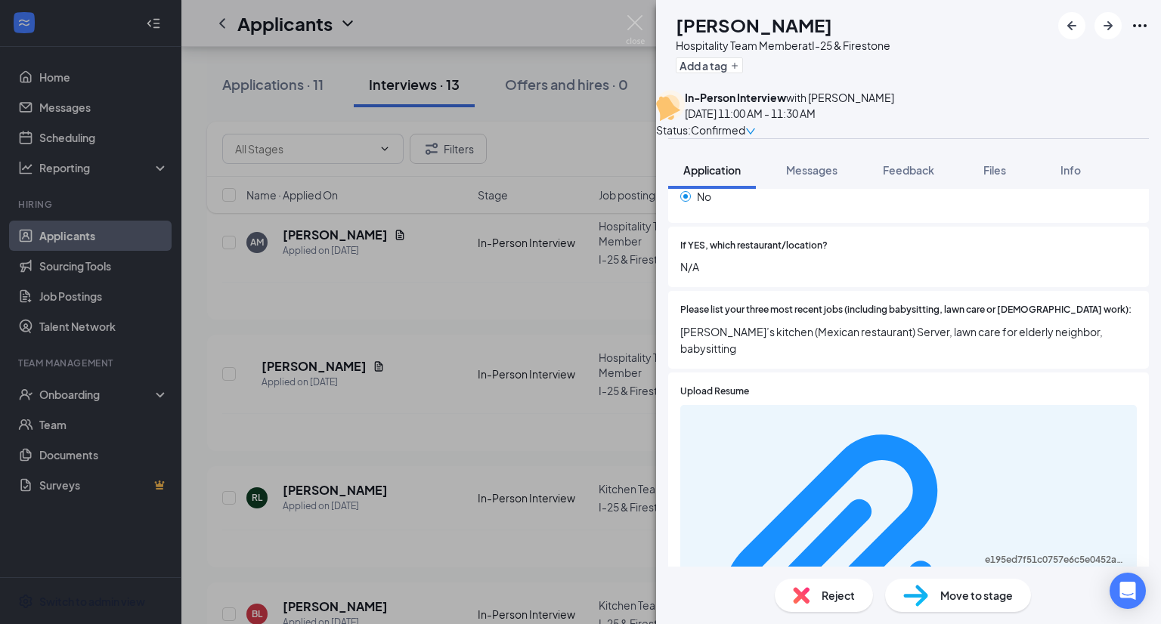
click at [263, 433] on div "SH [PERSON_NAME] Hospitality Team Member at I-25 & Firestone Add a tag In-Perso…" at bounding box center [580, 312] width 1161 height 624
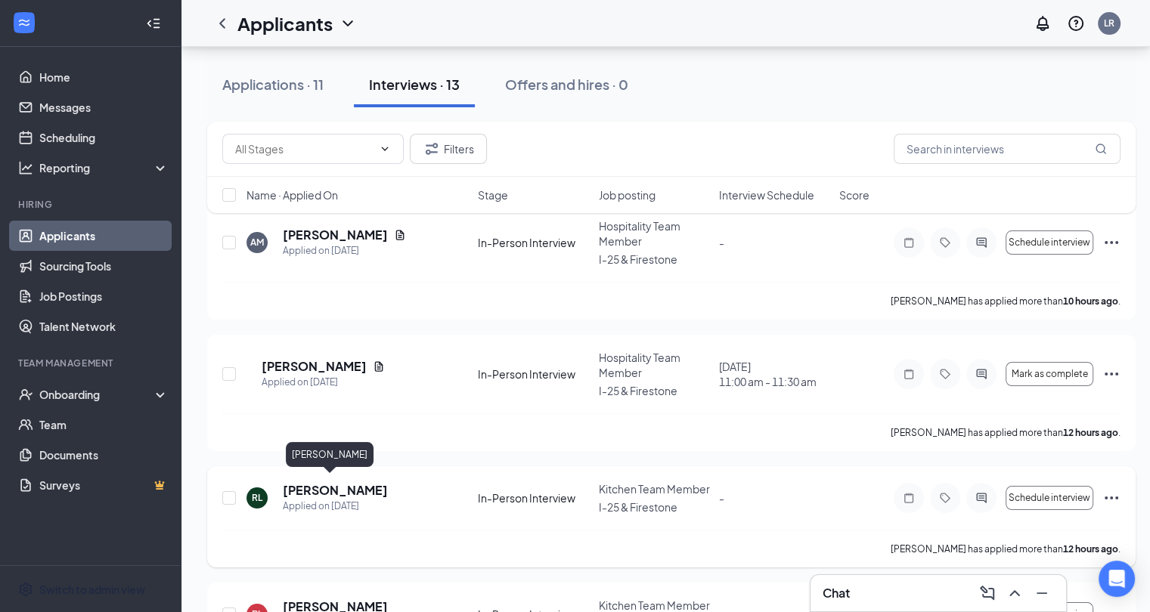
click at [319, 482] on h5 "[PERSON_NAME]" at bounding box center [335, 490] width 105 height 17
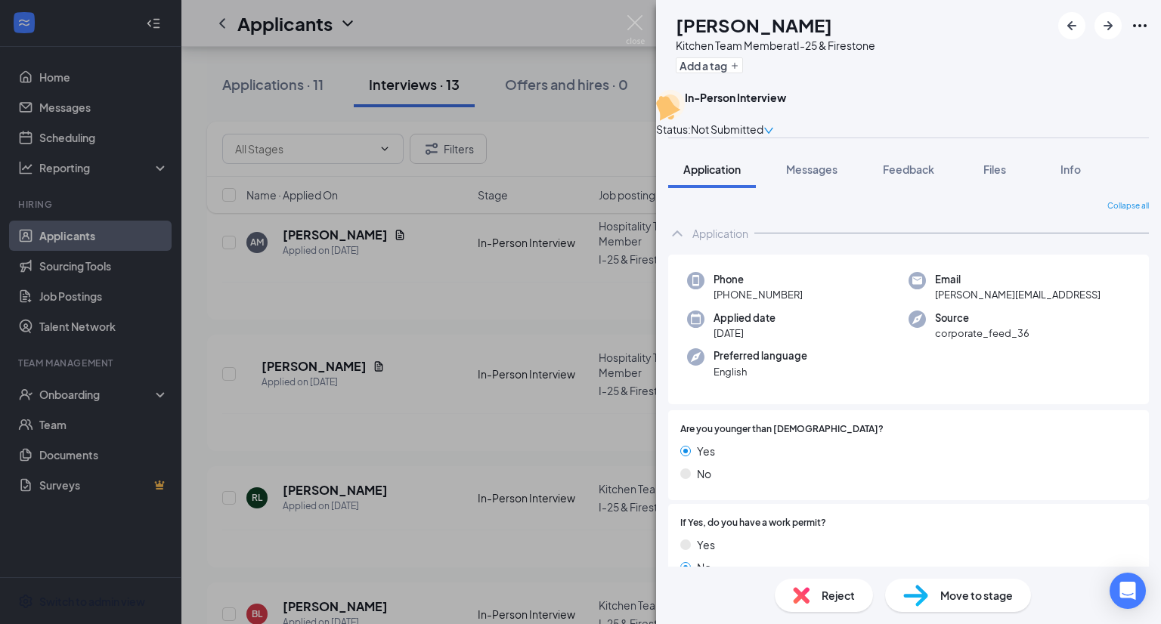
click at [450, 228] on div "[PERSON_NAME] Lien Kitchen Team Member at I-25 & Firestone Add a tag In-Person …" at bounding box center [580, 312] width 1161 height 624
click at [634, 44] on img at bounding box center [635, 29] width 19 height 29
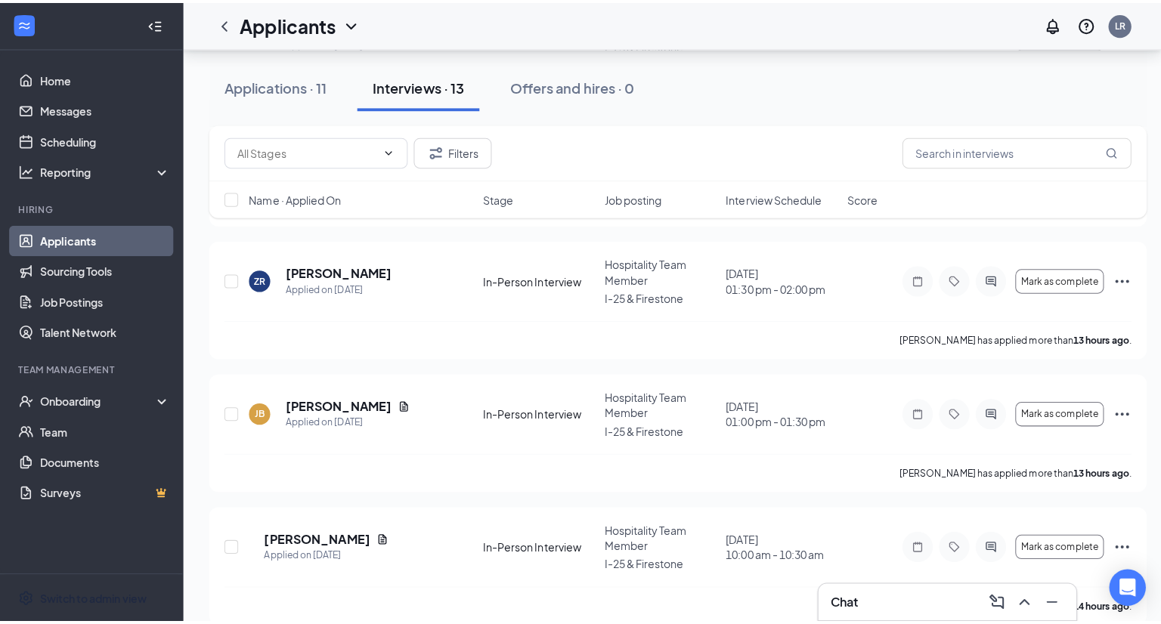
scroll to position [683, 0]
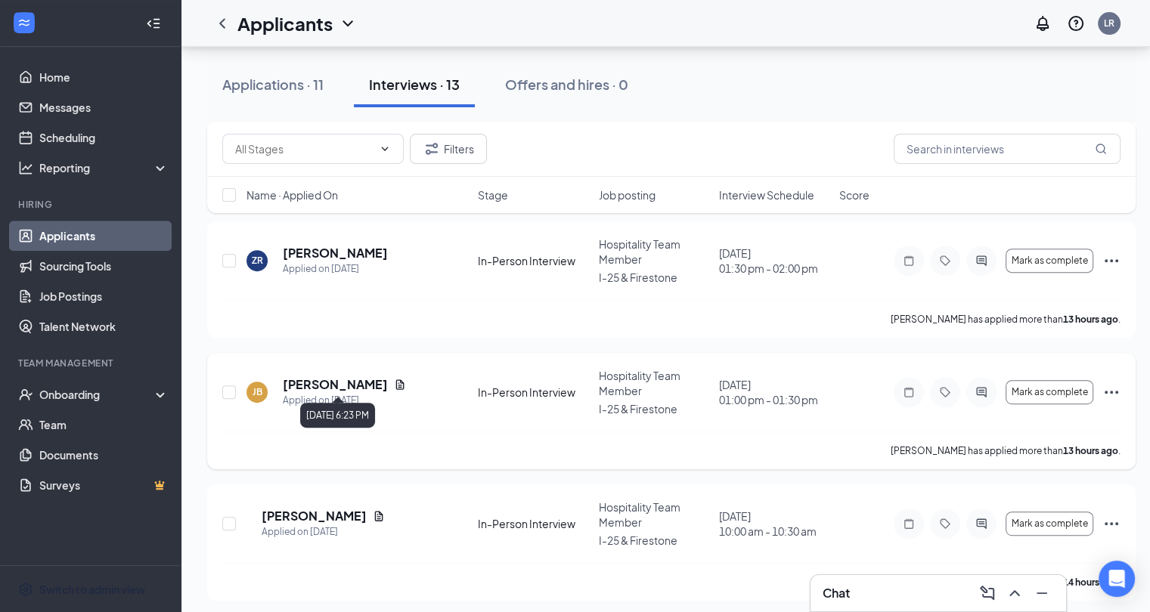
click at [406, 393] on div "Applied on [DATE]" at bounding box center [344, 400] width 123 height 15
click at [388, 377] on h5 "[PERSON_NAME]" at bounding box center [335, 385] width 105 height 17
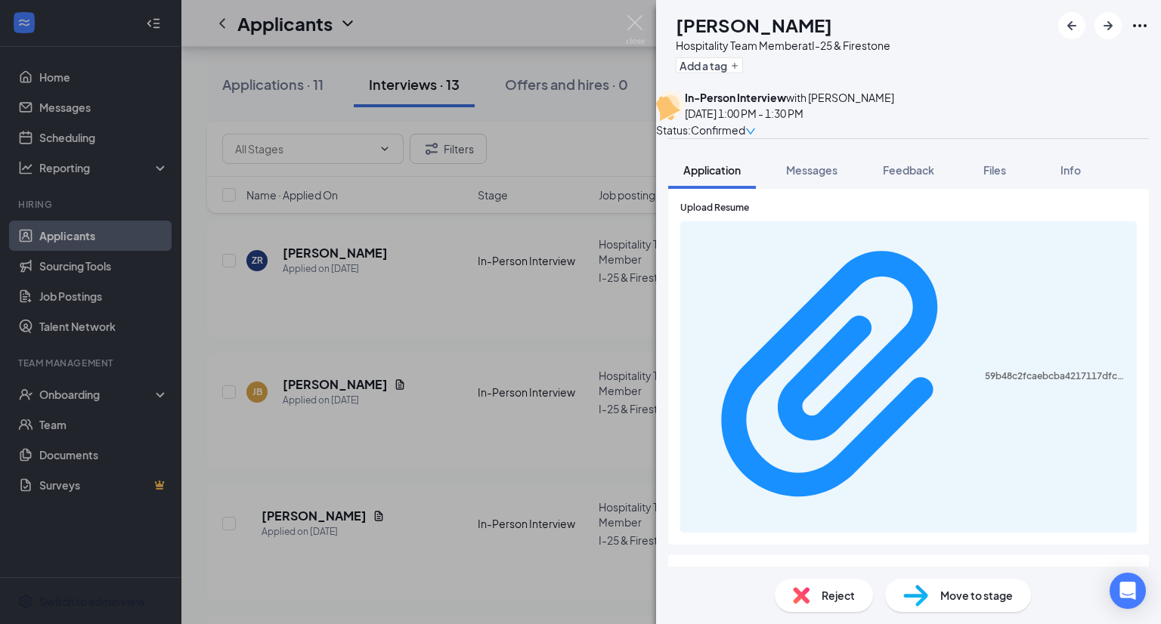
scroll to position [625, 0]
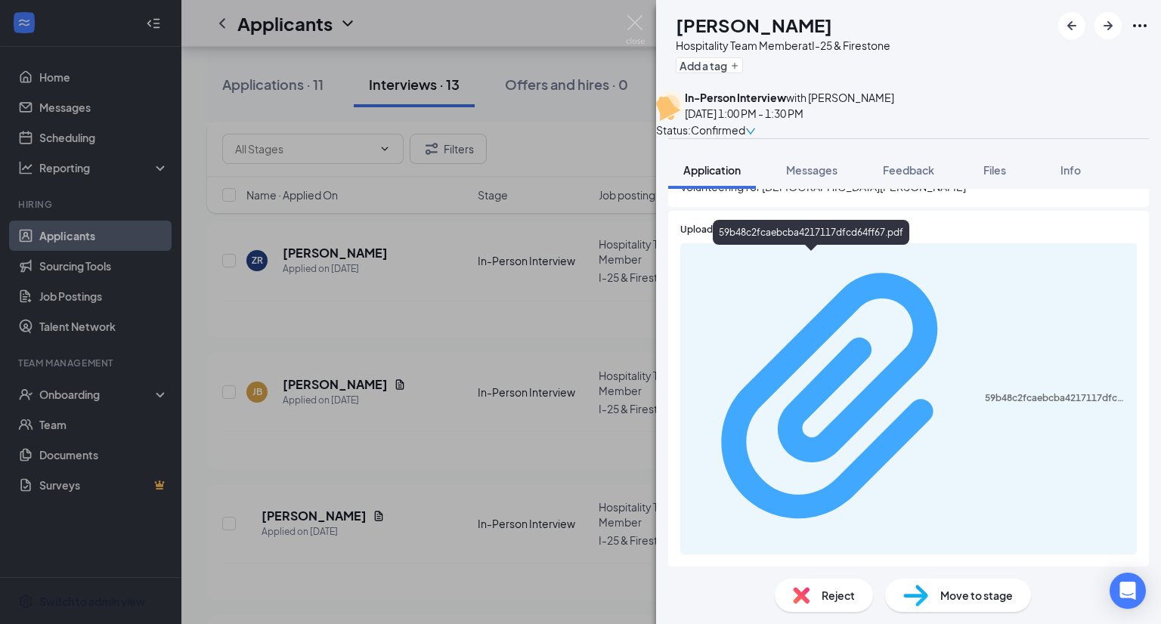
click at [985, 392] on div "59b48c2fcaebcba4217117dfcd64ff67.pdf" at bounding box center [1056, 398] width 143 height 12
